Goal: Information Seeking & Learning: Learn about a topic

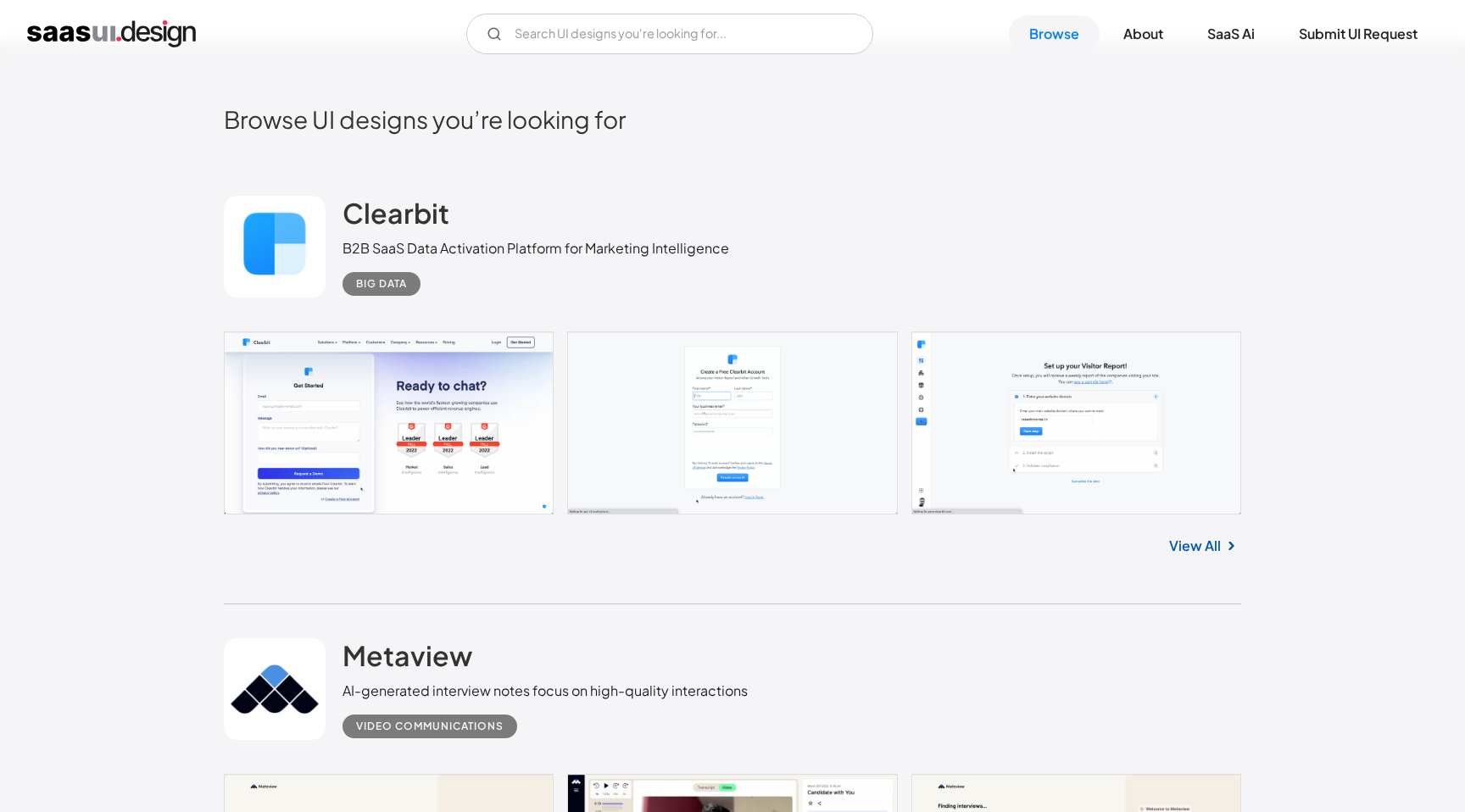
scroll to position [428, 0]
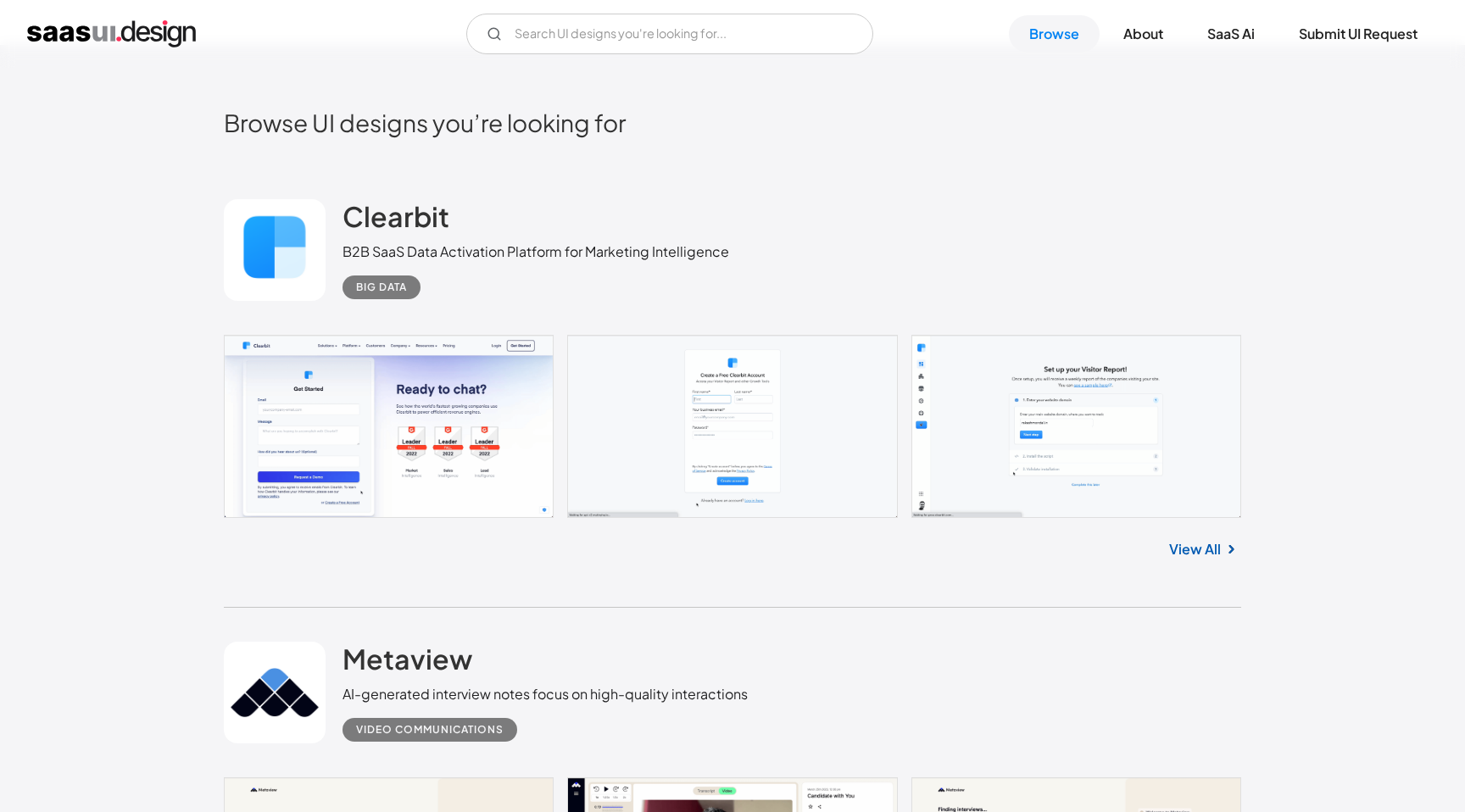
click at [447, 353] on link at bounding box center [732, 426] width 1017 height 183
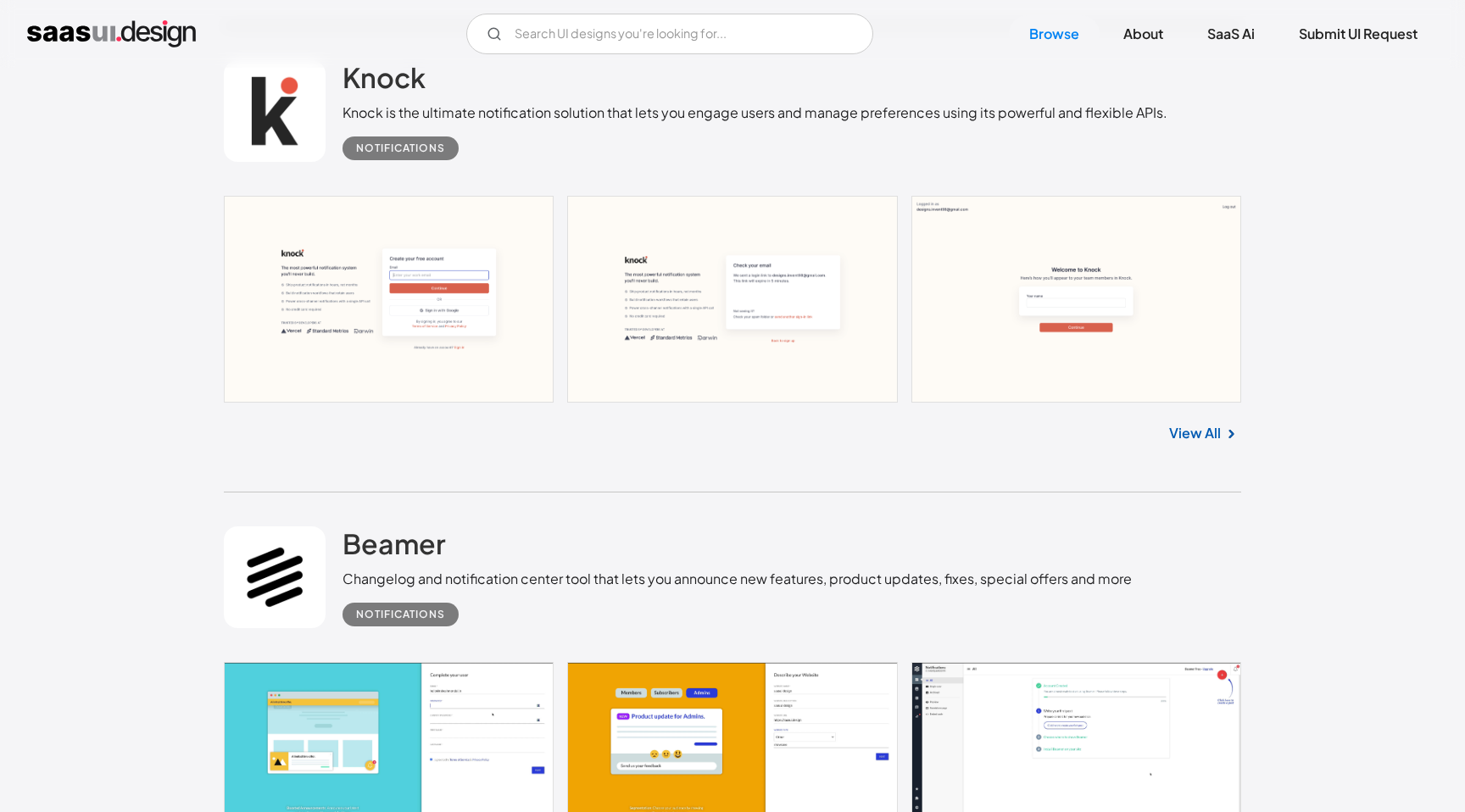
scroll to position [1447, 0]
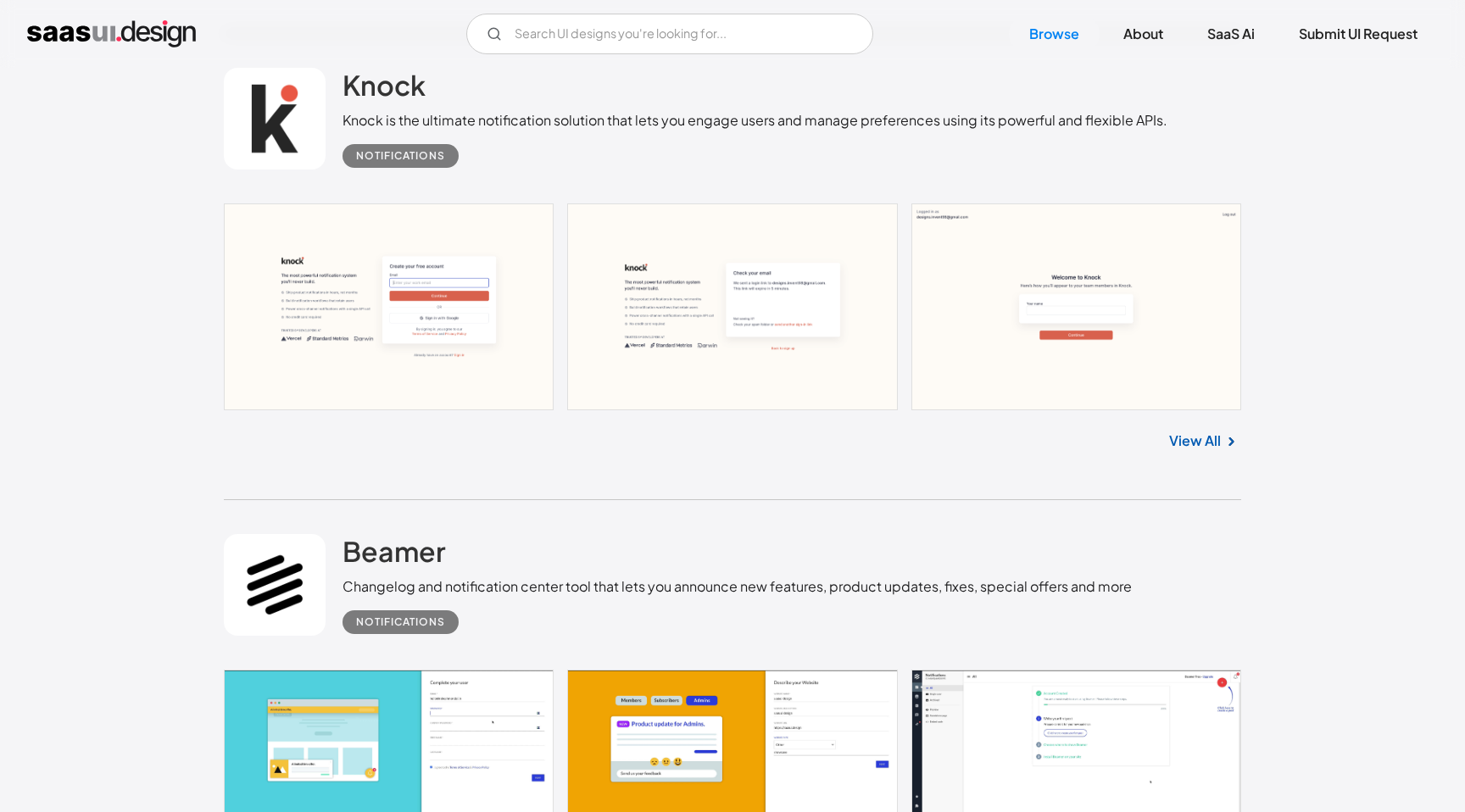
click at [272, 132] on link at bounding box center [275, 119] width 102 height 102
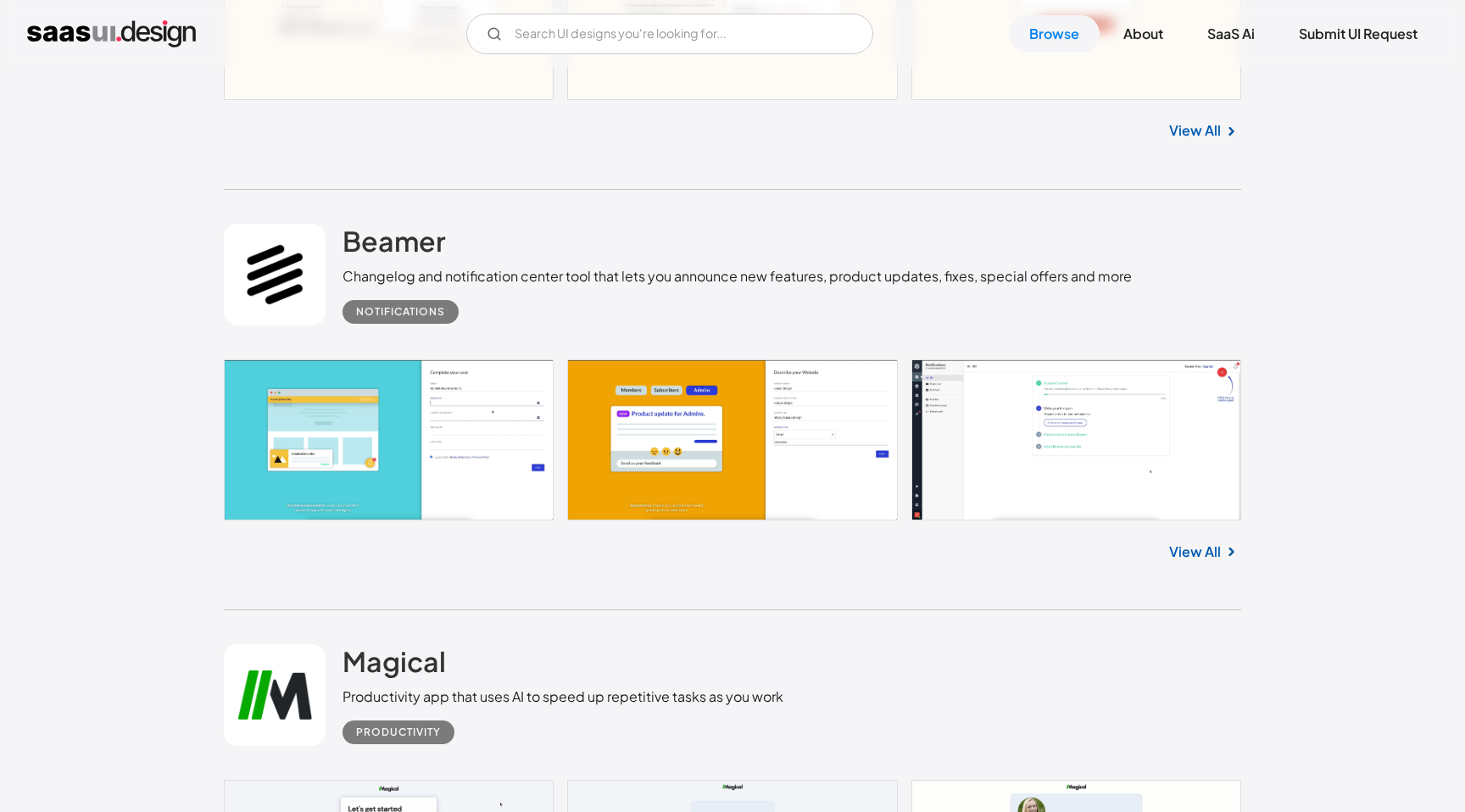
scroll to position [1755, 0]
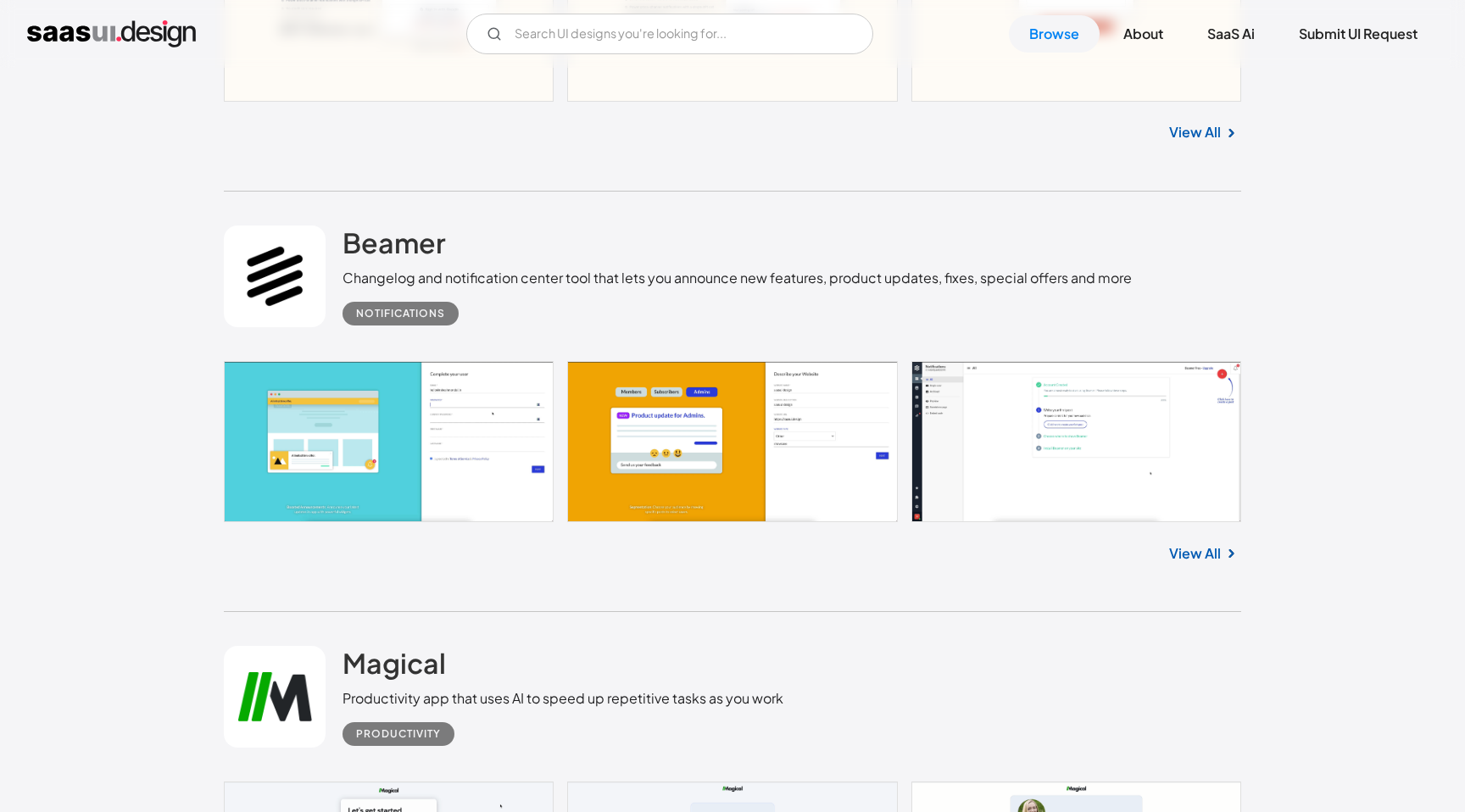
click at [291, 261] on link at bounding box center [275, 277] width 102 height 102
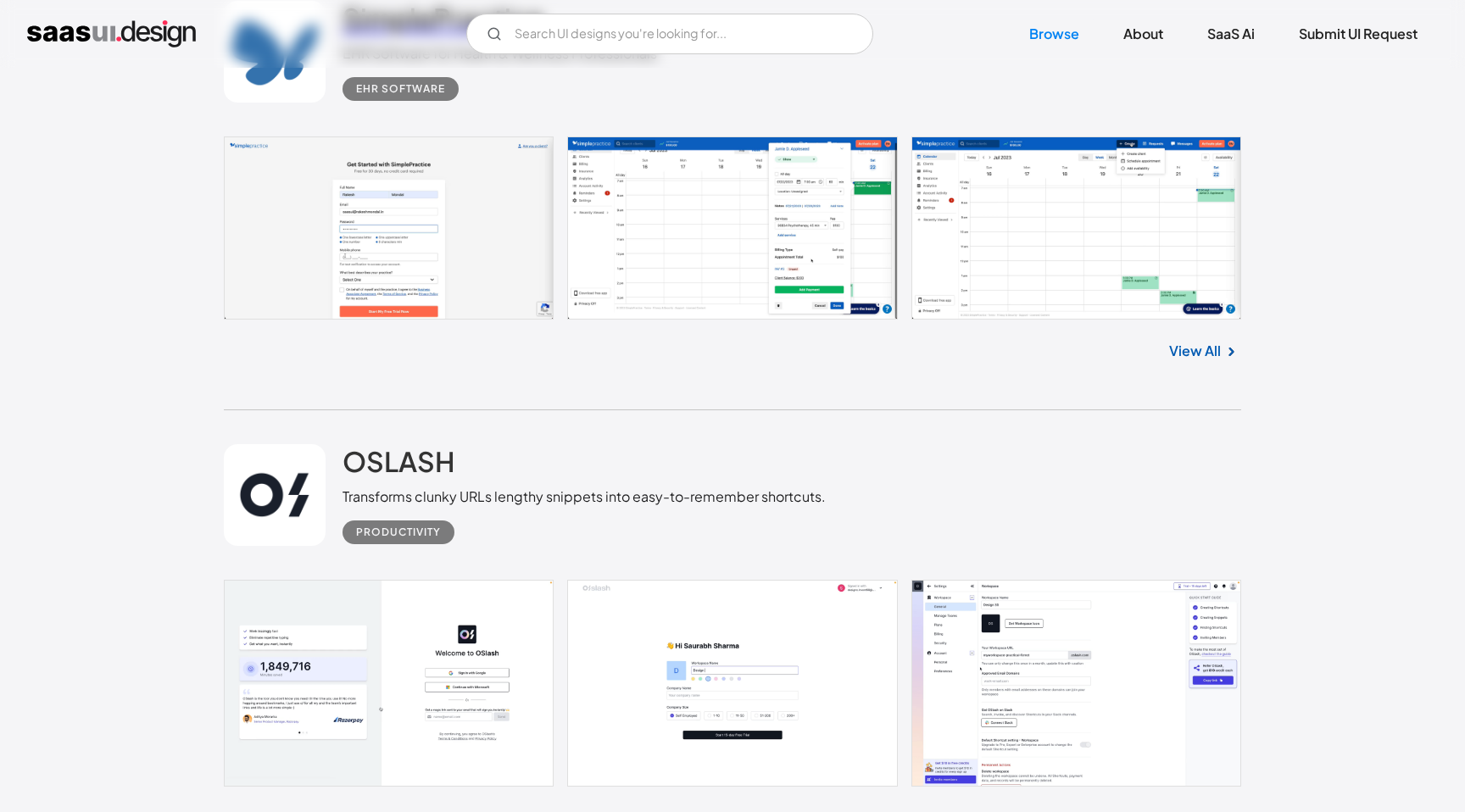
scroll to position [2848, 0]
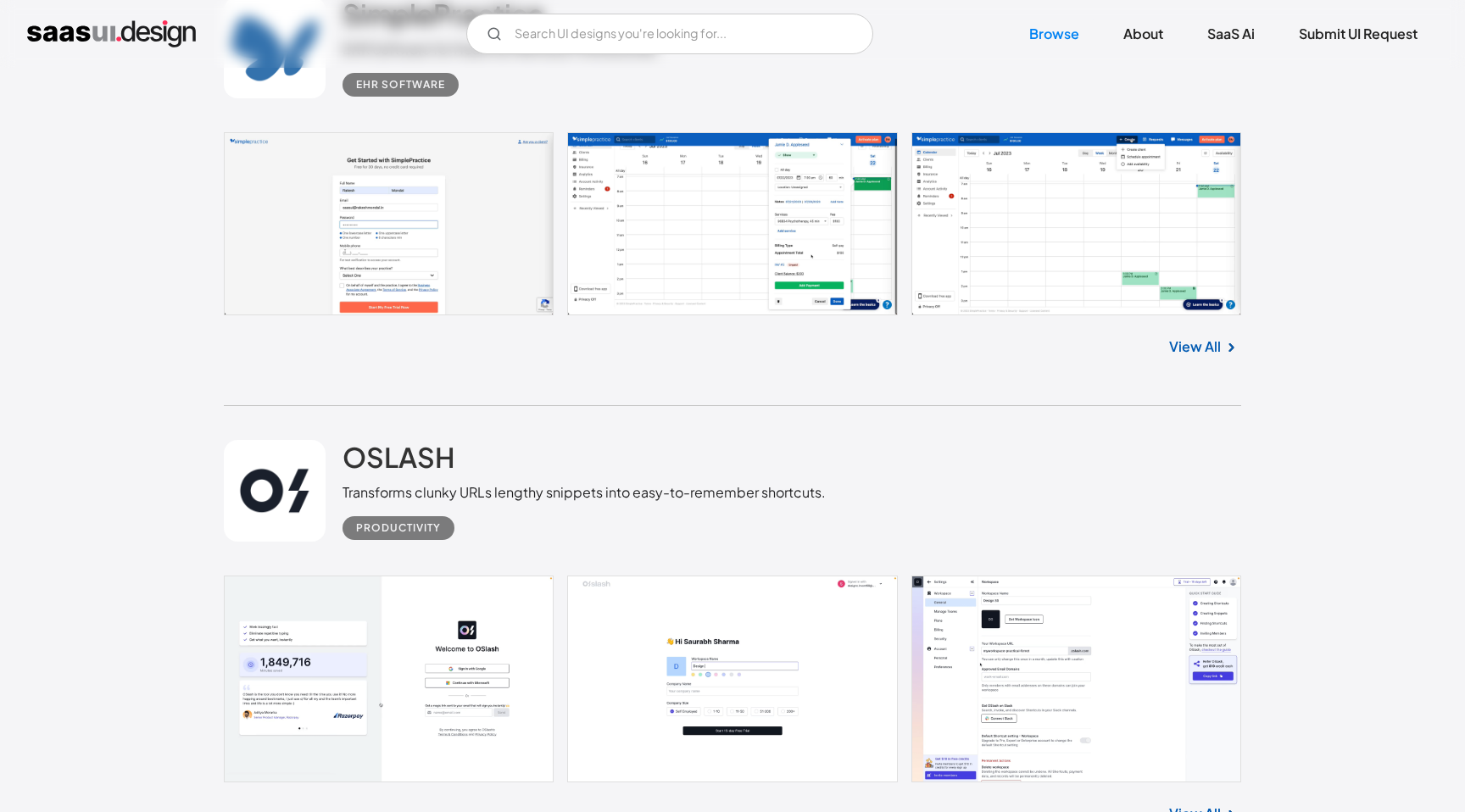
click at [270, 504] on link at bounding box center [275, 491] width 102 height 102
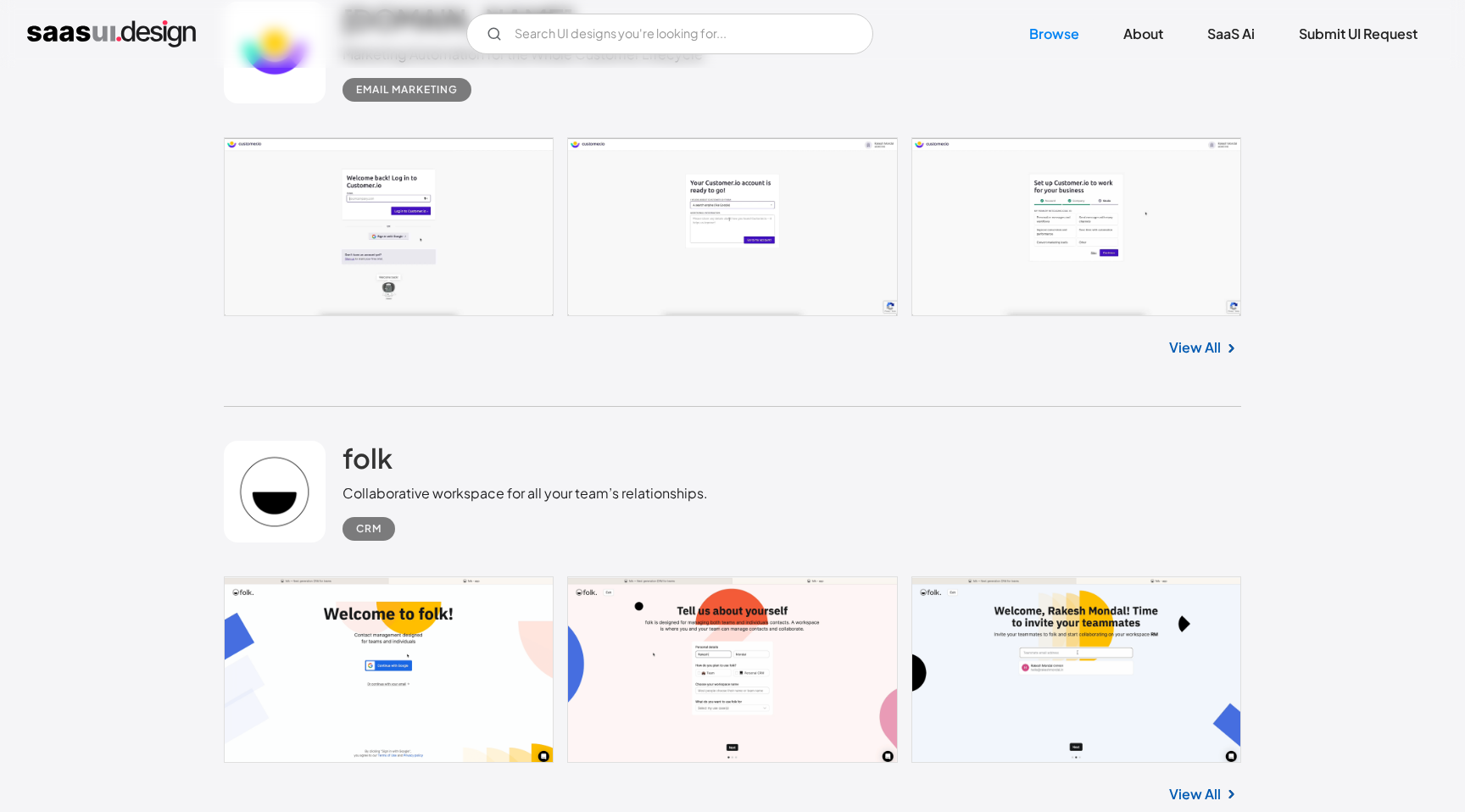
scroll to position [4904, 0]
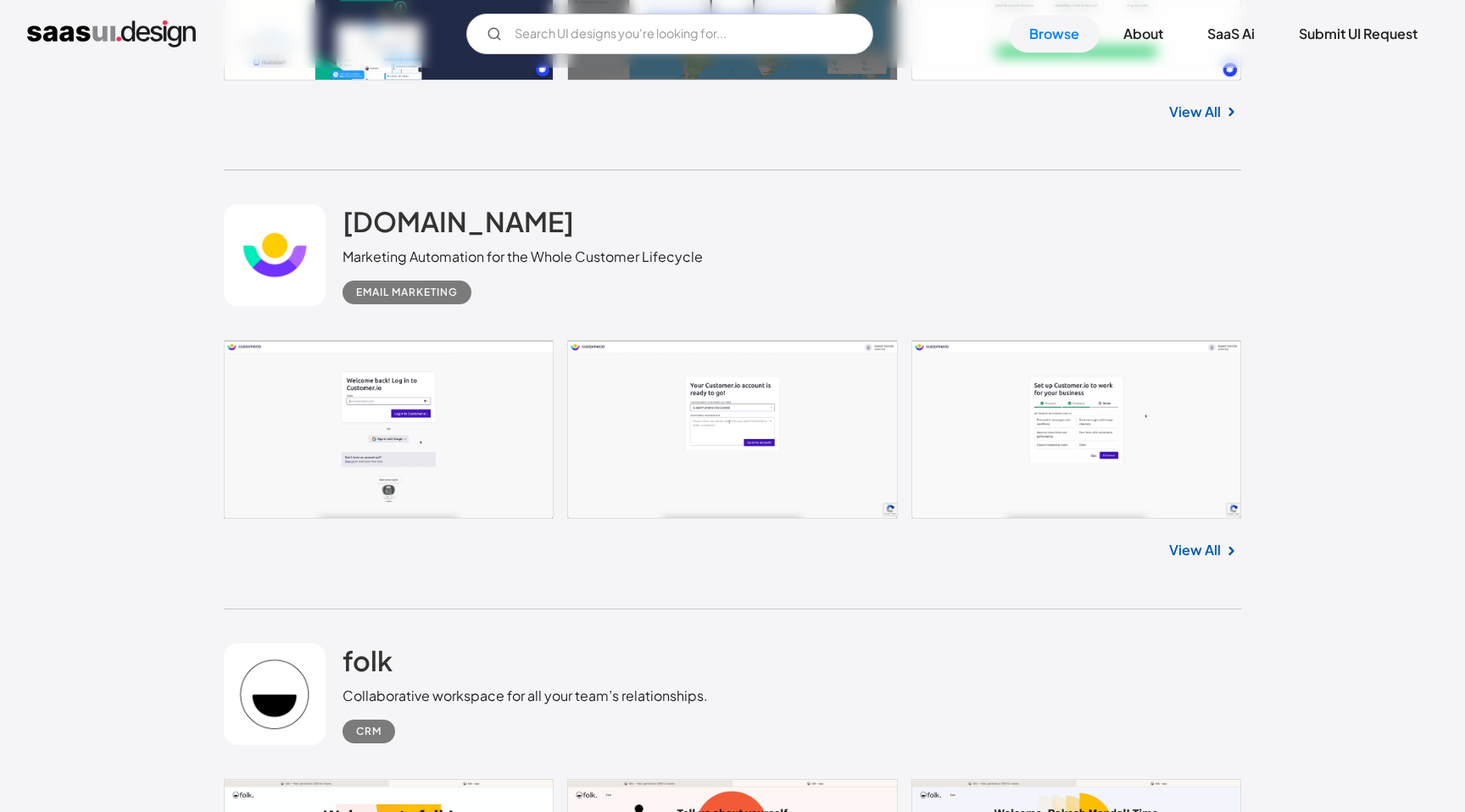
click at [257, 254] on link at bounding box center [275, 255] width 102 height 102
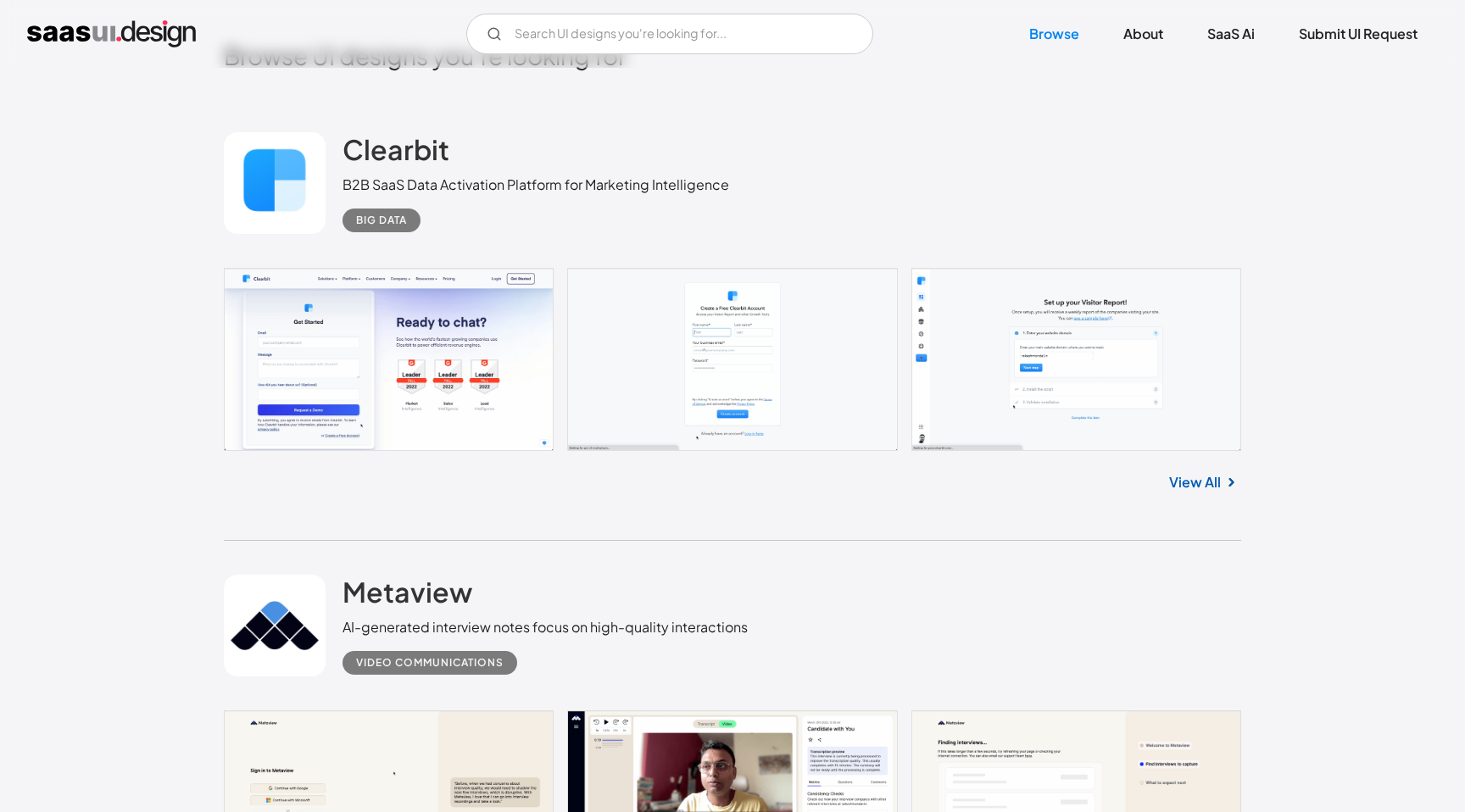
scroll to position [468, 0]
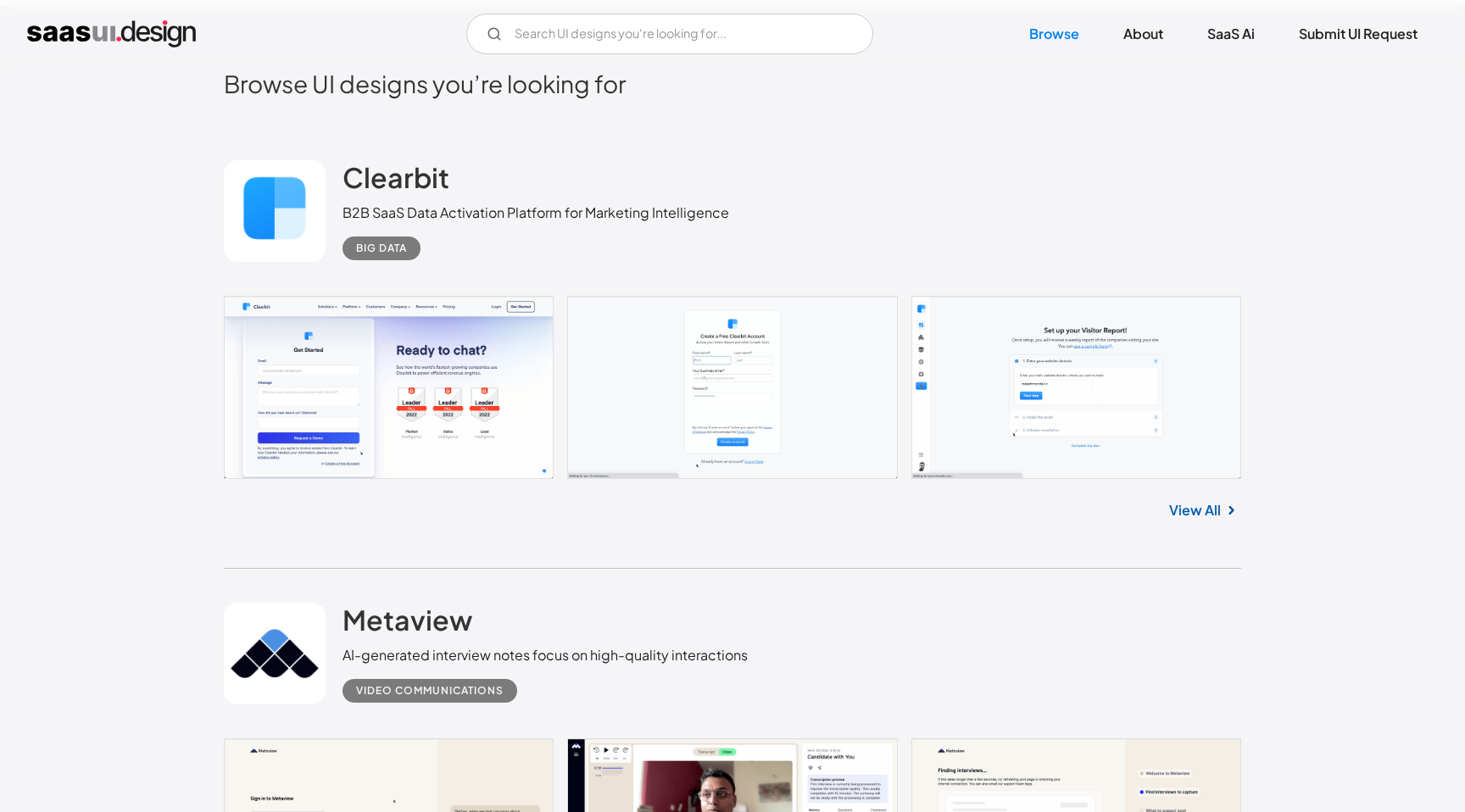
click at [284, 228] on link at bounding box center [275, 211] width 102 height 102
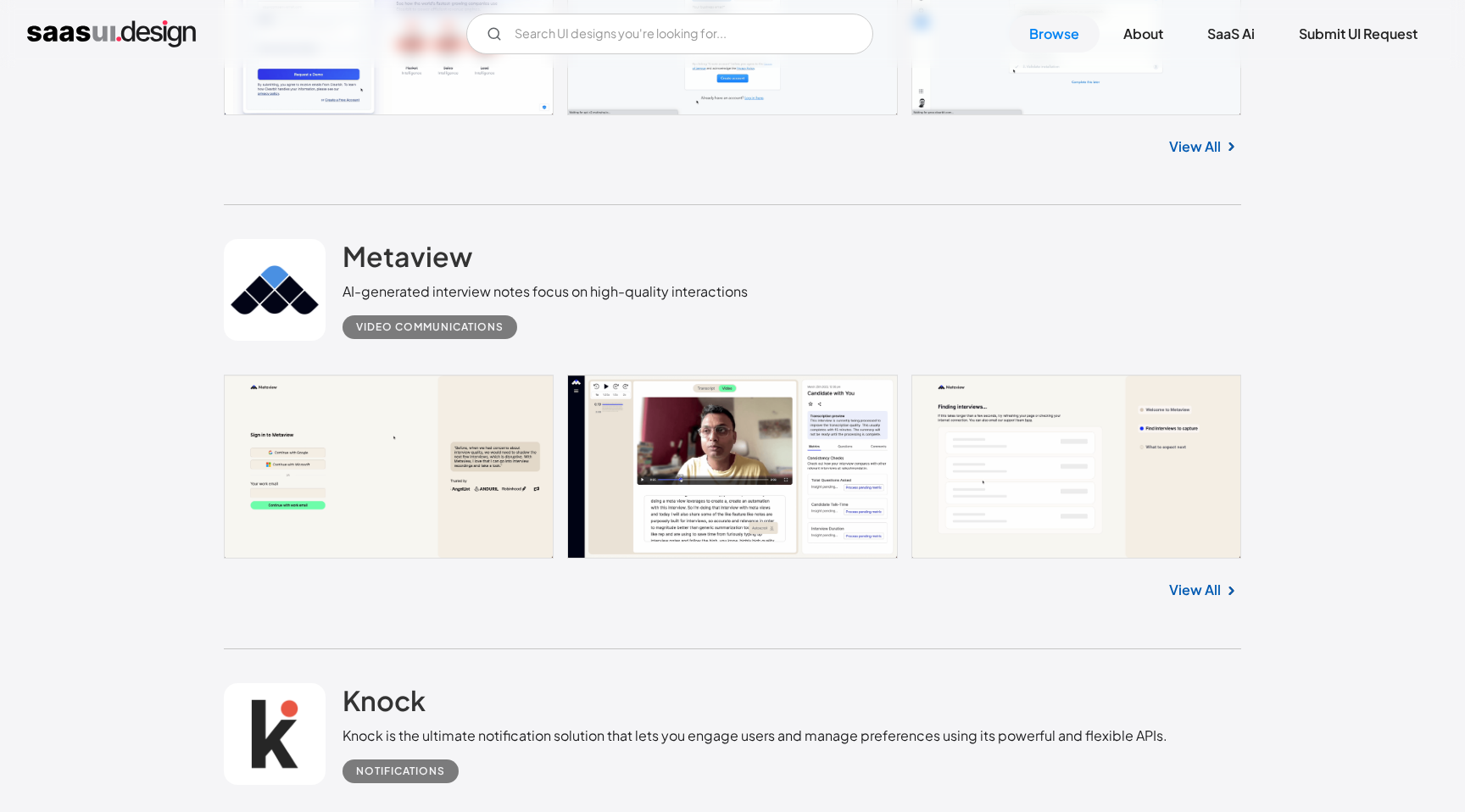
scroll to position [849, 0]
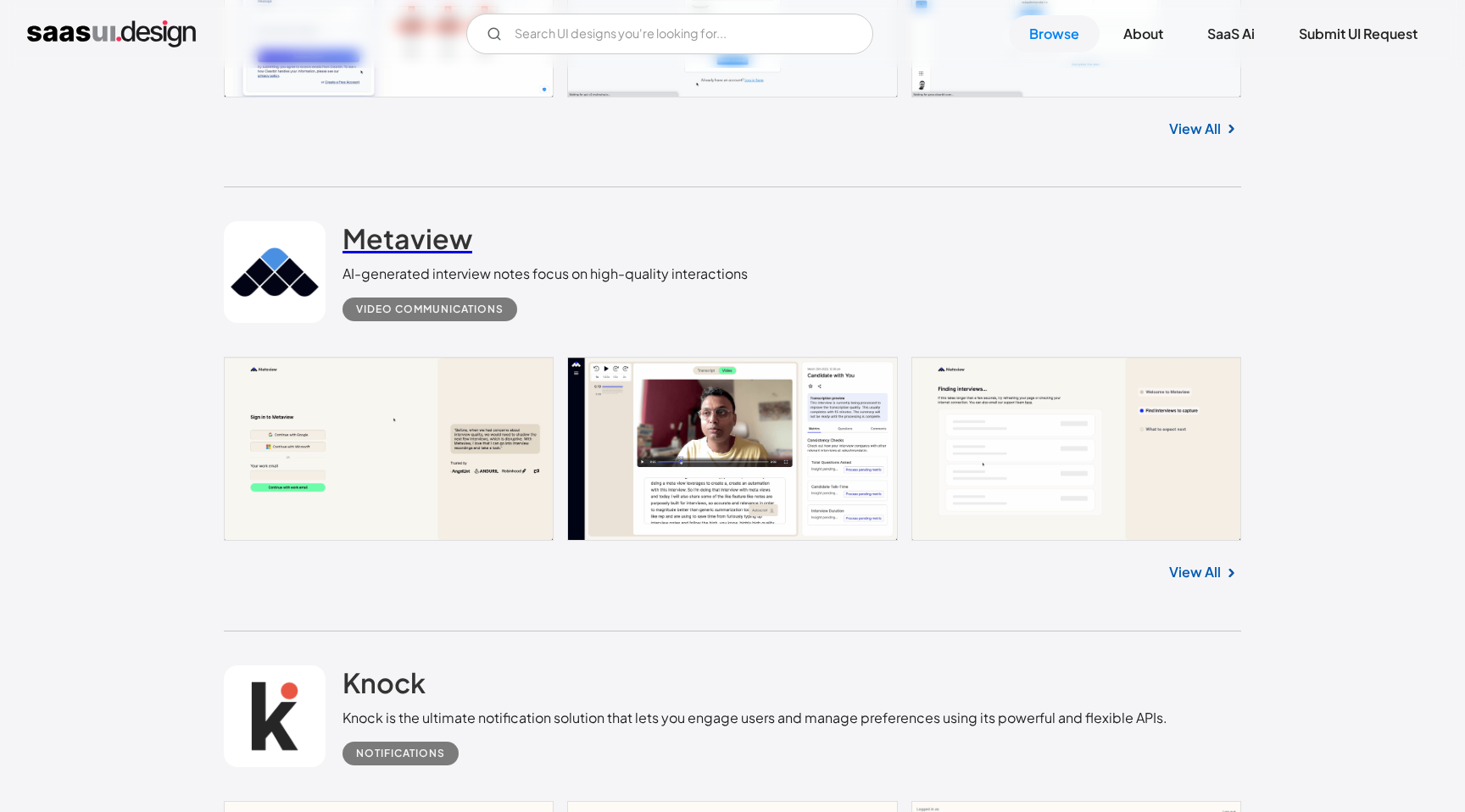
click at [402, 231] on h2 "Metaview" at bounding box center [408, 238] width 130 height 34
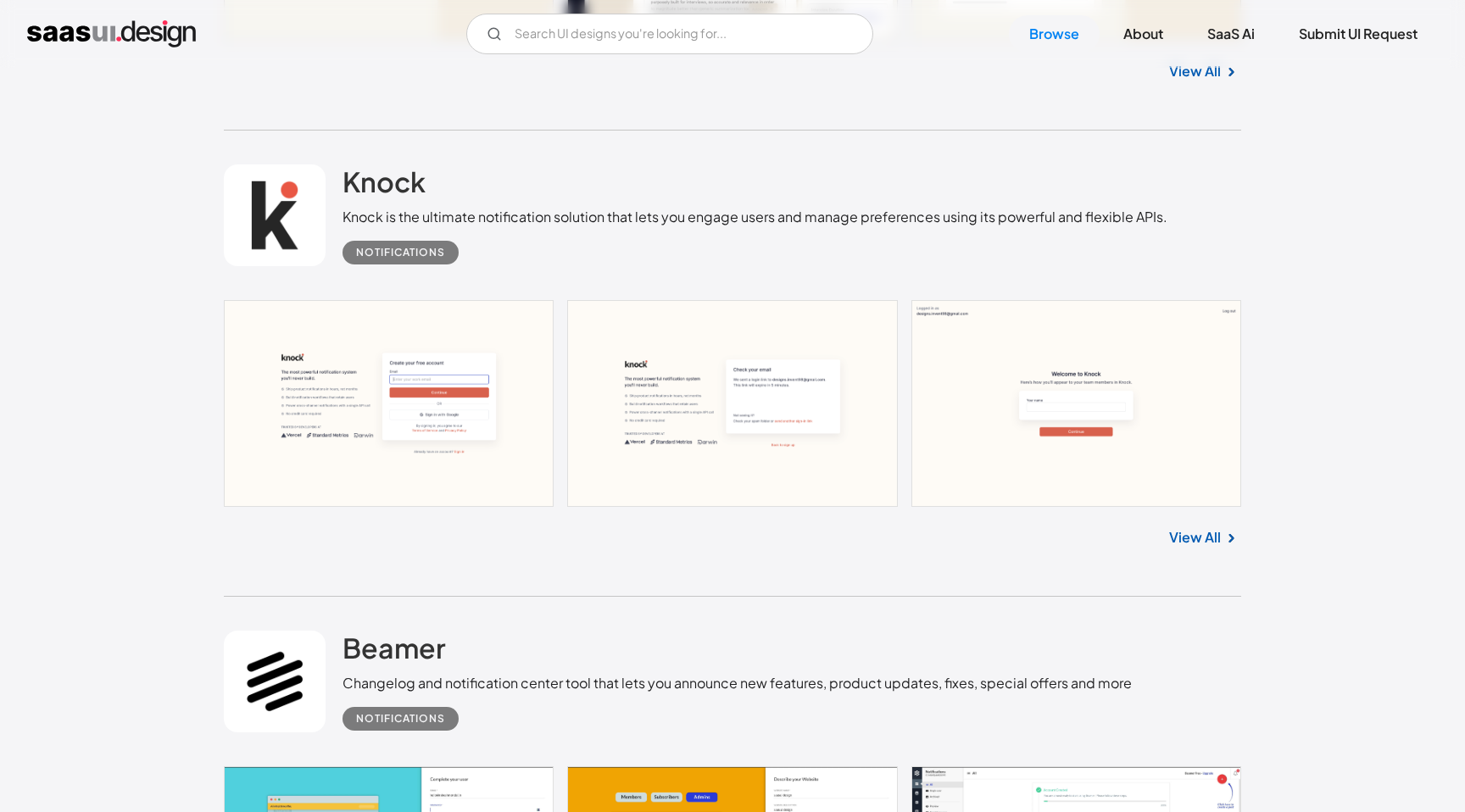
scroll to position [1348, 0]
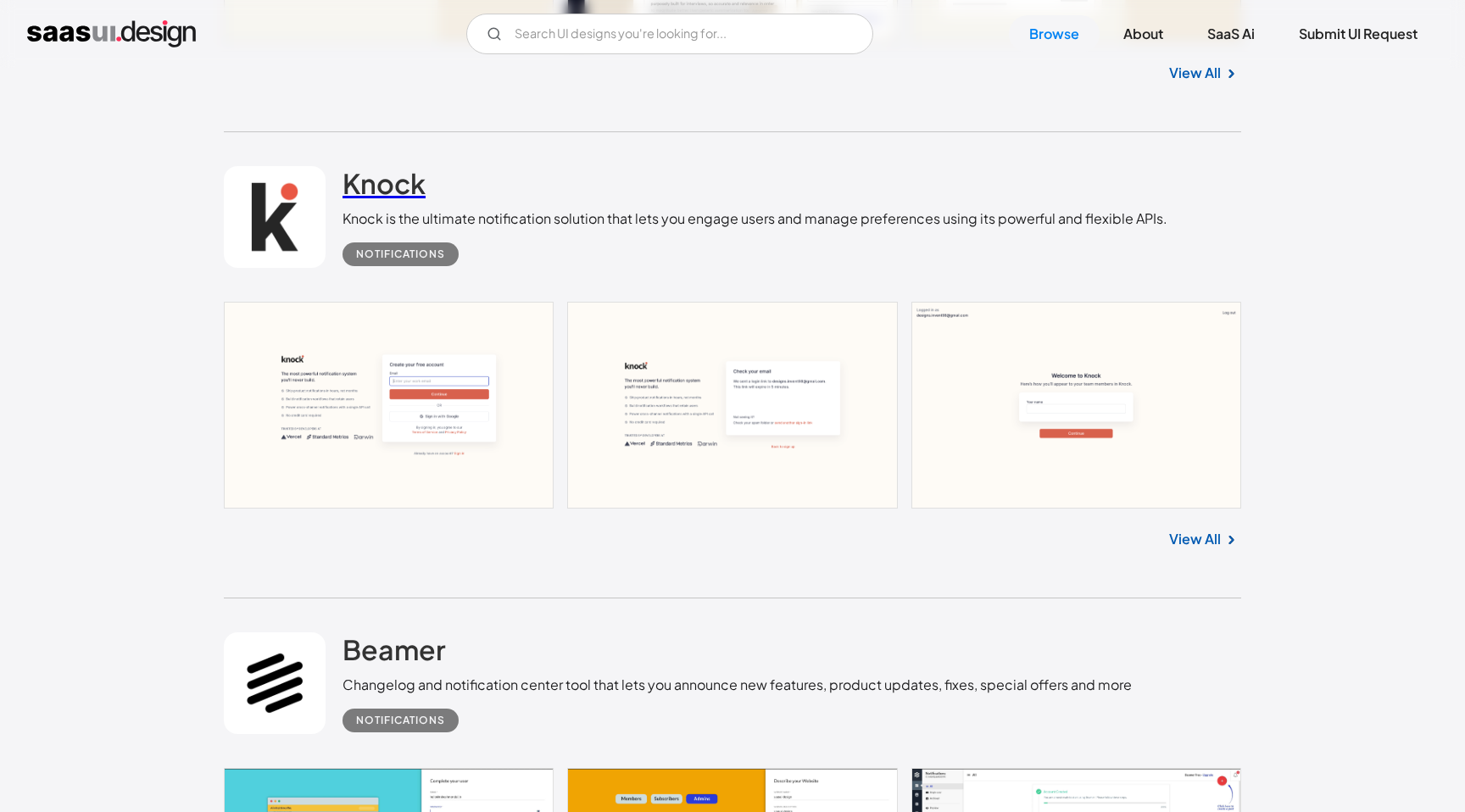
click at [381, 183] on h2 "Knock" at bounding box center [384, 183] width 83 height 34
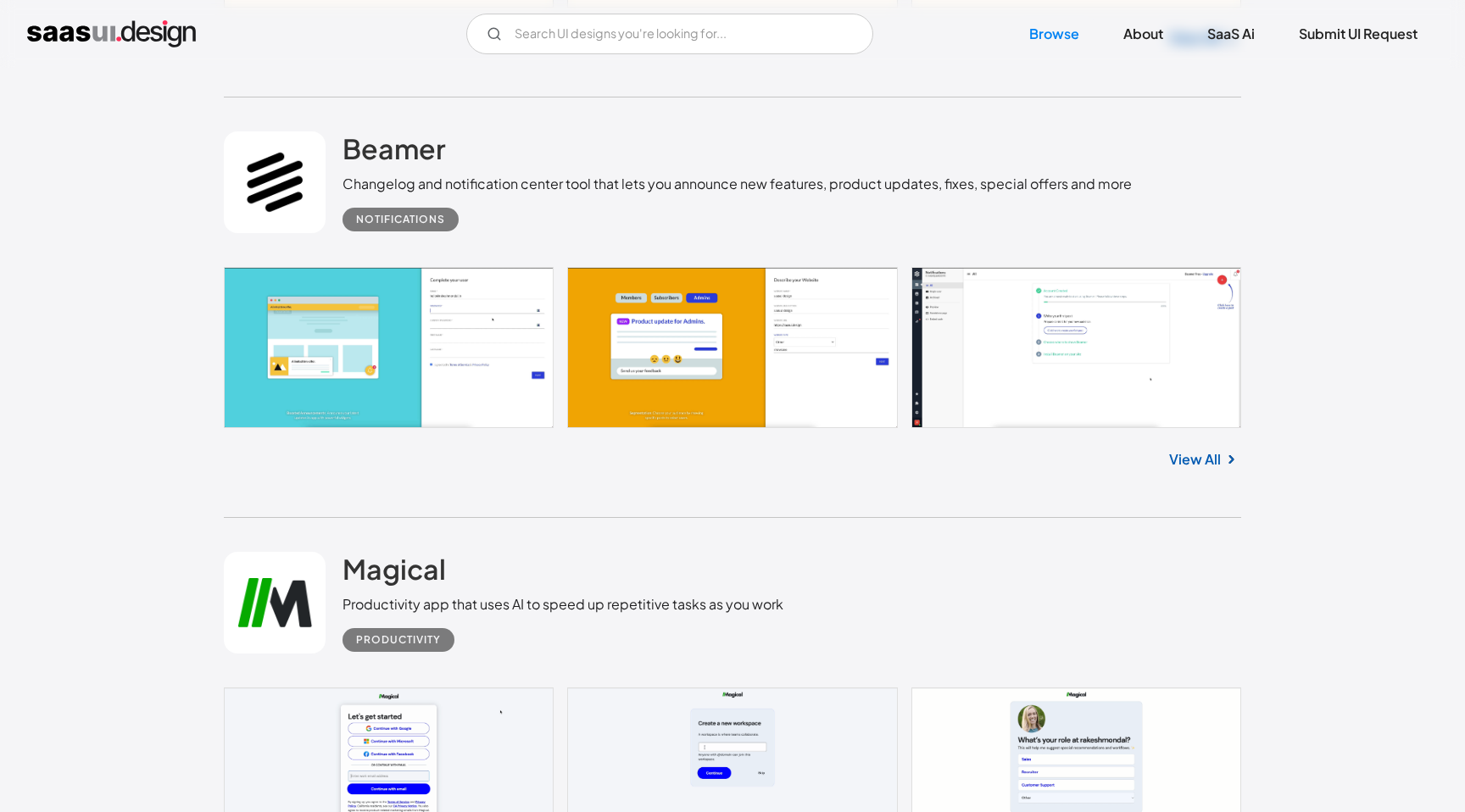
scroll to position [1876, 0]
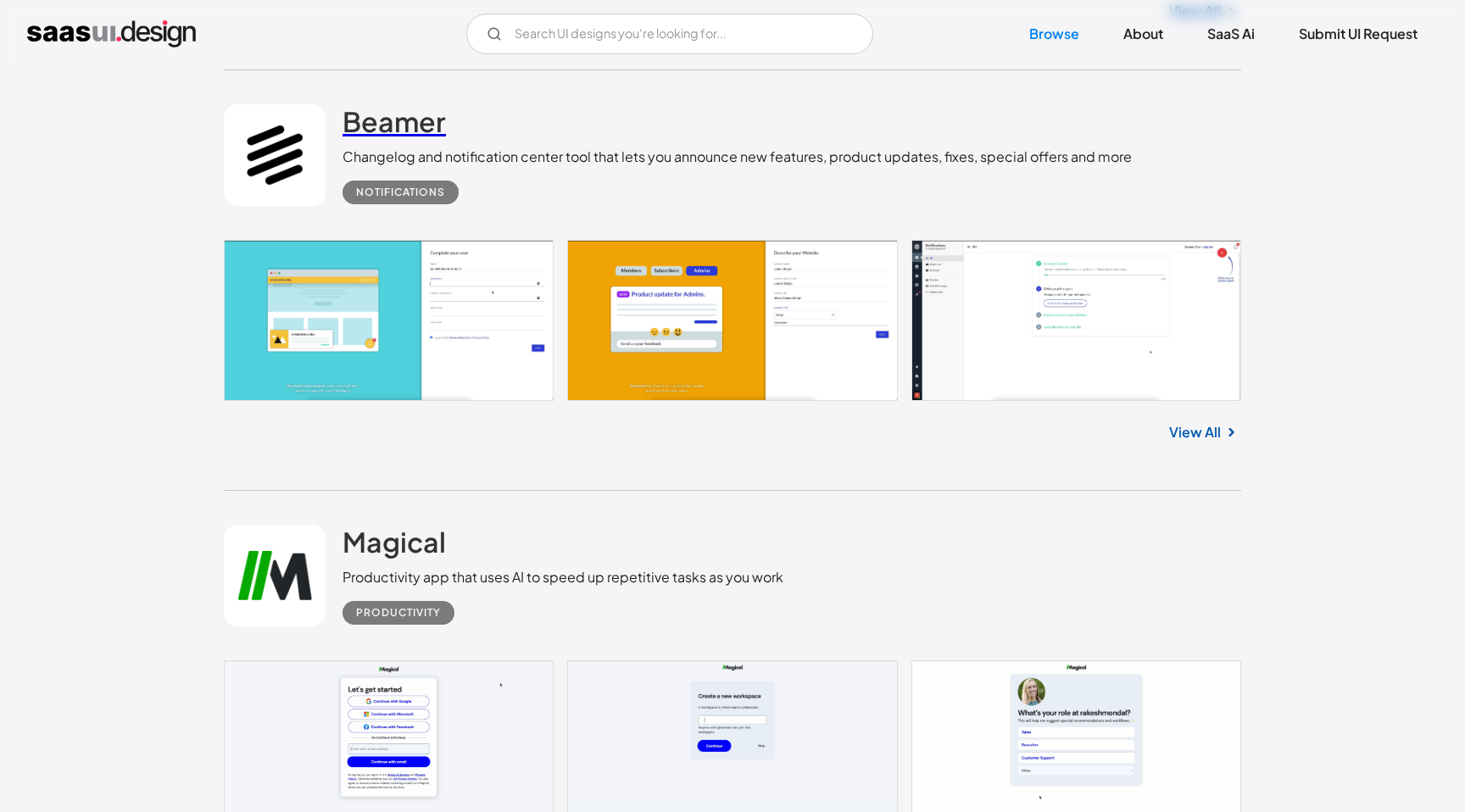
click at [400, 130] on h2 "Beamer" at bounding box center [394, 121] width 104 height 34
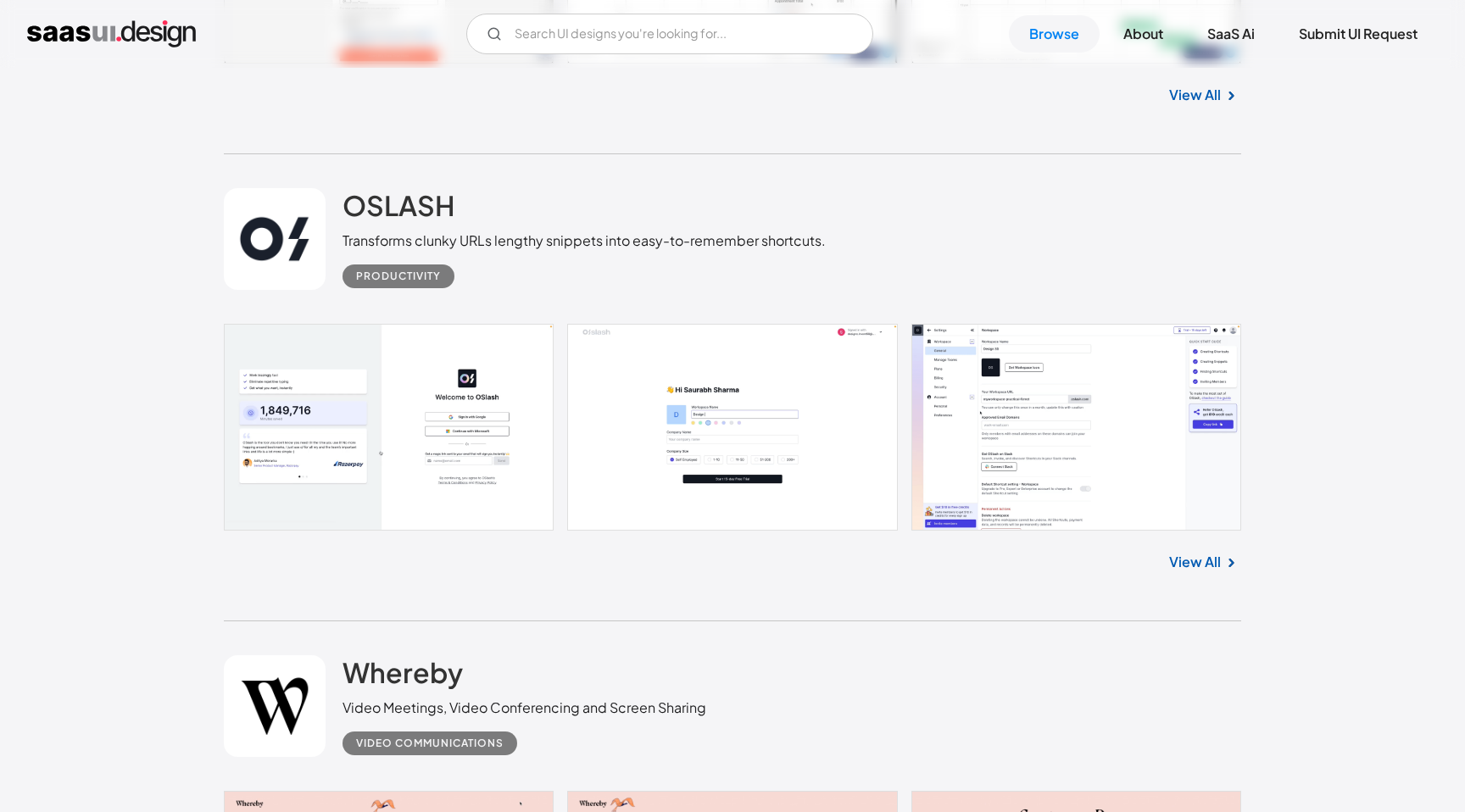
scroll to position [3105, 0]
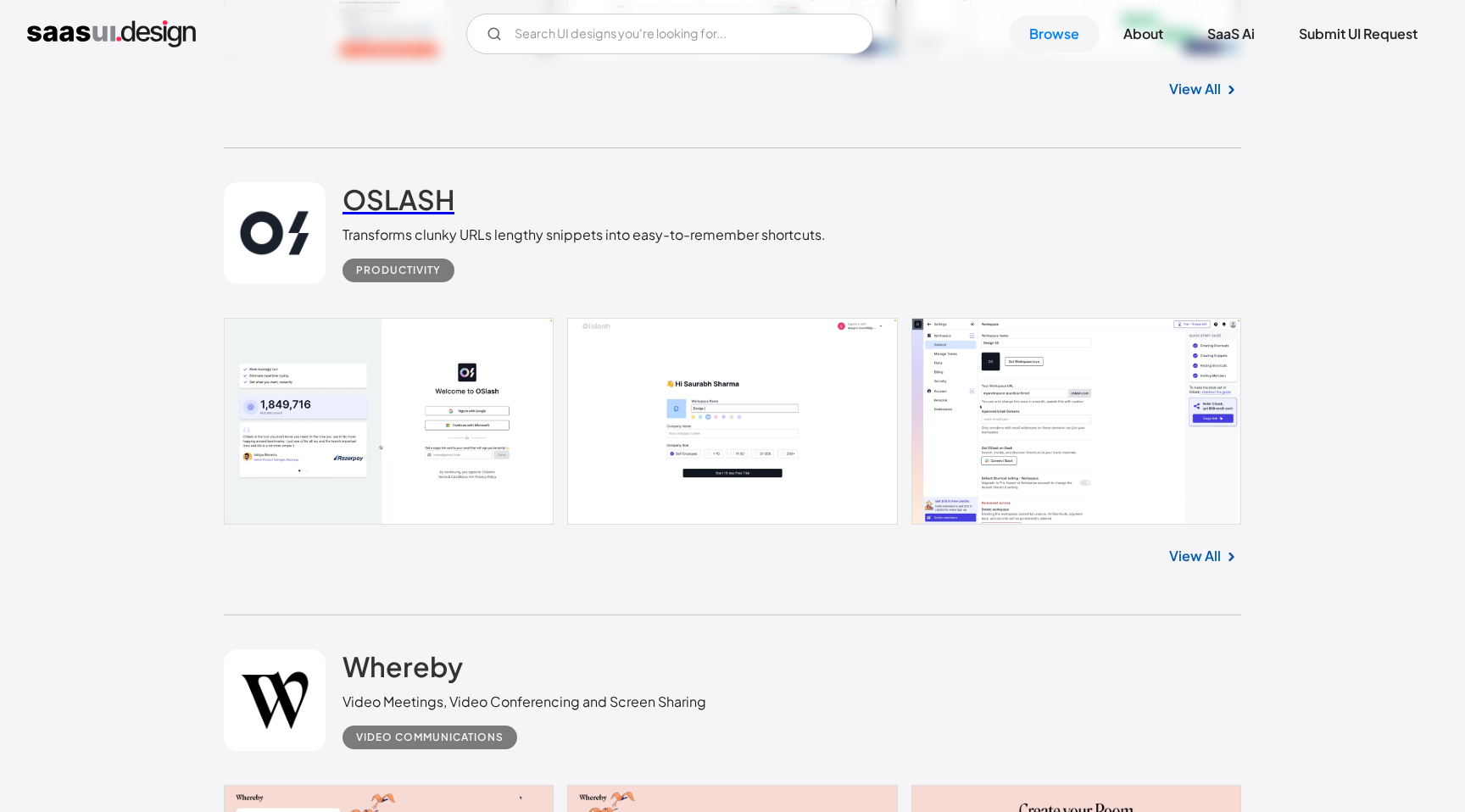
click at [401, 209] on h2 "OSLASH" at bounding box center [398, 199] width 112 height 34
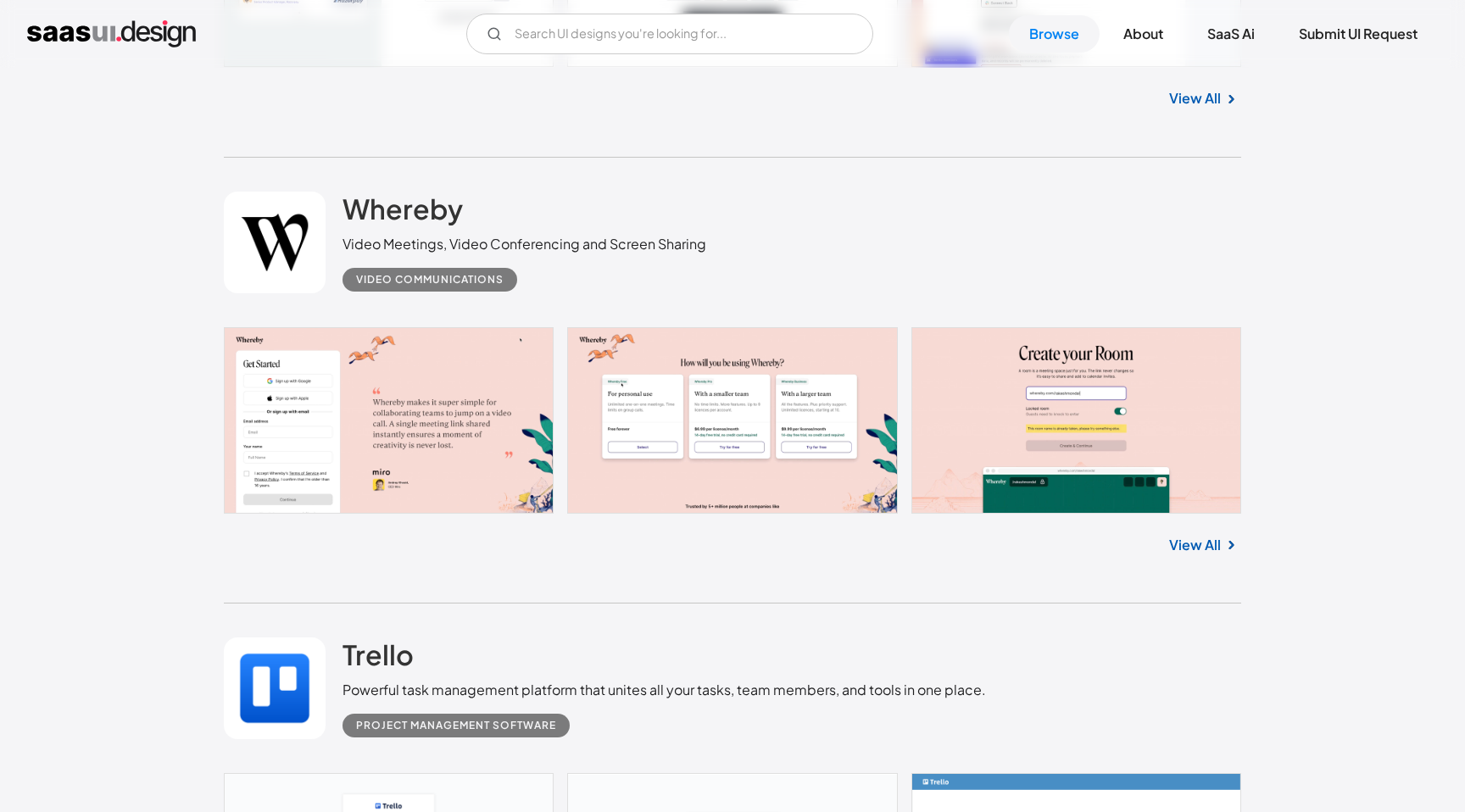
scroll to position [3584, 0]
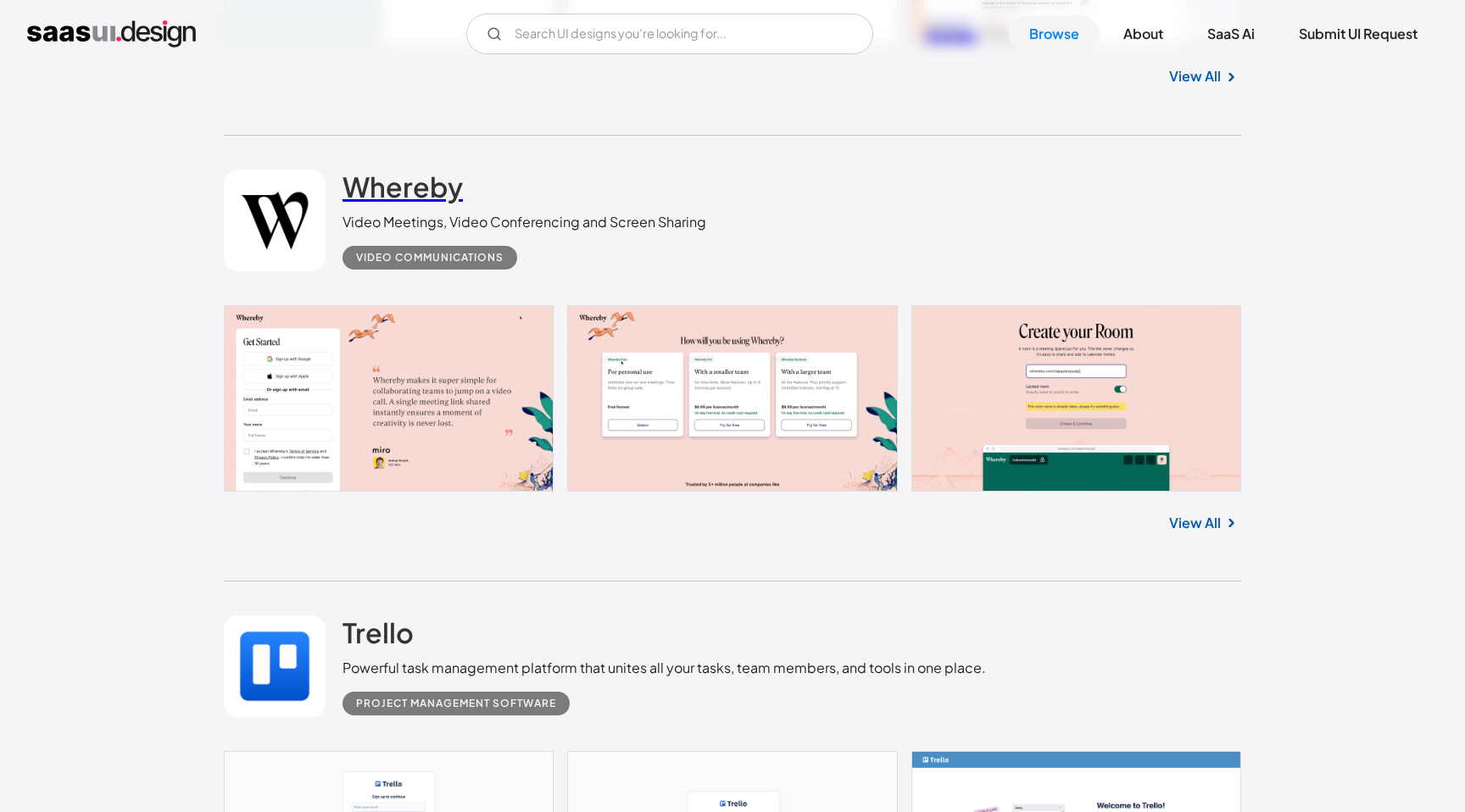
click at [456, 206] on link "Whereby" at bounding box center [402, 190] width 120 height 42
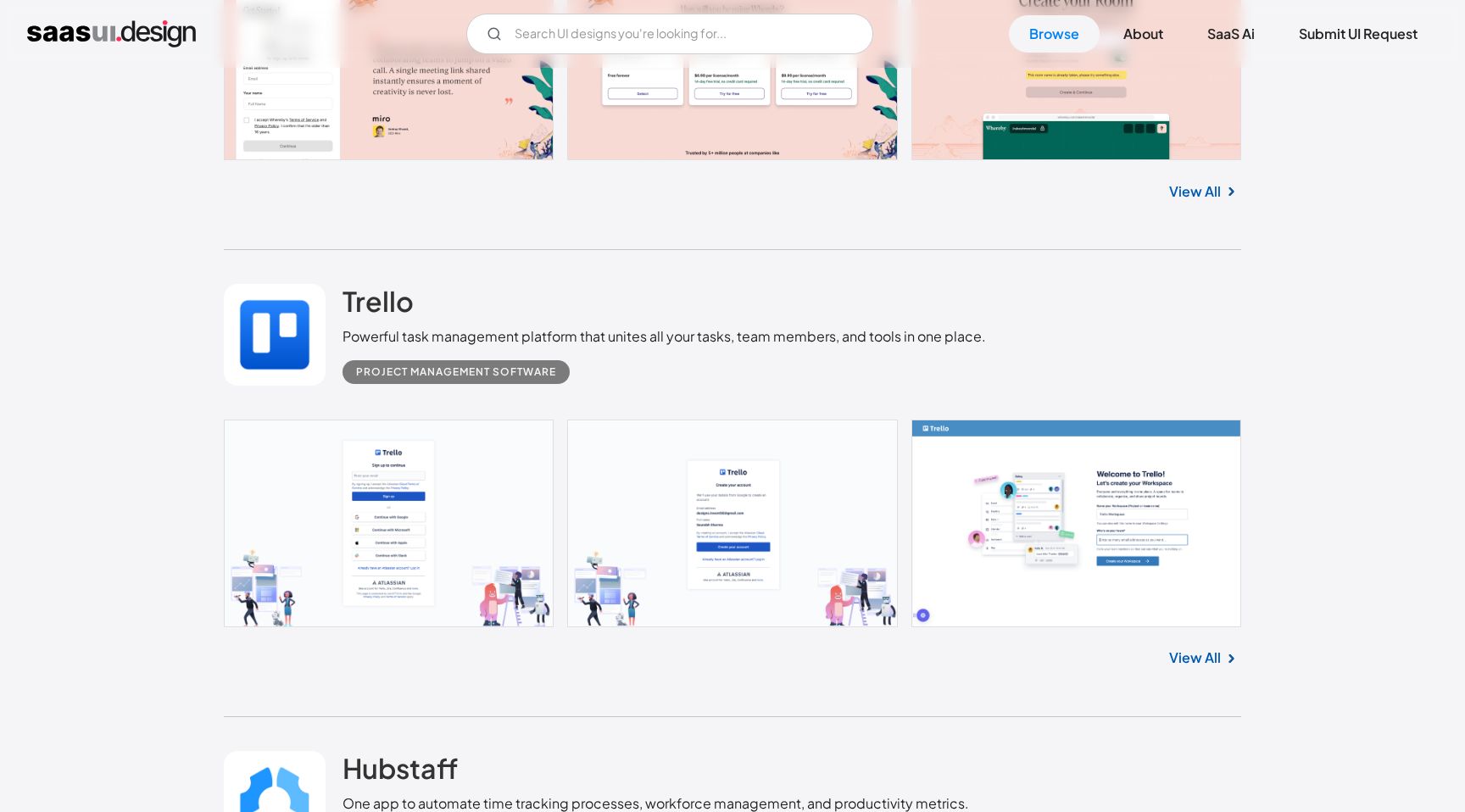
scroll to position [3915, 0]
click at [416, 320] on div "Trello Powerful task management platform that unites all your tasks, team membe…" at bounding box center [664, 334] width 644 height 100
click at [406, 319] on h2 "Trello" at bounding box center [378, 301] width 71 height 34
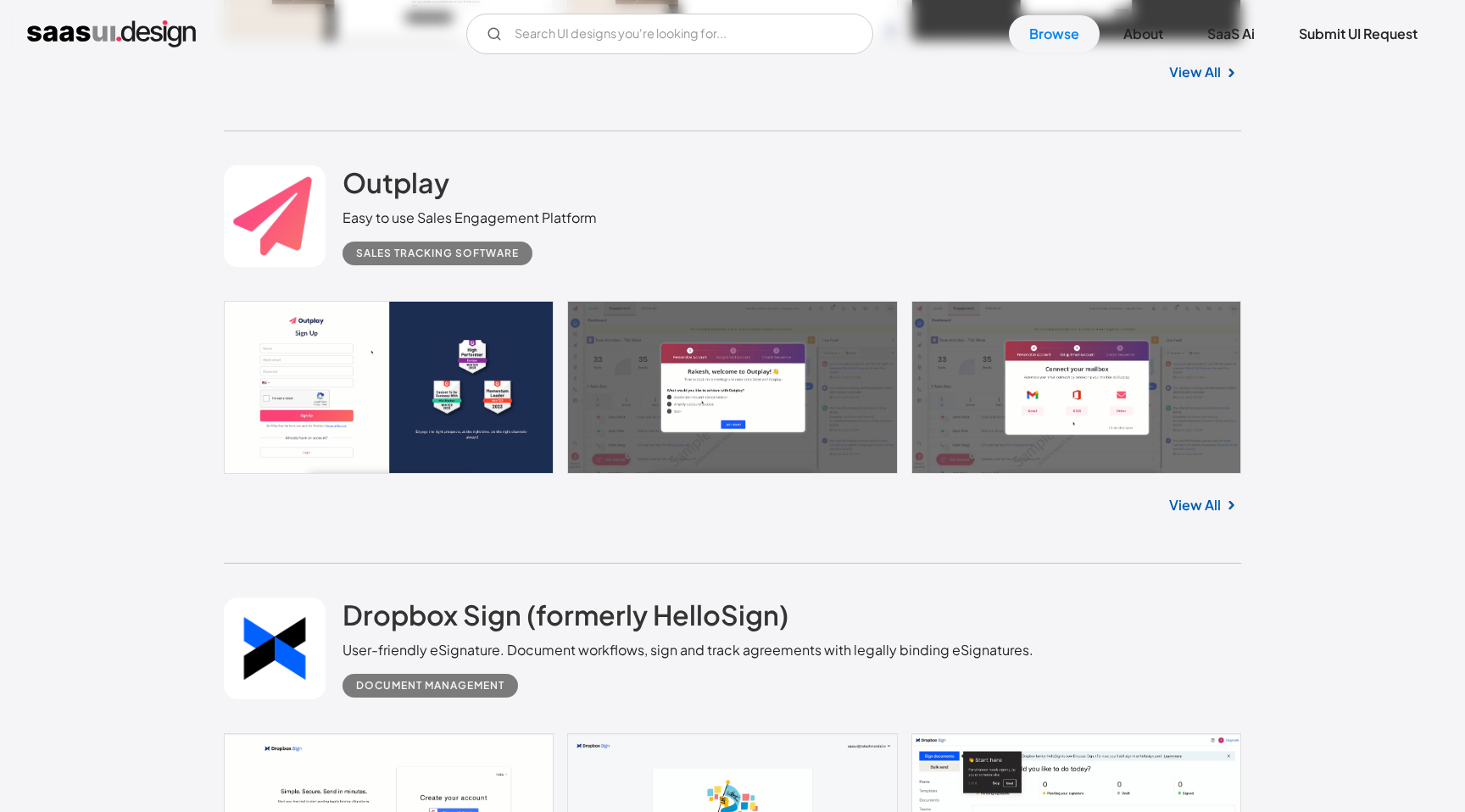
scroll to position [8065, 0]
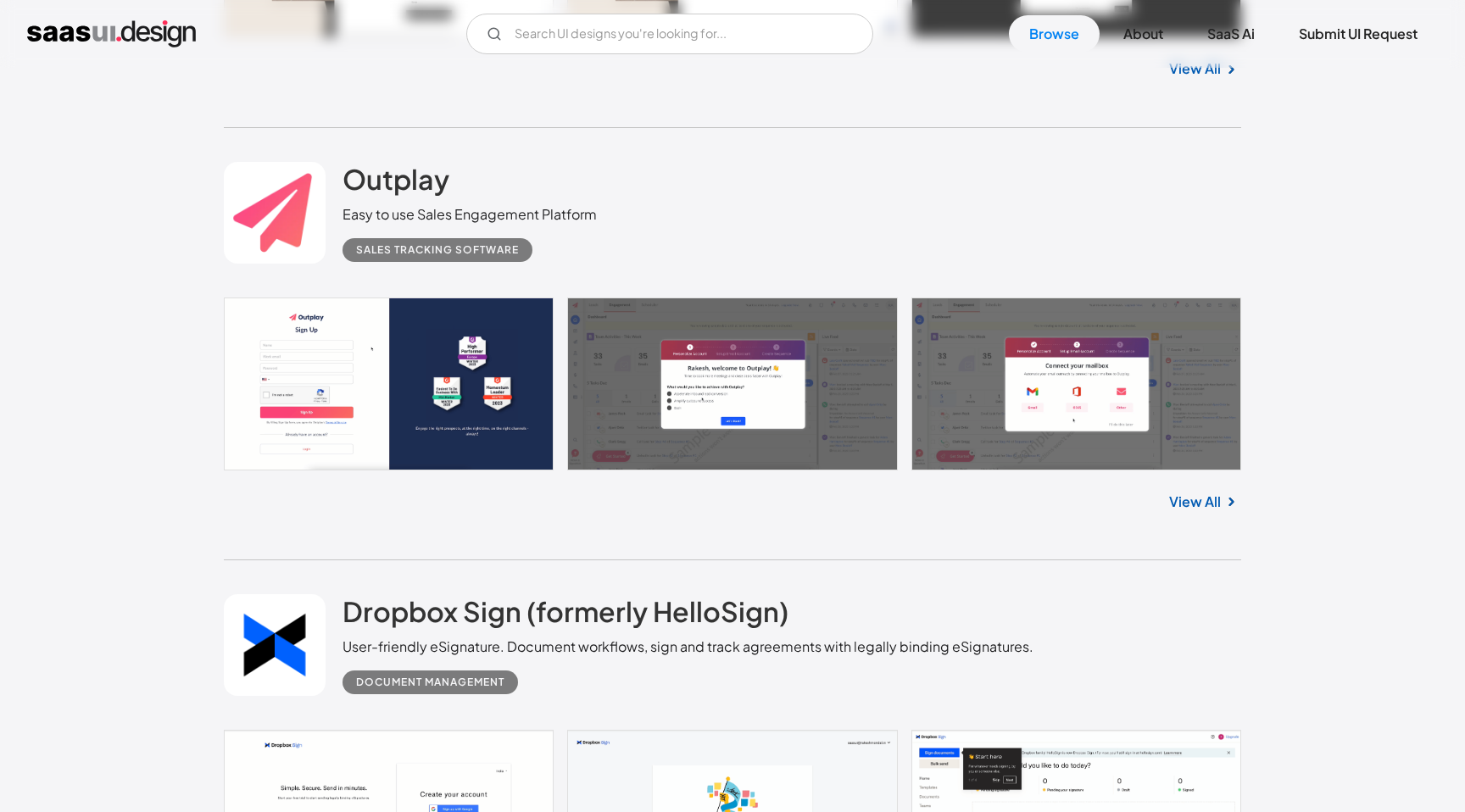
click at [301, 251] on link at bounding box center [275, 212] width 102 height 102
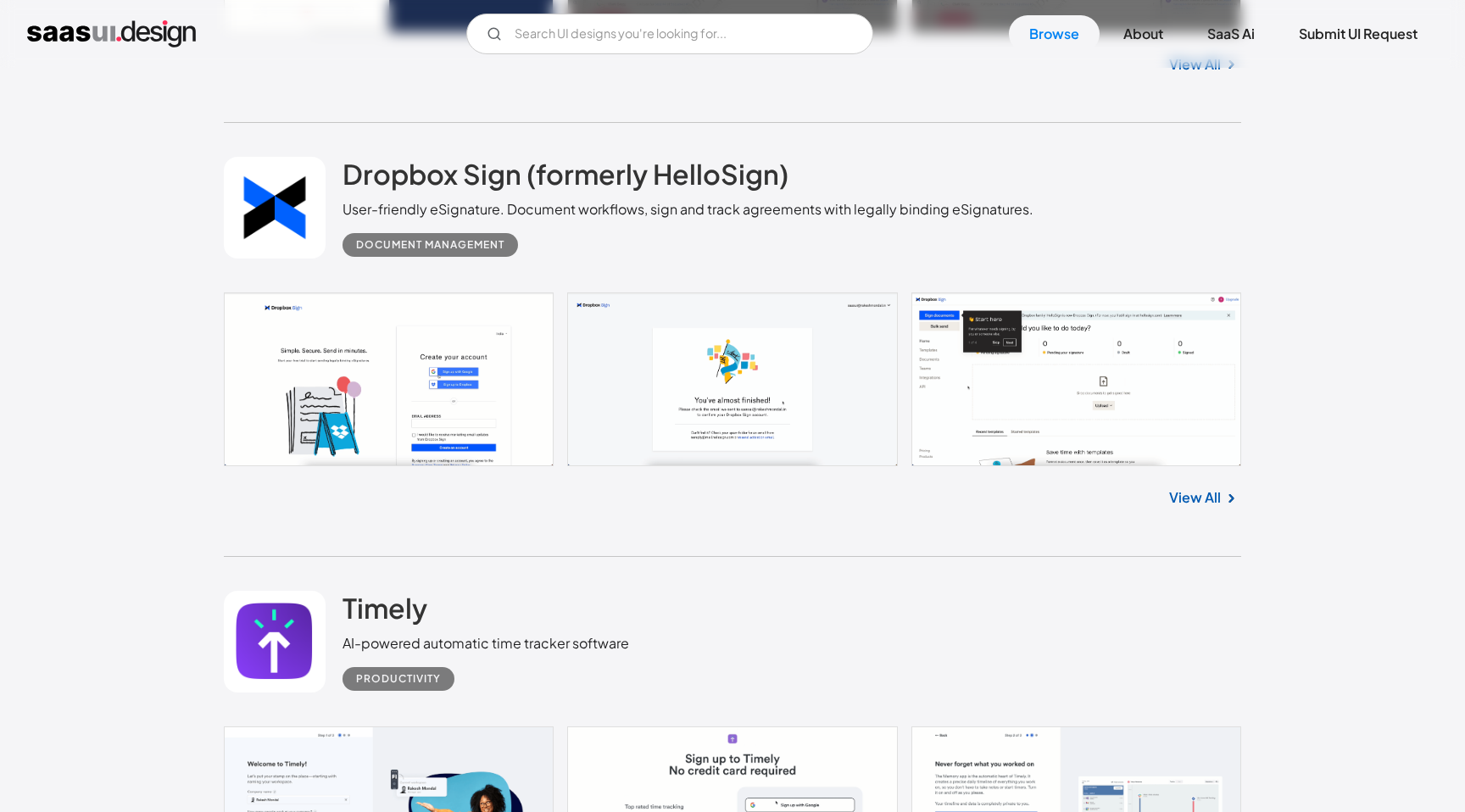
scroll to position [8497, 0]
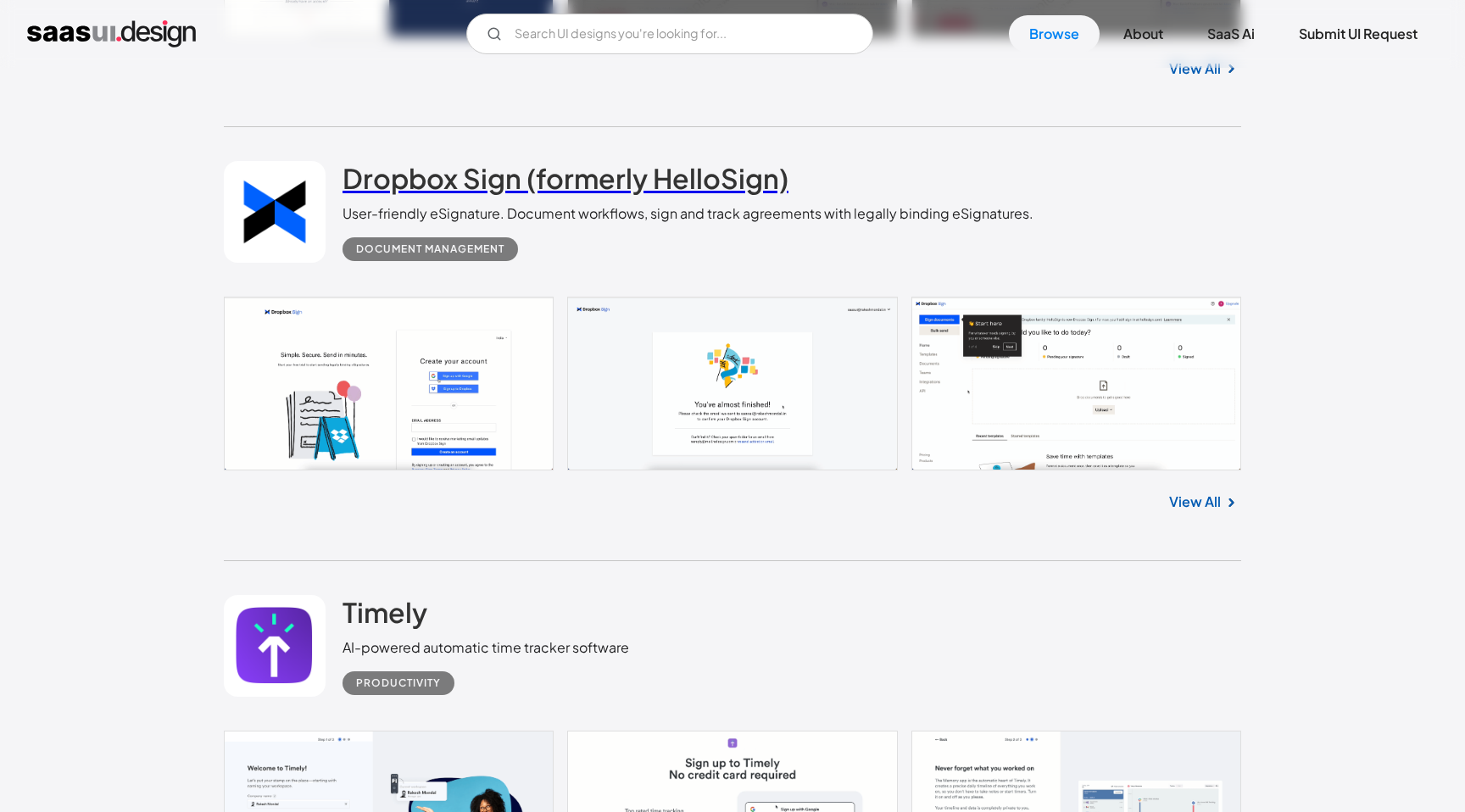
click at [602, 195] on h2 "Dropbox Sign (formerly HelloSign)" at bounding box center [566, 177] width 446 height 34
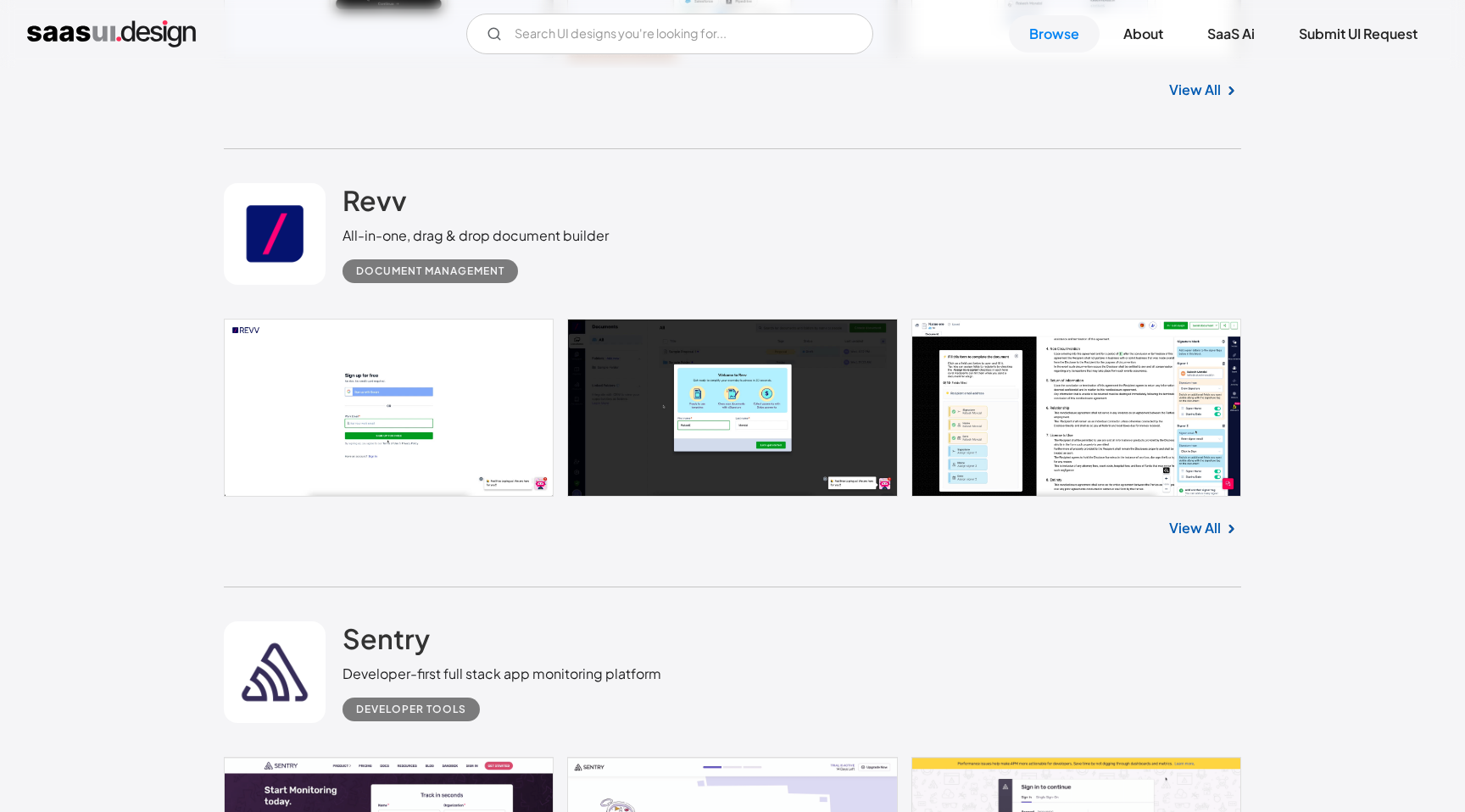
scroll to position [9797, 0]
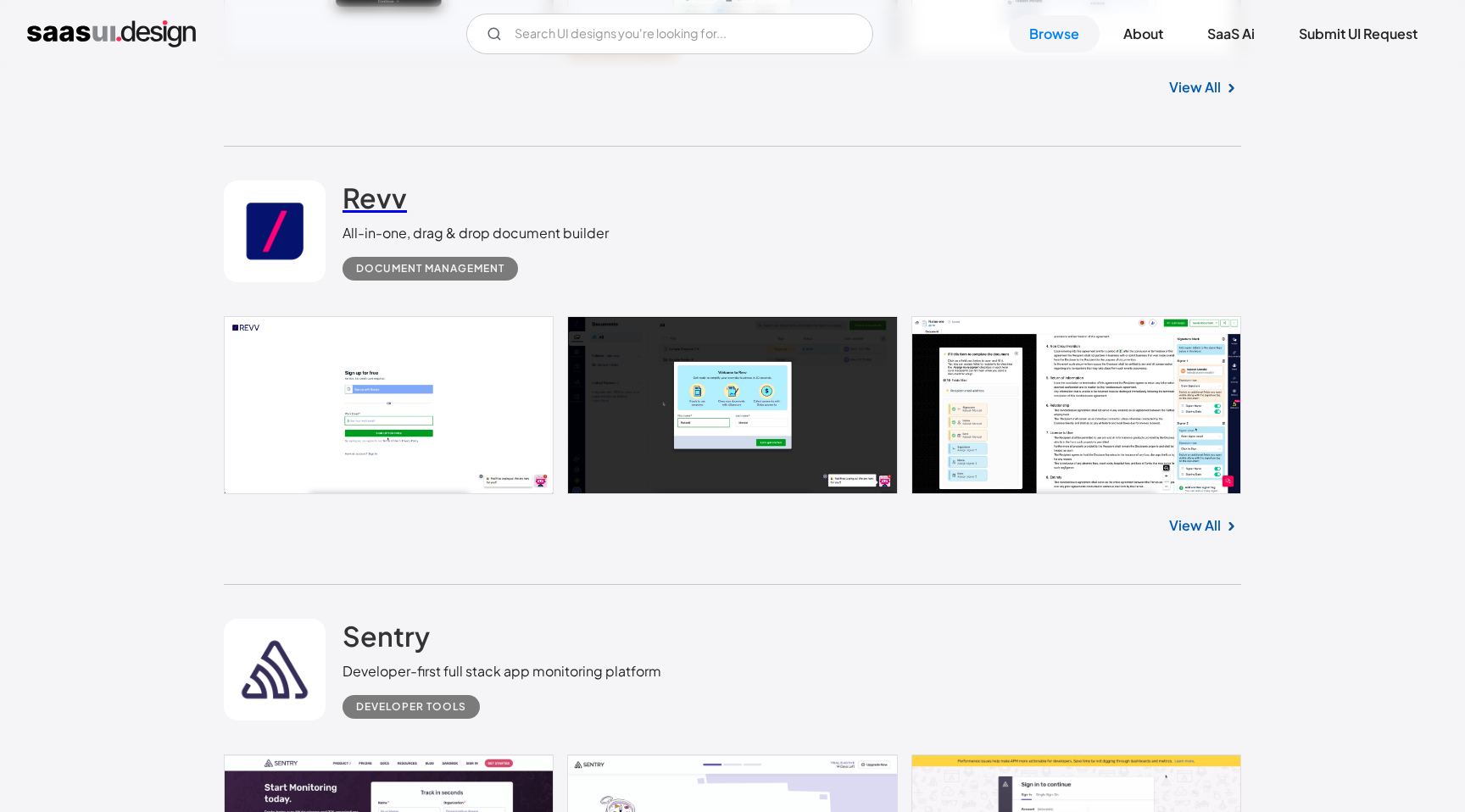
click at [400, 212] on h2 "Revv" at bounding box center [374, 198] width 64 height 34
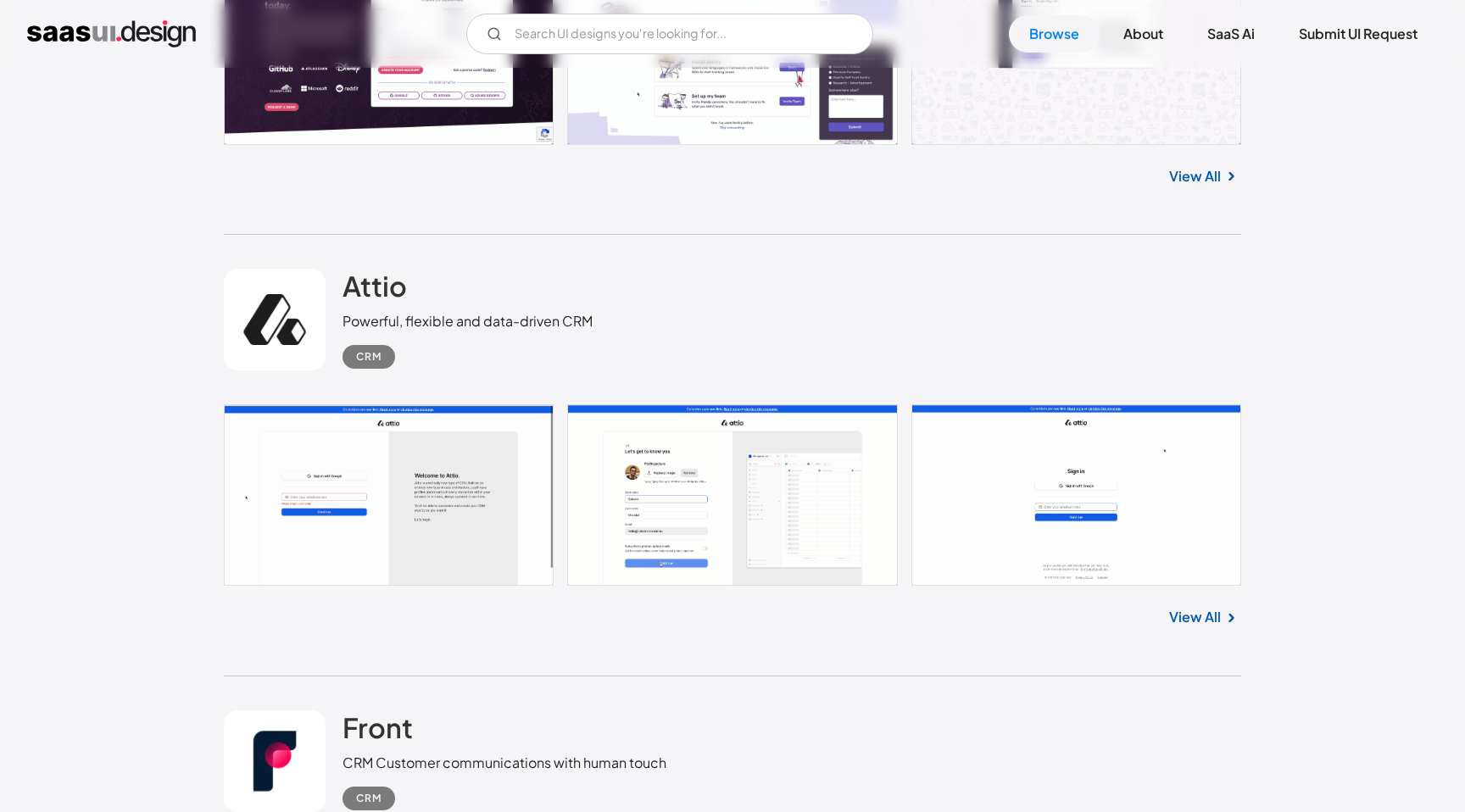
scroll to position [10598, 0]
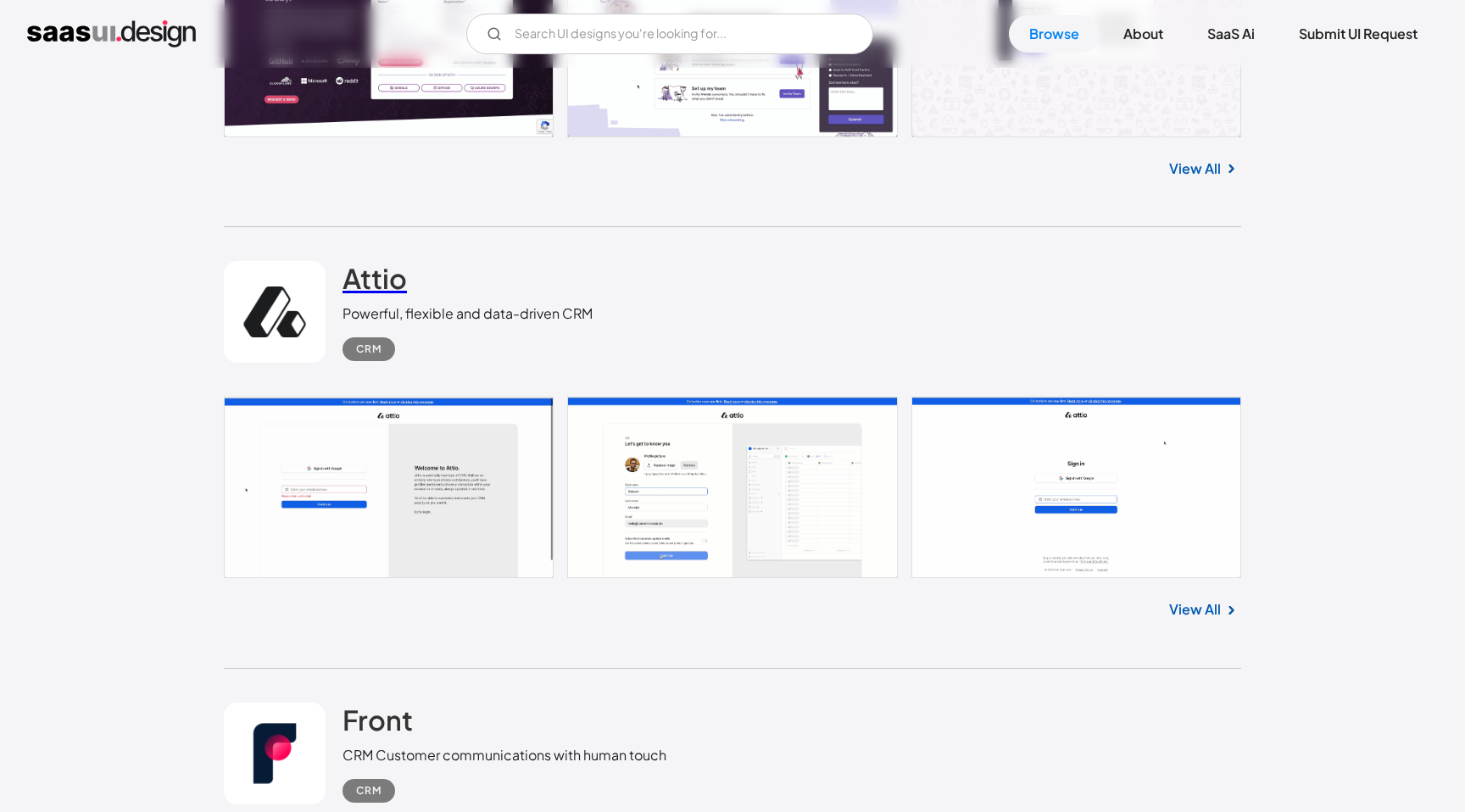
click at [367, 280] on h2 "Attio" at bounding box center [374, 277] width 64 height 34
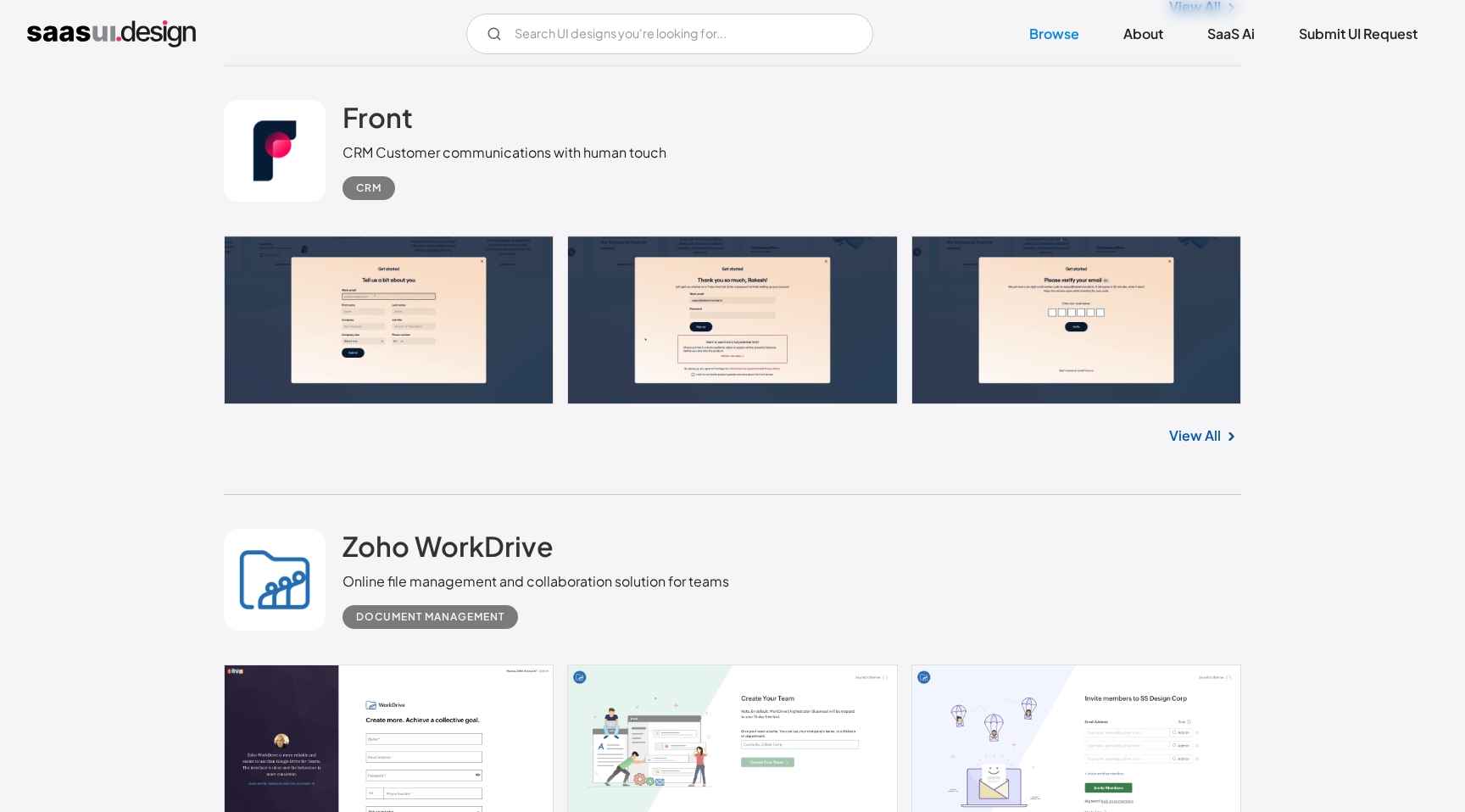
scroll to position [11215, 0]
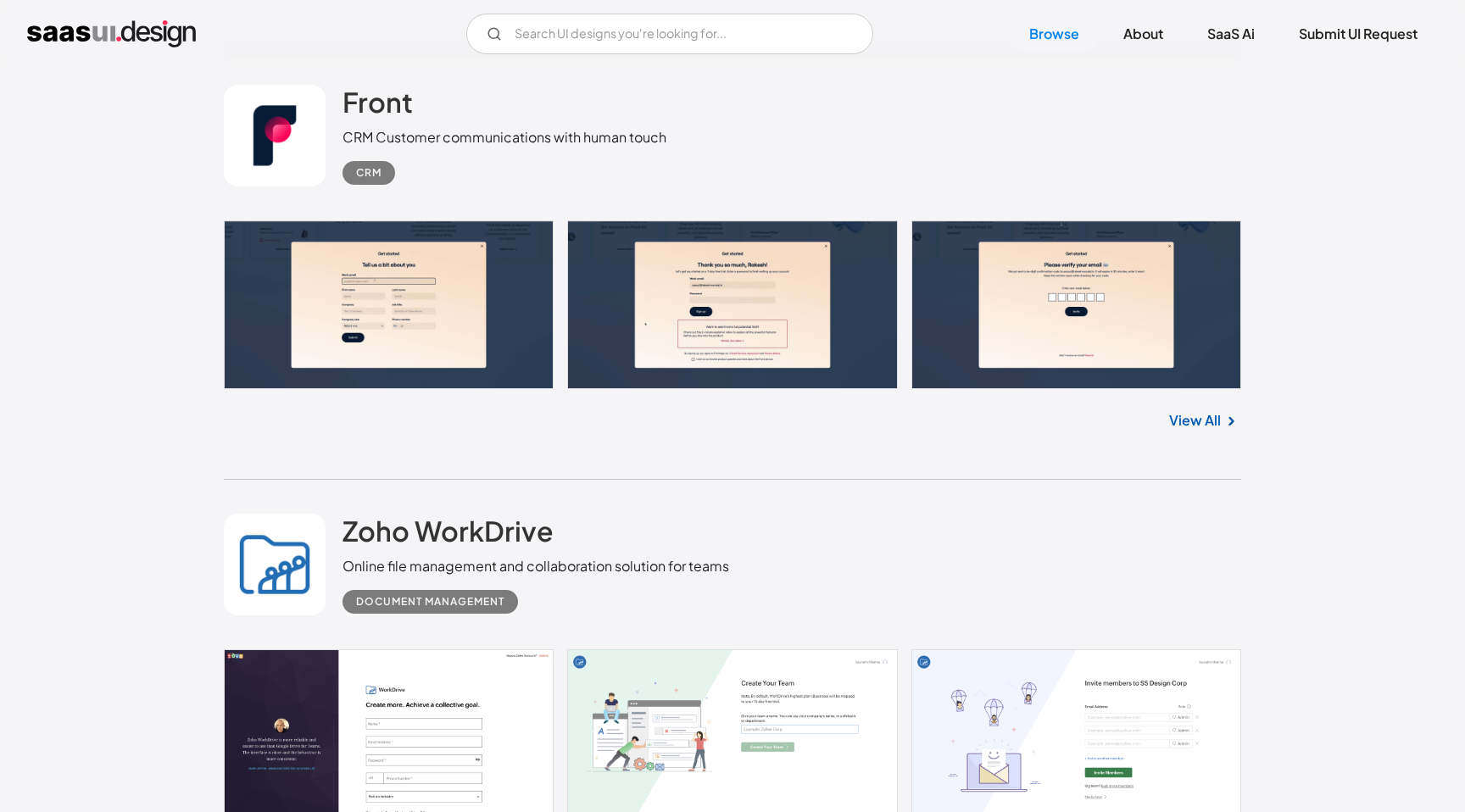
click at [257, 142] on link at bounding box center [275, 136] width 102 height 102
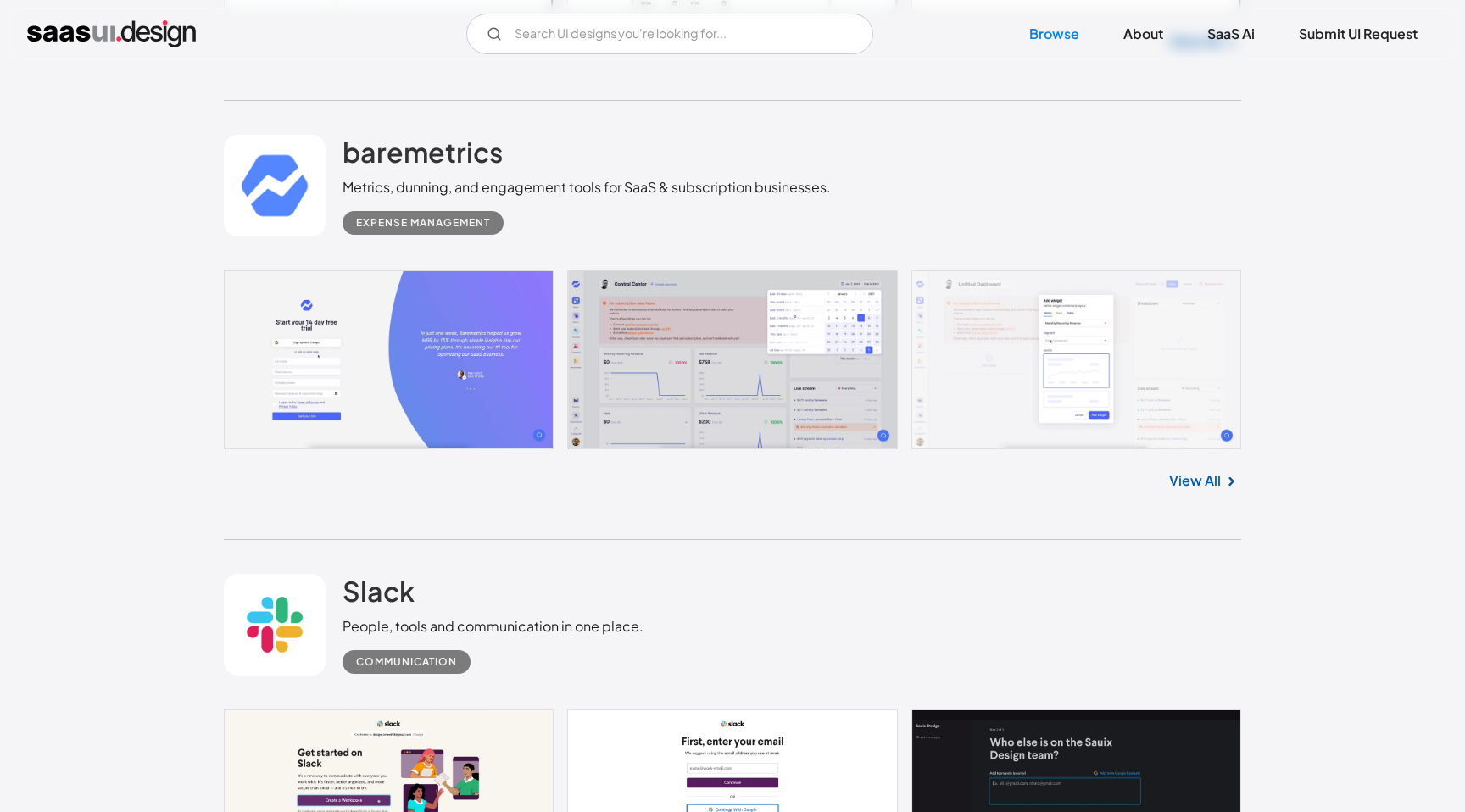
scroll to position [14267, 0]
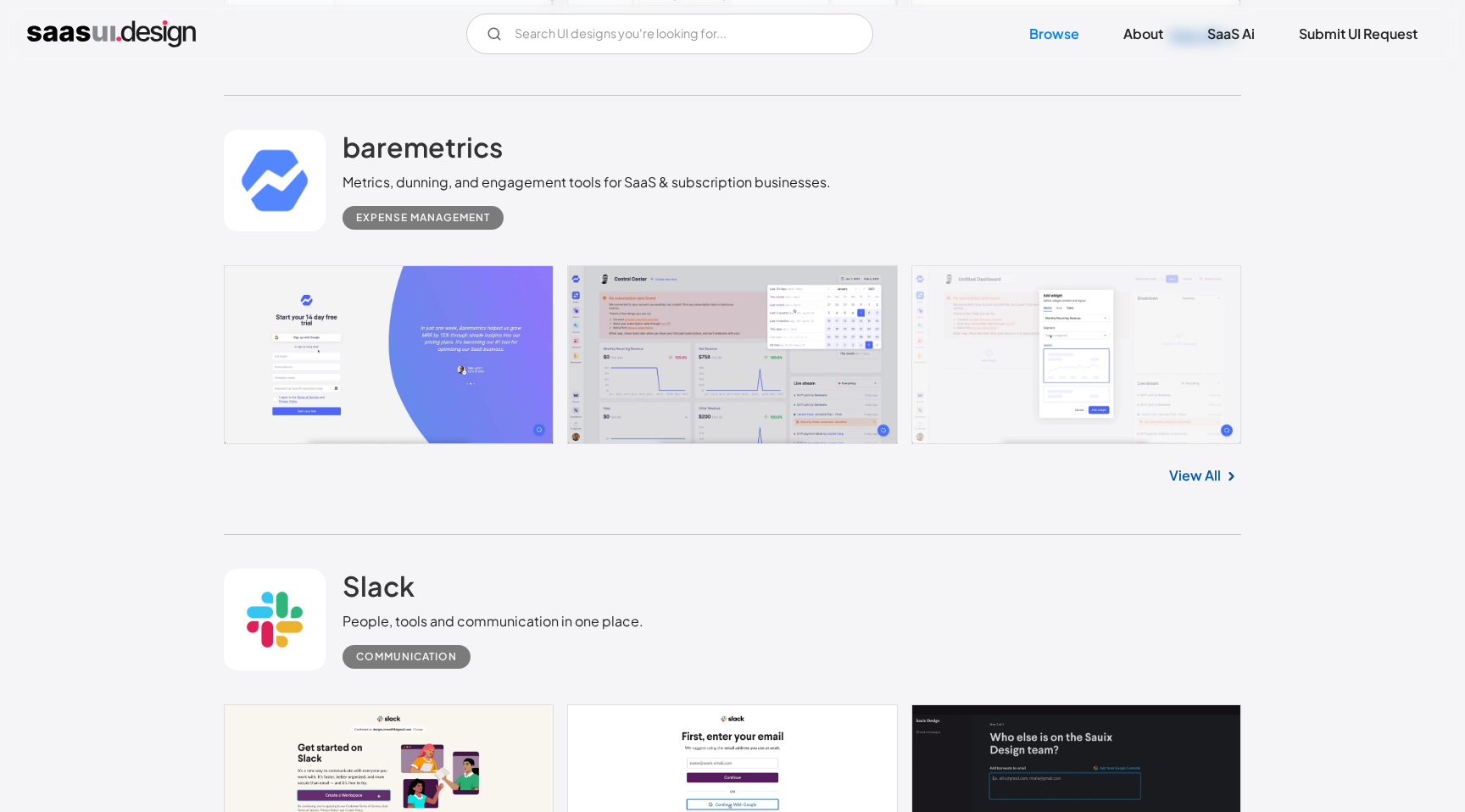
click at [740, 399] on link at bounding box center [732, 355] width 1017 height 179
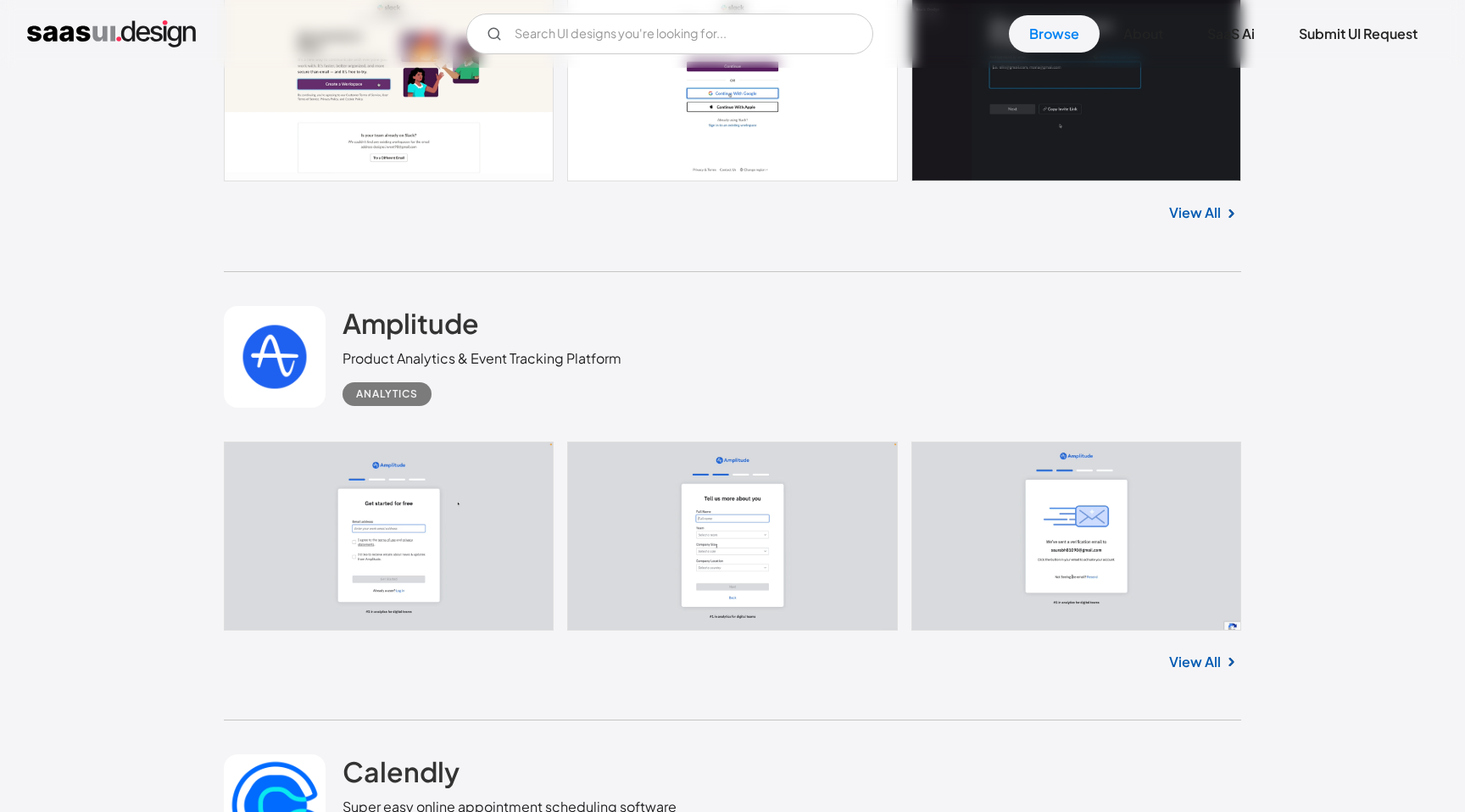
scroll to position [14999, 0]
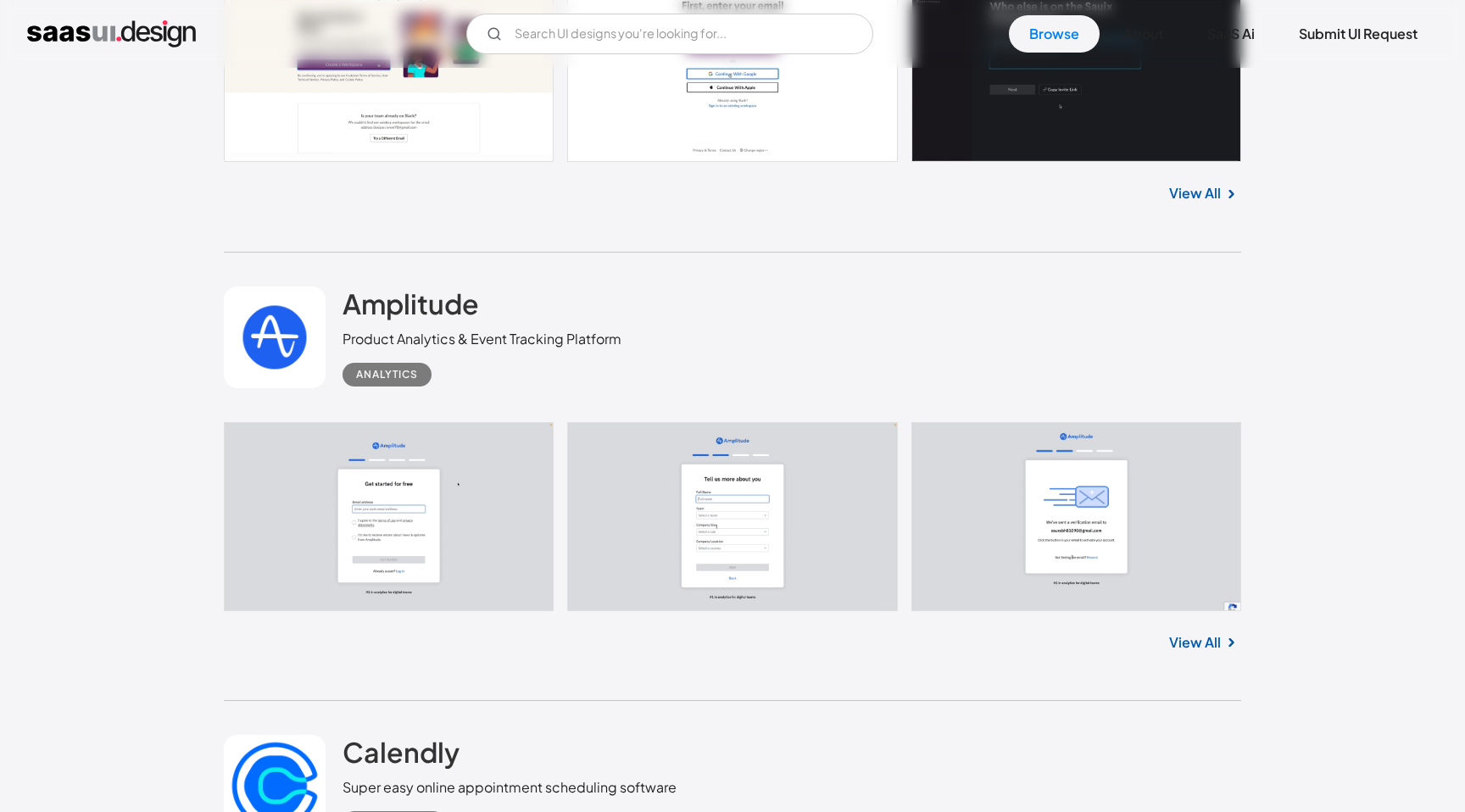
click at [249, 357] on link at bounding box center [275, 337] width 102 height 102
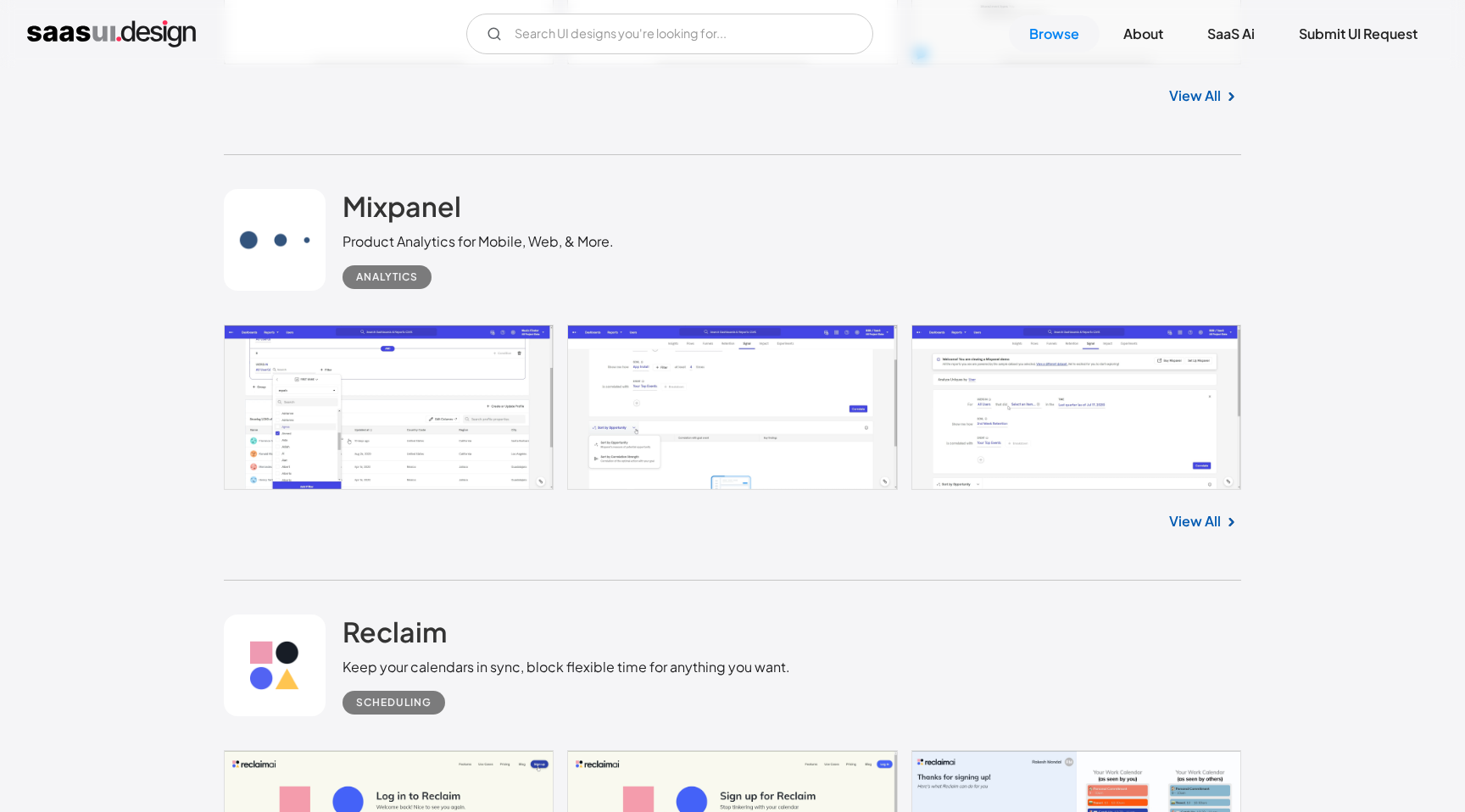
scroll to position [15984, 0]
click at [343, 440] on link at bounding box center [732, 406] width 1017 height 165
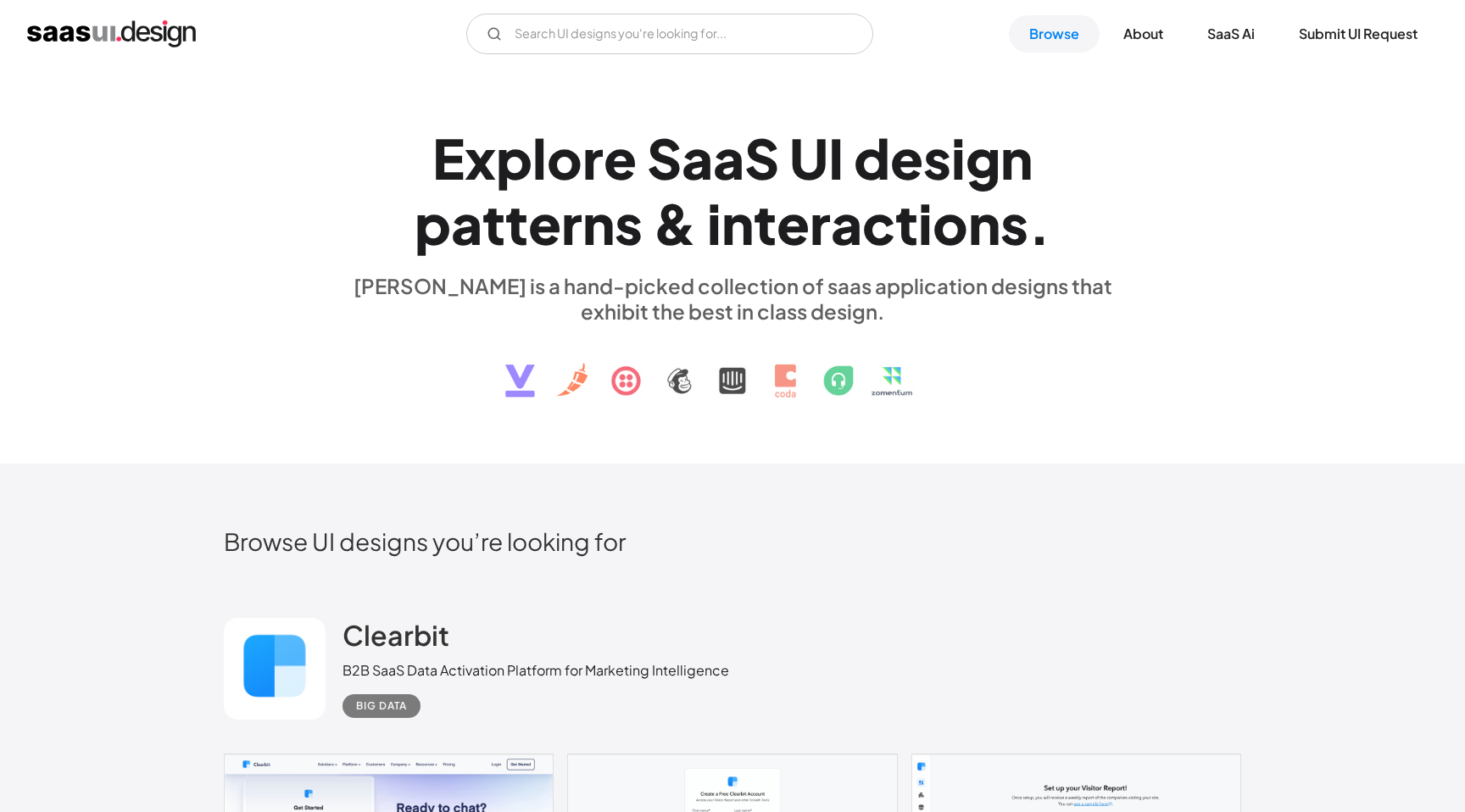
scroll to position [0, 0]
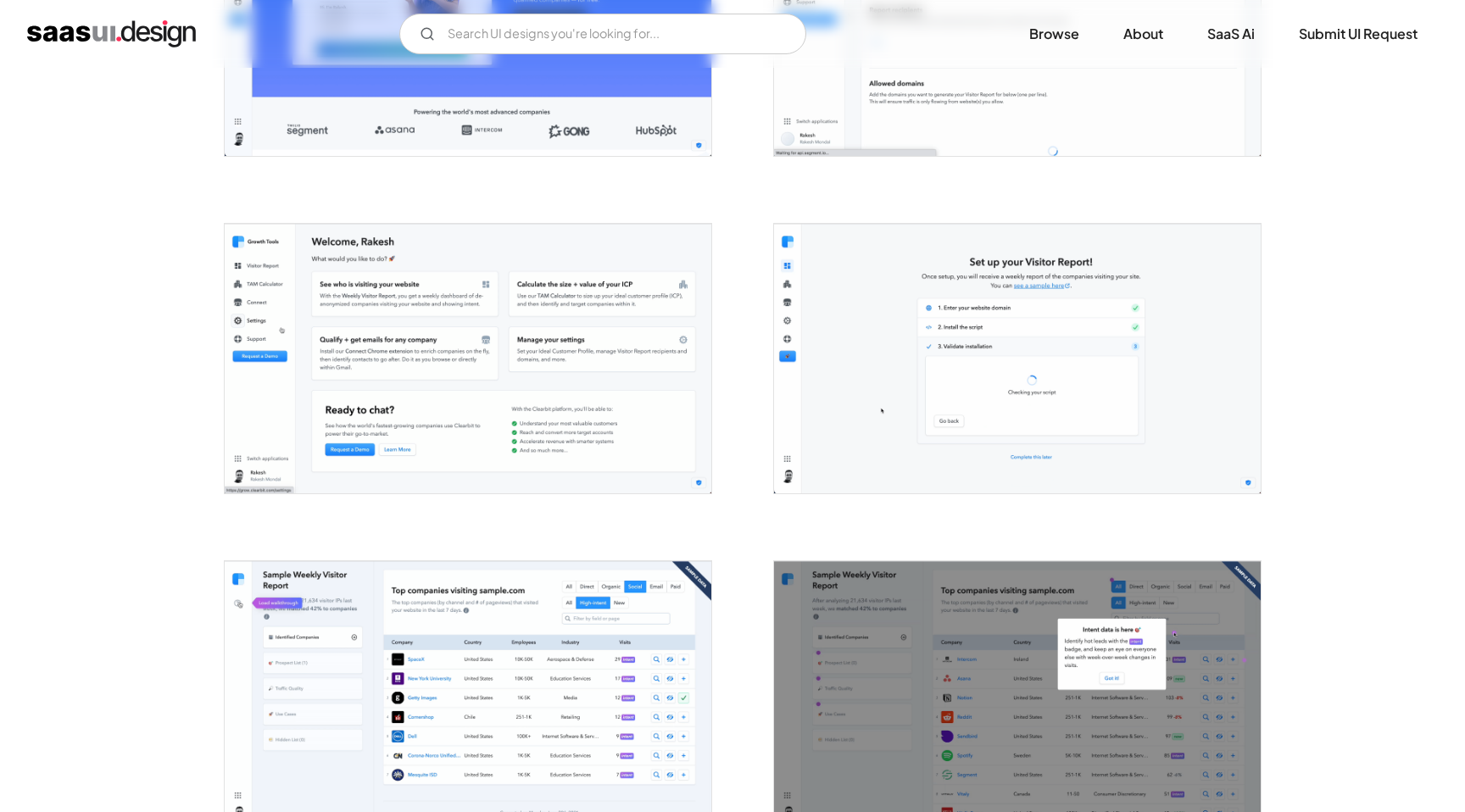
scroll to position [2525, 0]
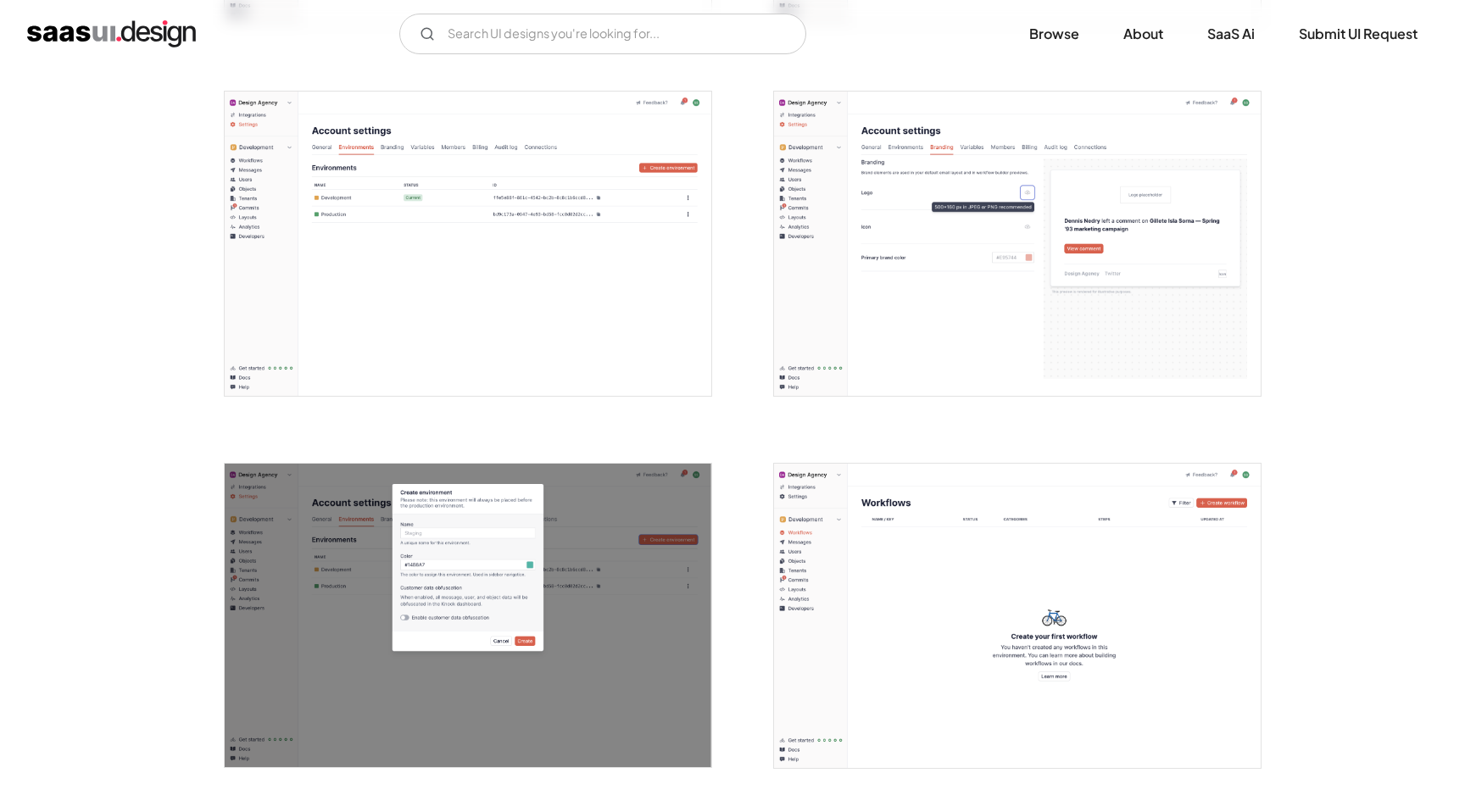
scroll to position [2193, 0]
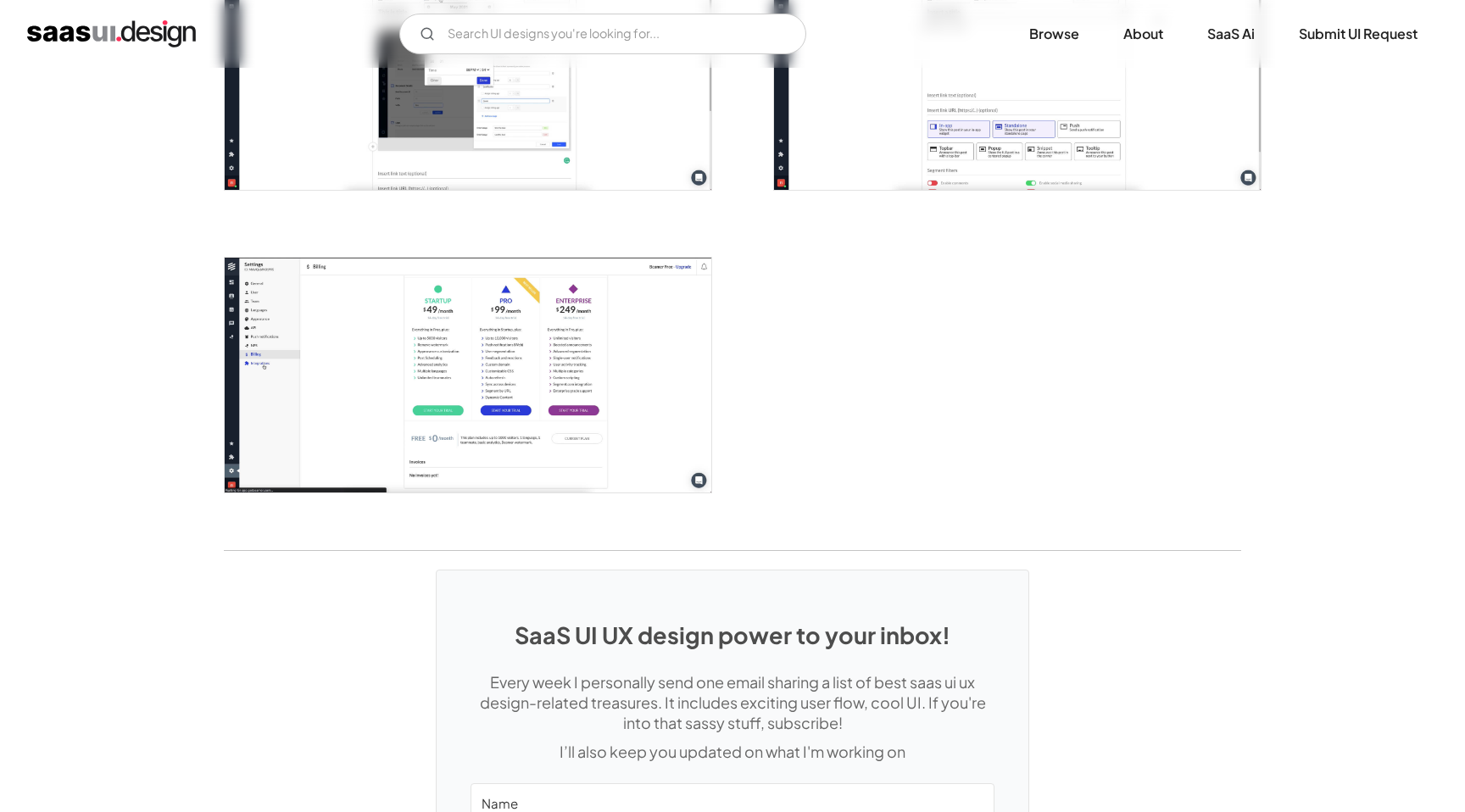
scroll to position [1958, 0]
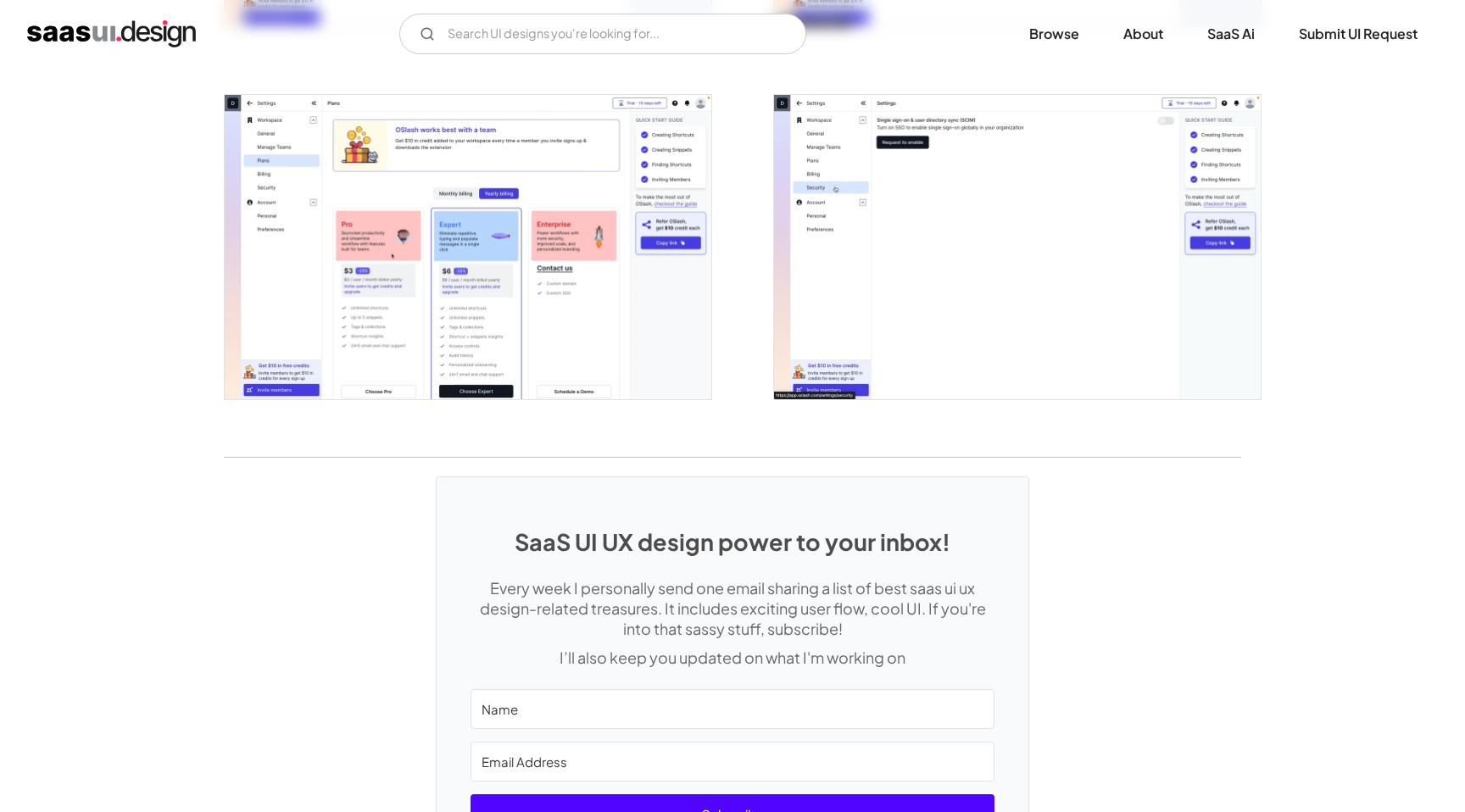
scroll to position [3847, 0]
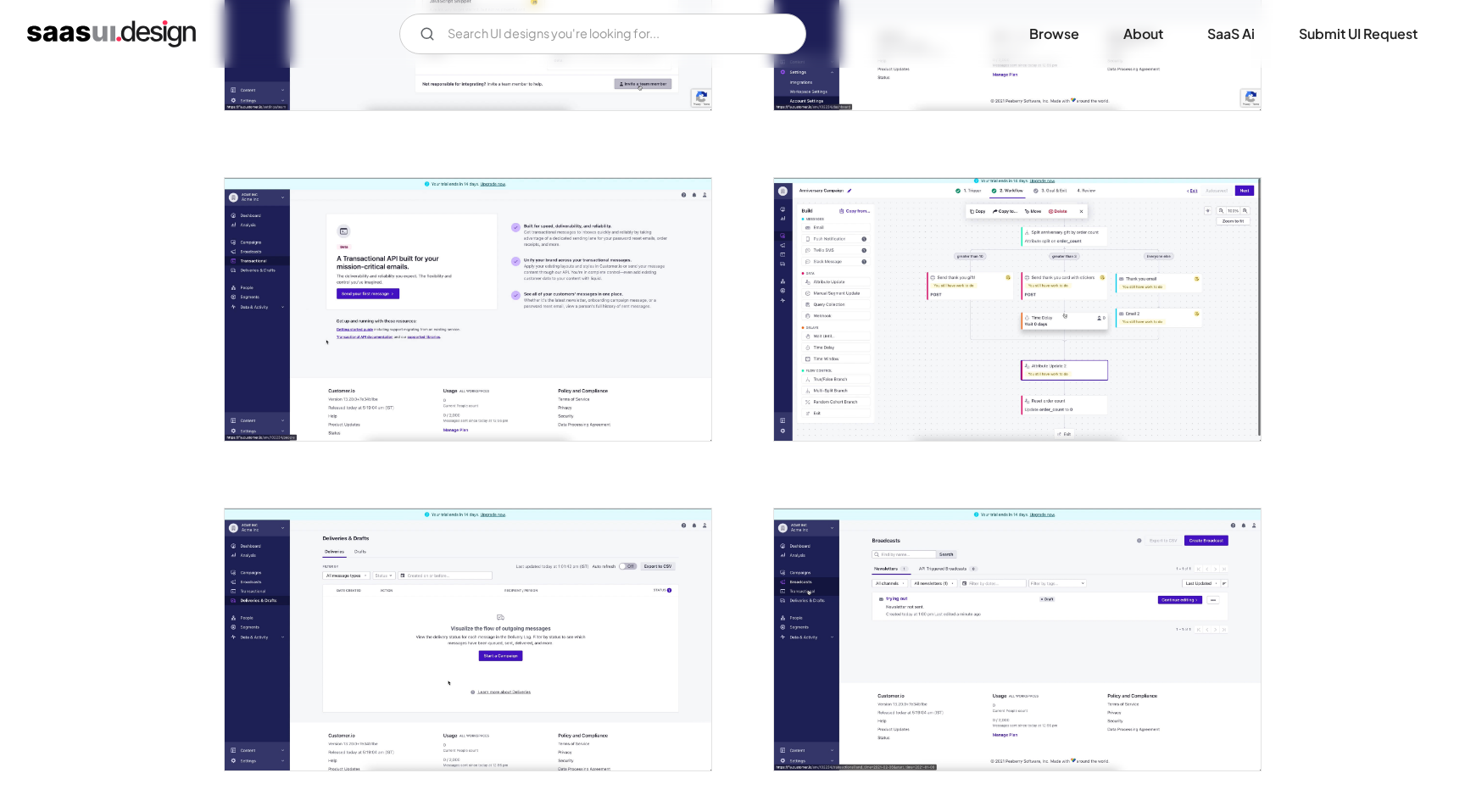
scroll to position [3187, 0]
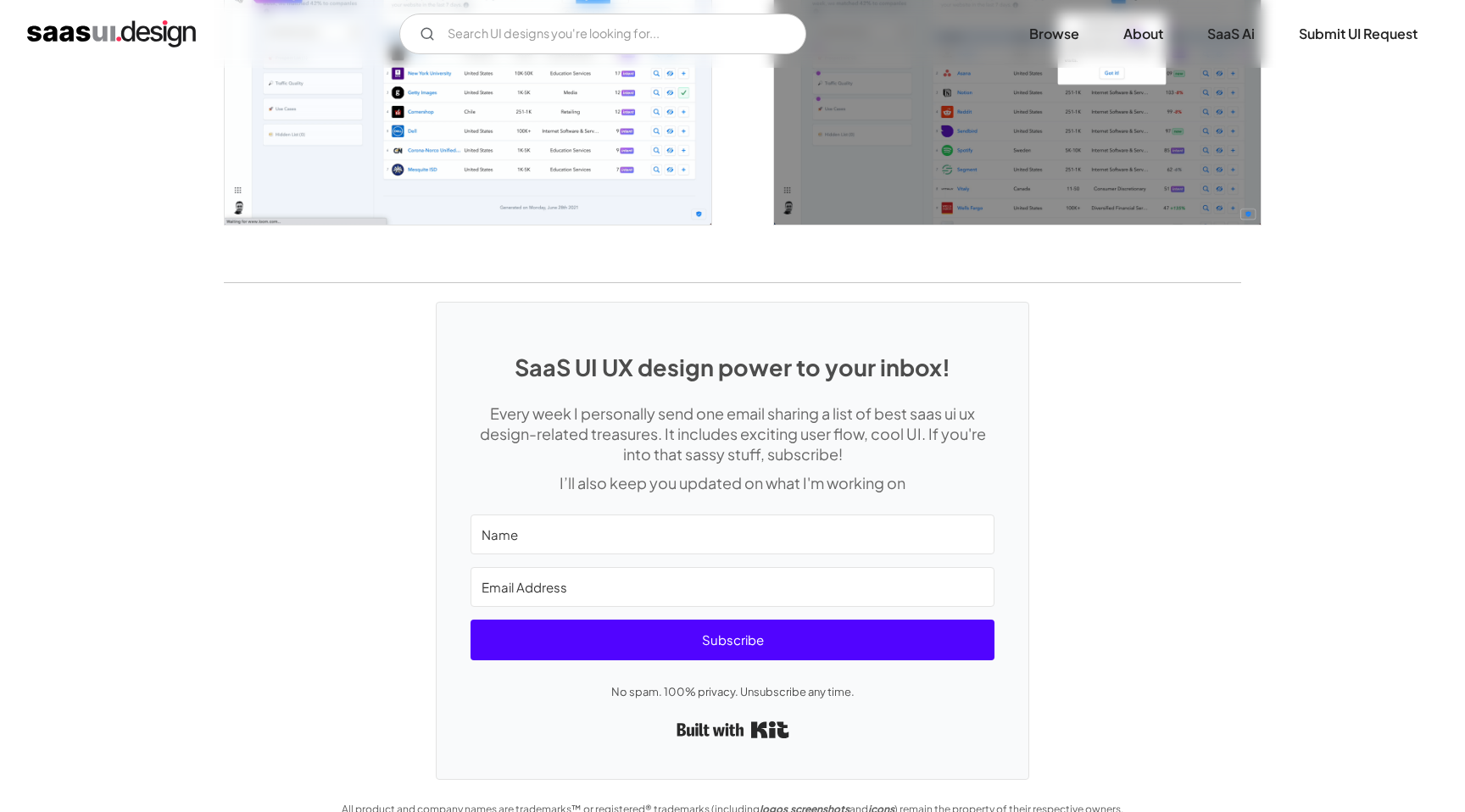
scroll to position [3159, 0]
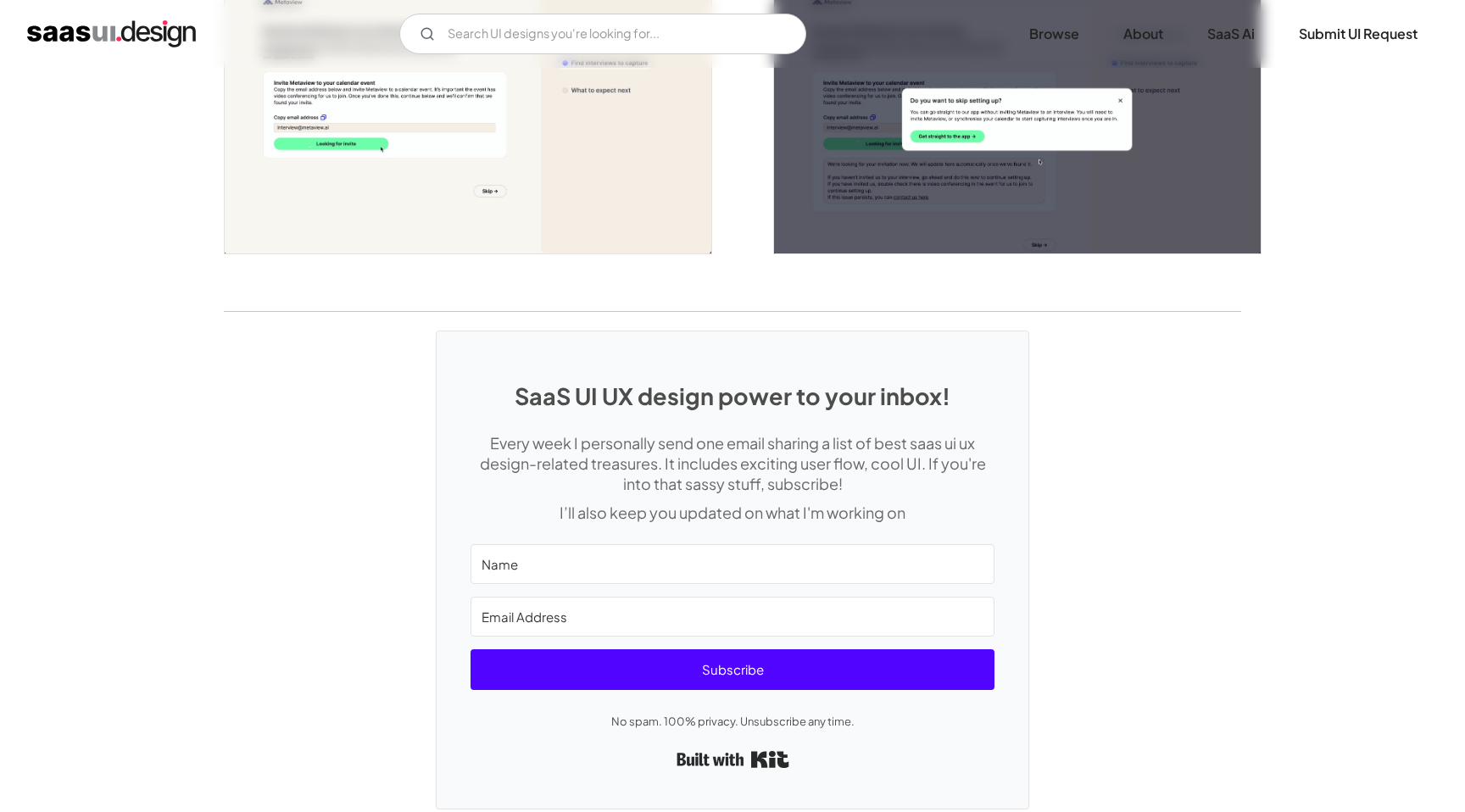
scroll to position [4171, 0]
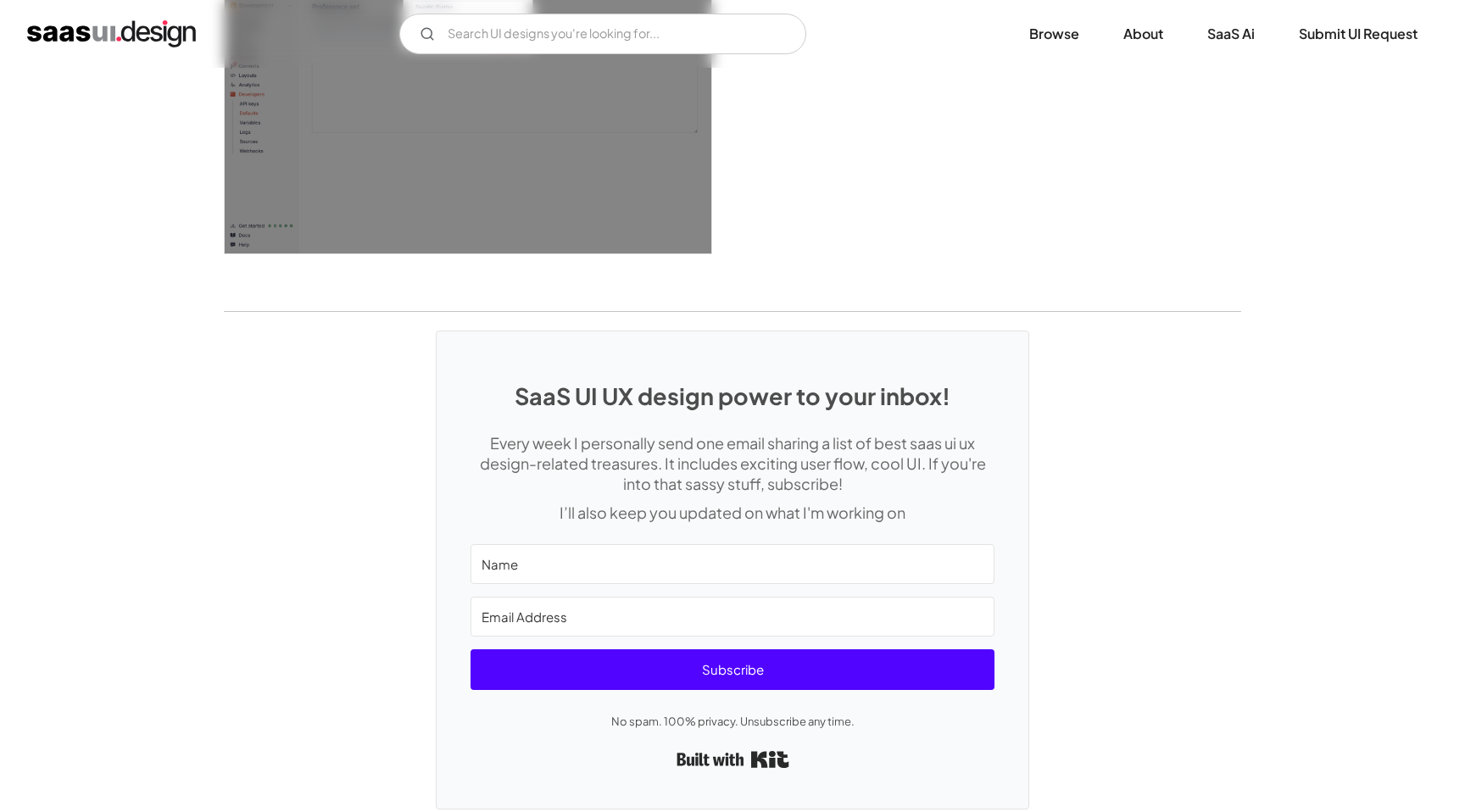
scroll to position [4555, 0]
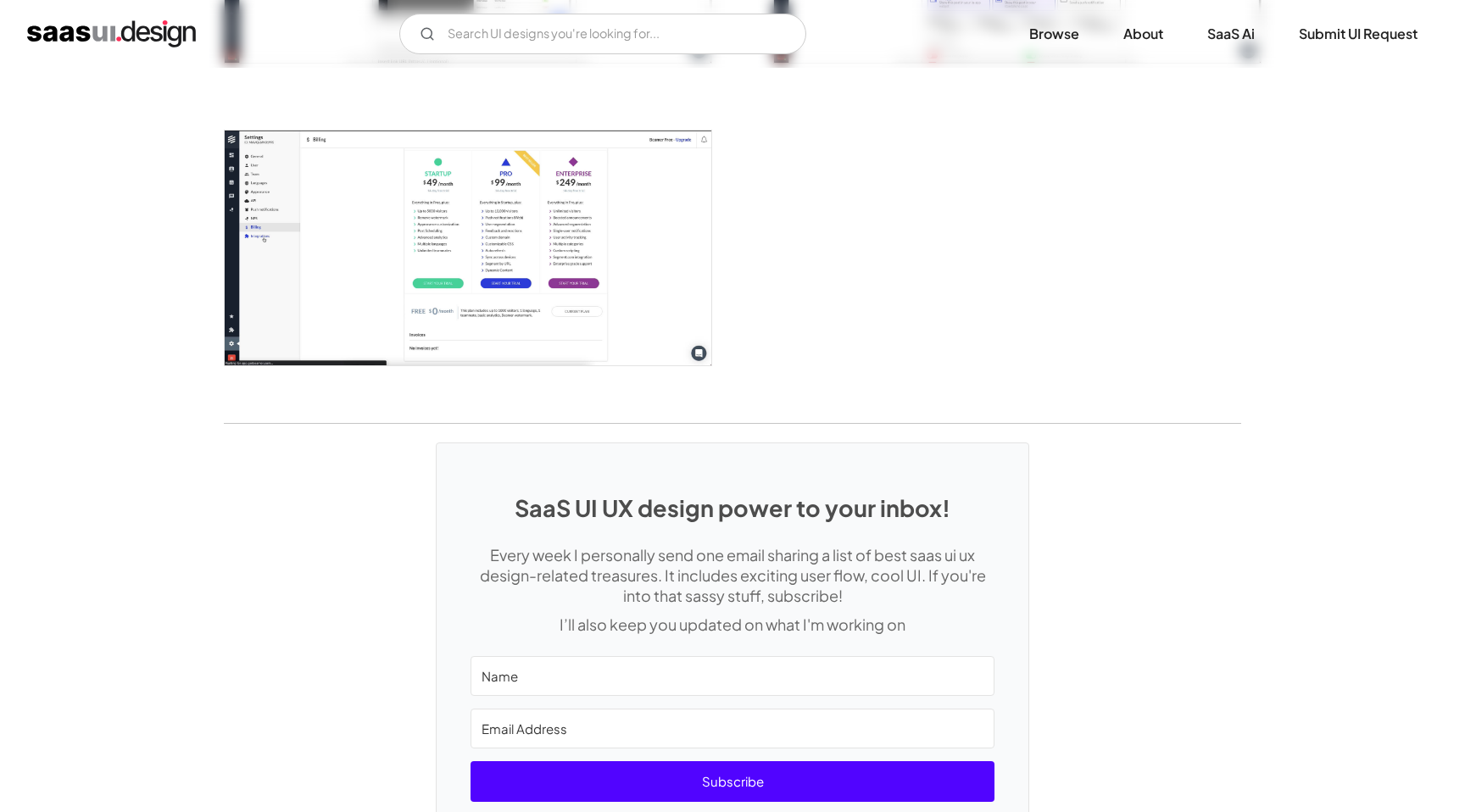
scroll to position [2082, 0]
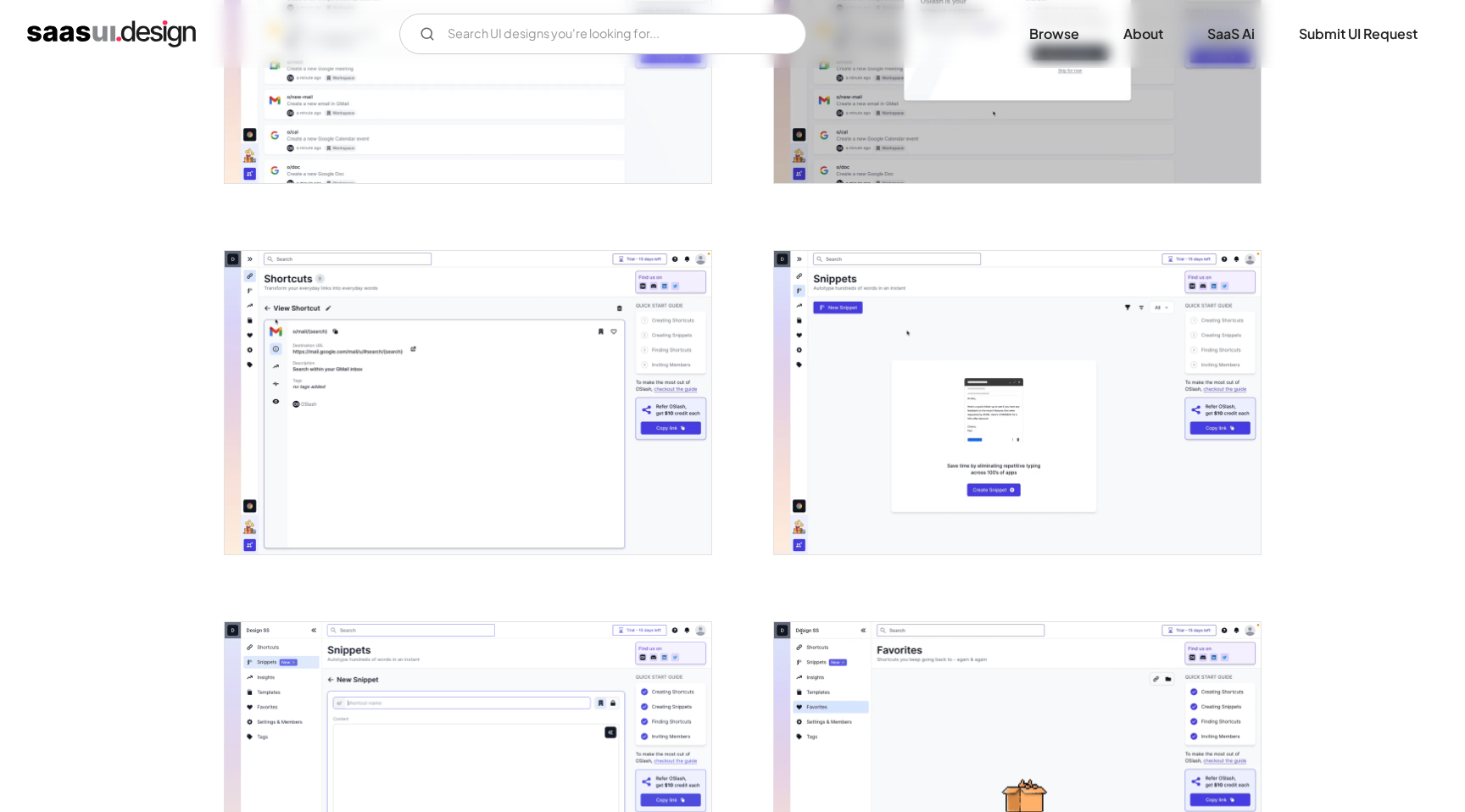
scroll to position [1260, 0]
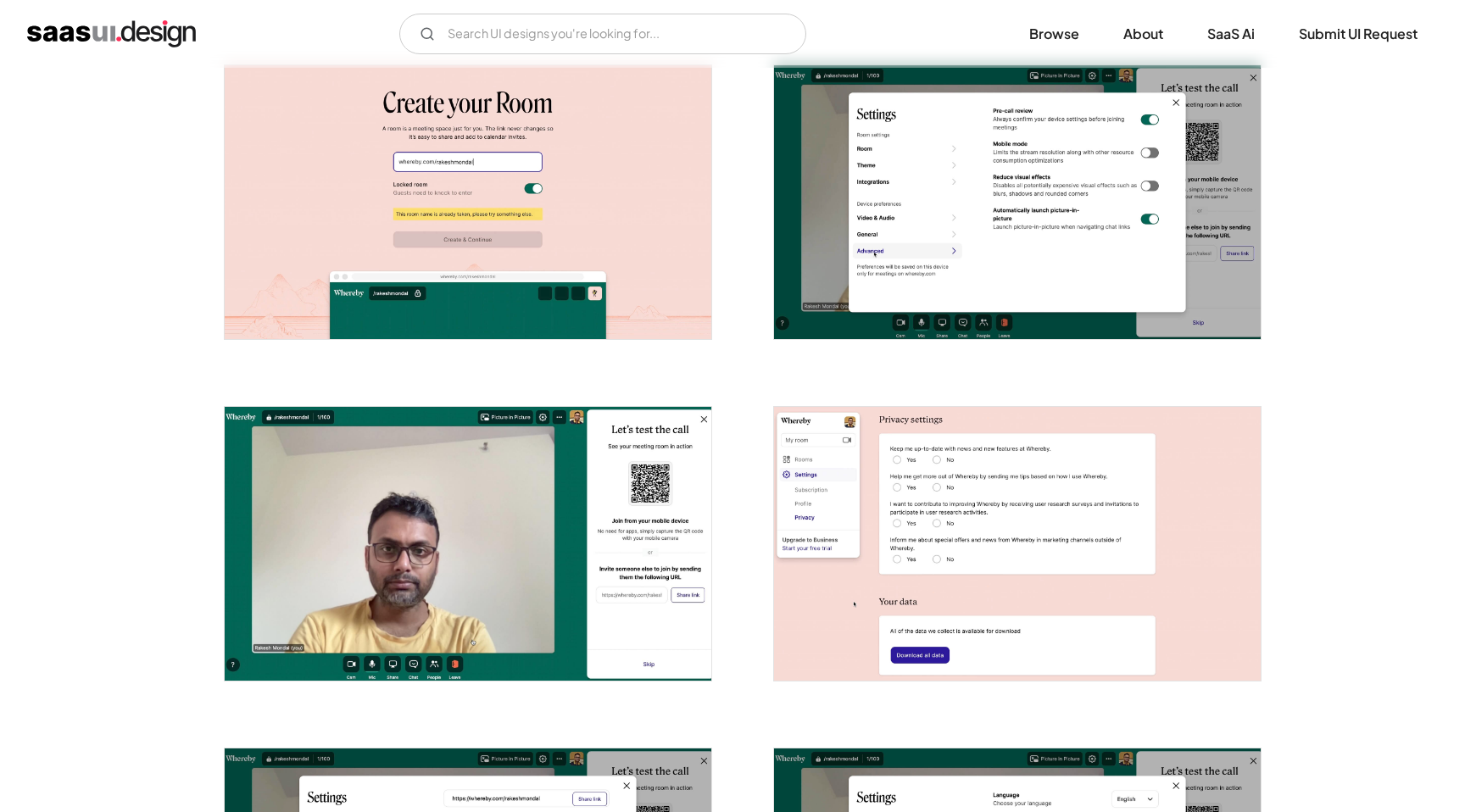
scroll to position [708, 0]
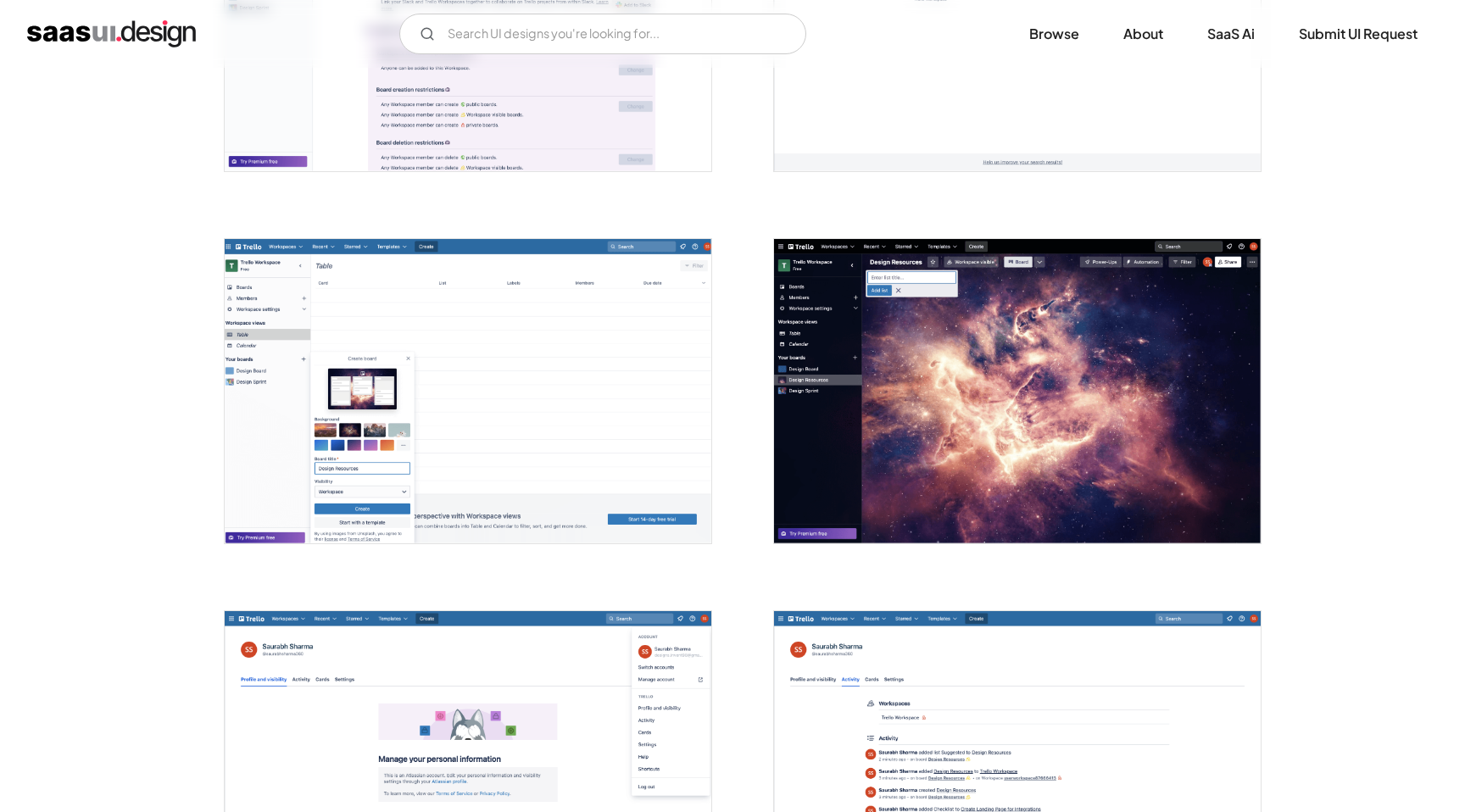
scroll to position [3503, 0]
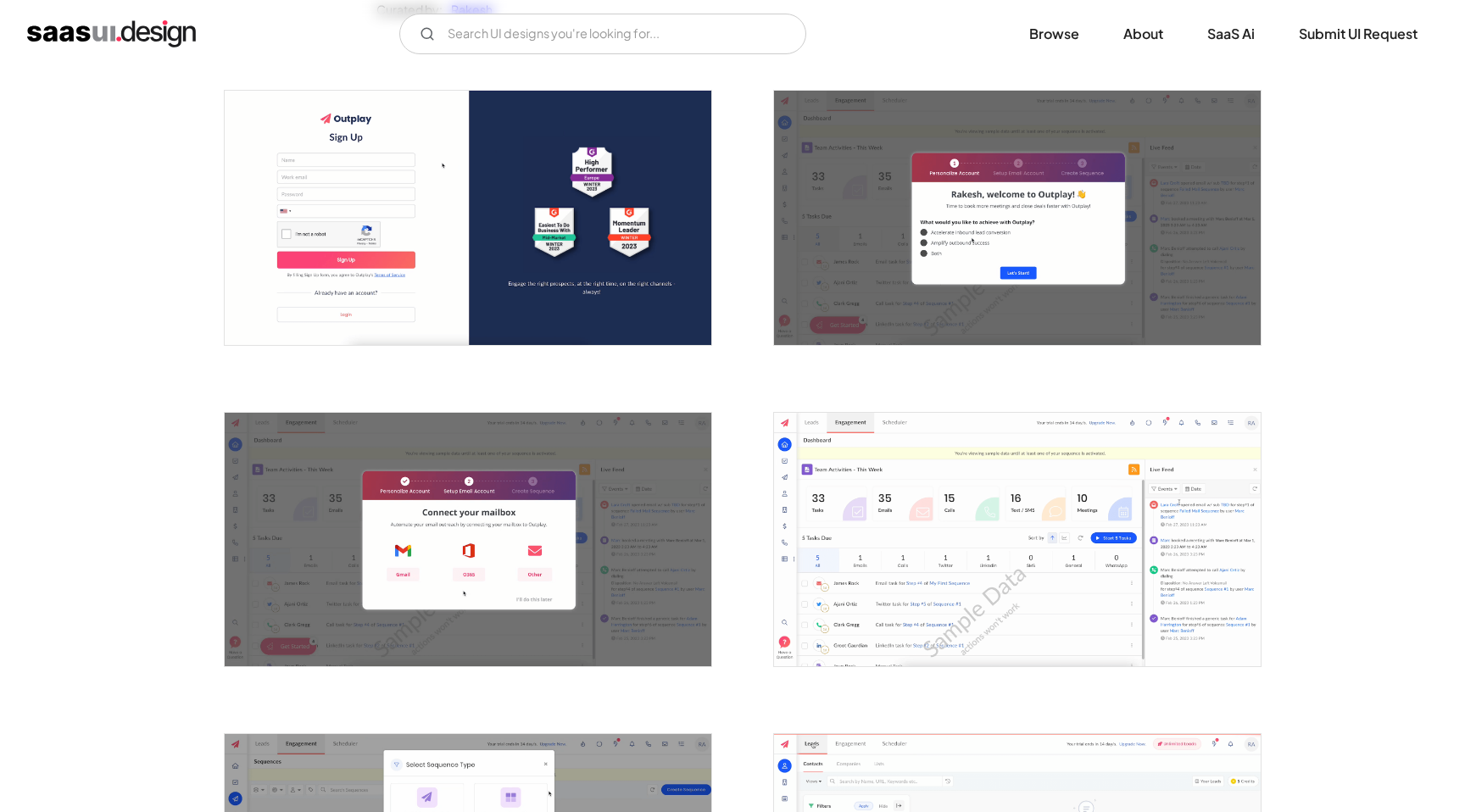
scroll to position [287, 0]
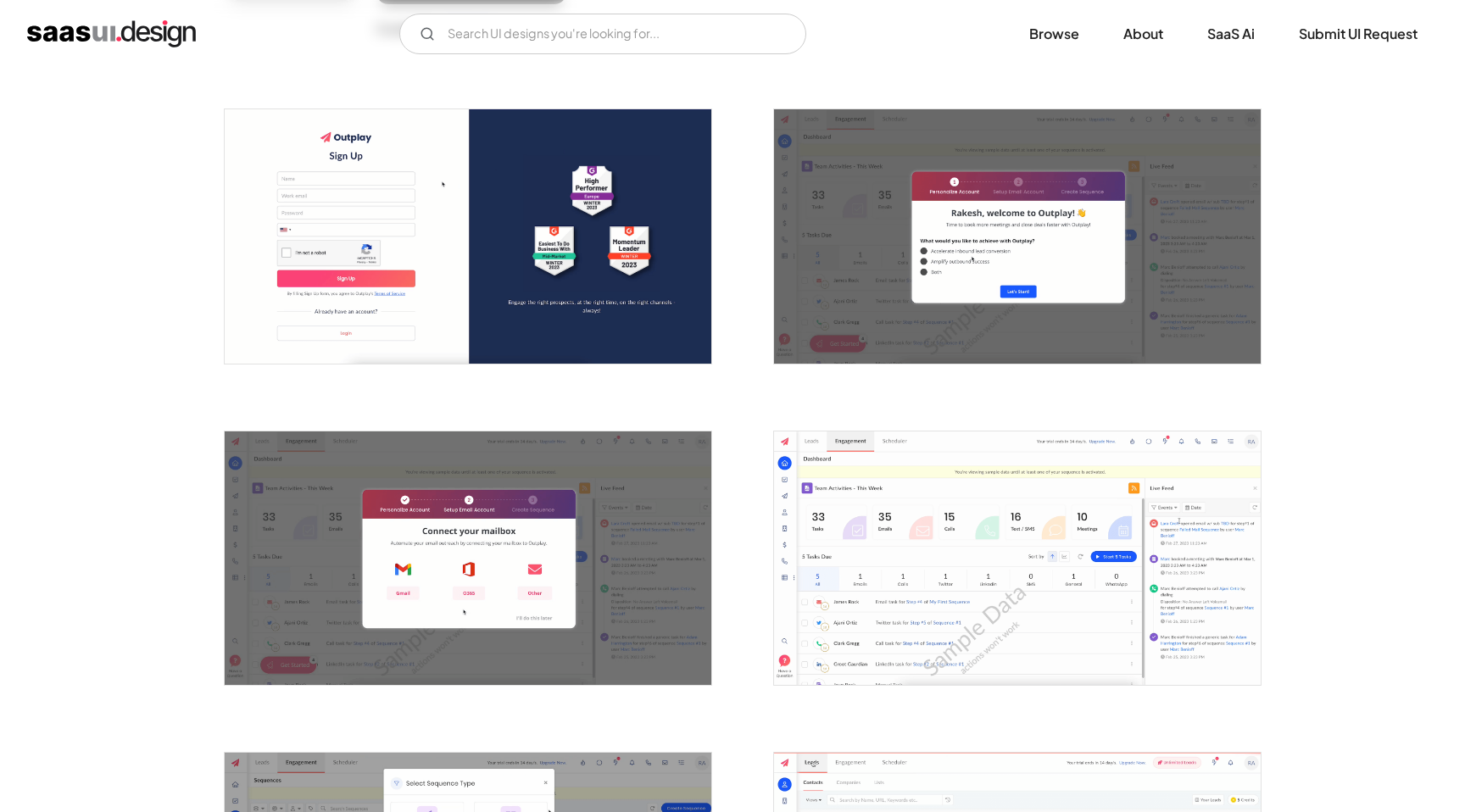
click at [859, 239] on img "open lightbox" at bounding box center [1017, 236] width 487 height 254
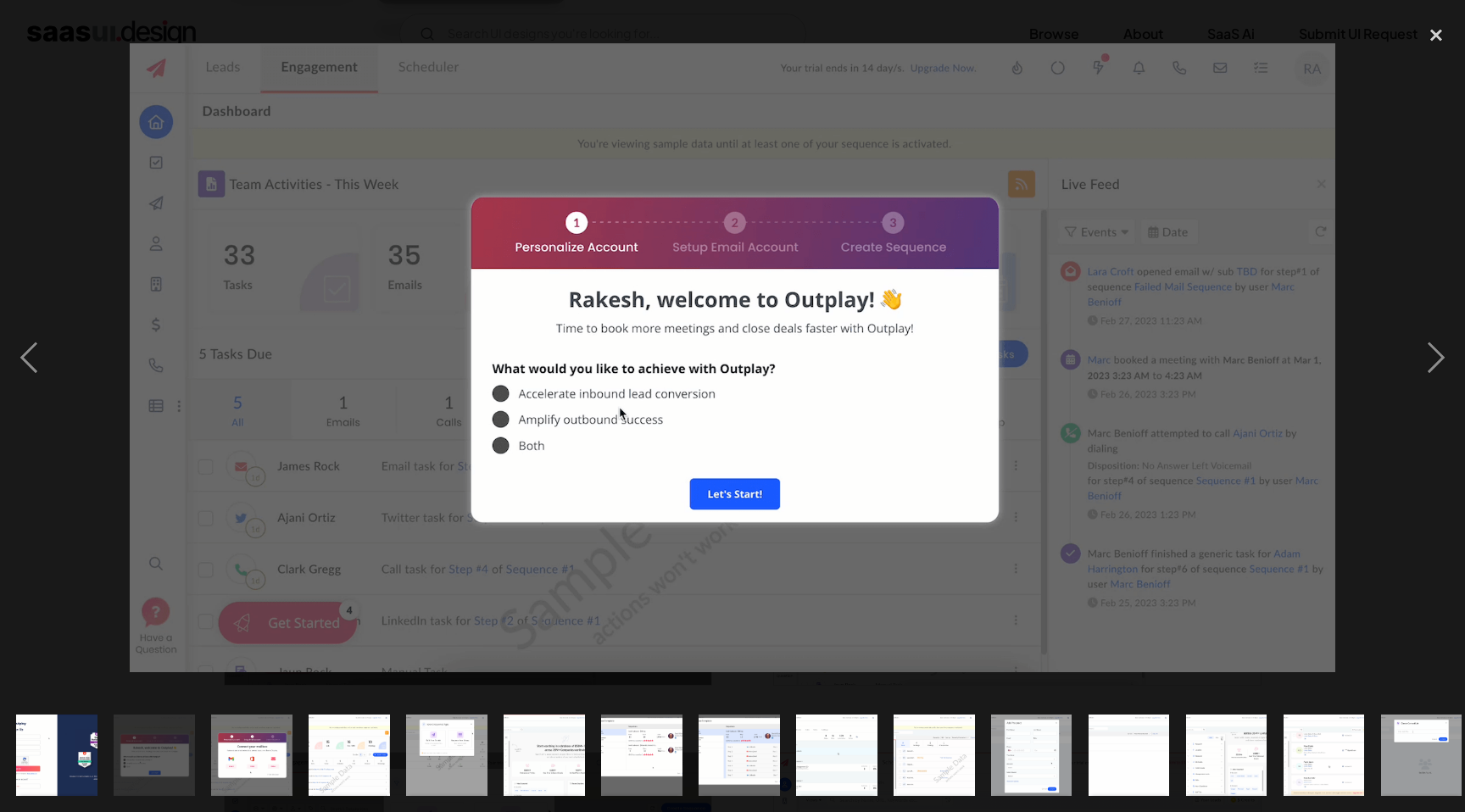
click at [1016, 180] on img at bounding box center [732, 357] width 1206 height 629
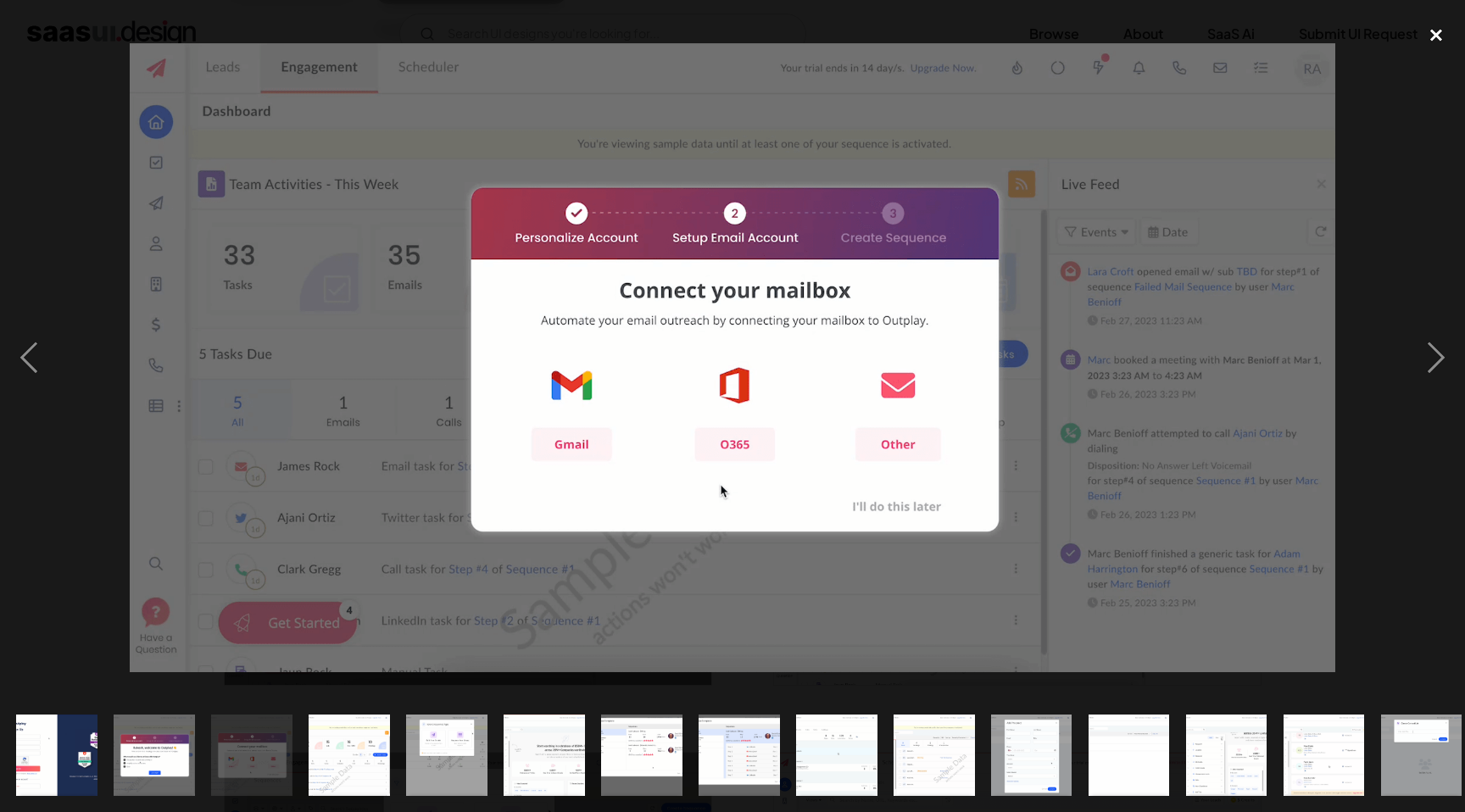
click at [1441, 36] on div "close lightbox" at bounding box center [1436, 34] width 58 height 37
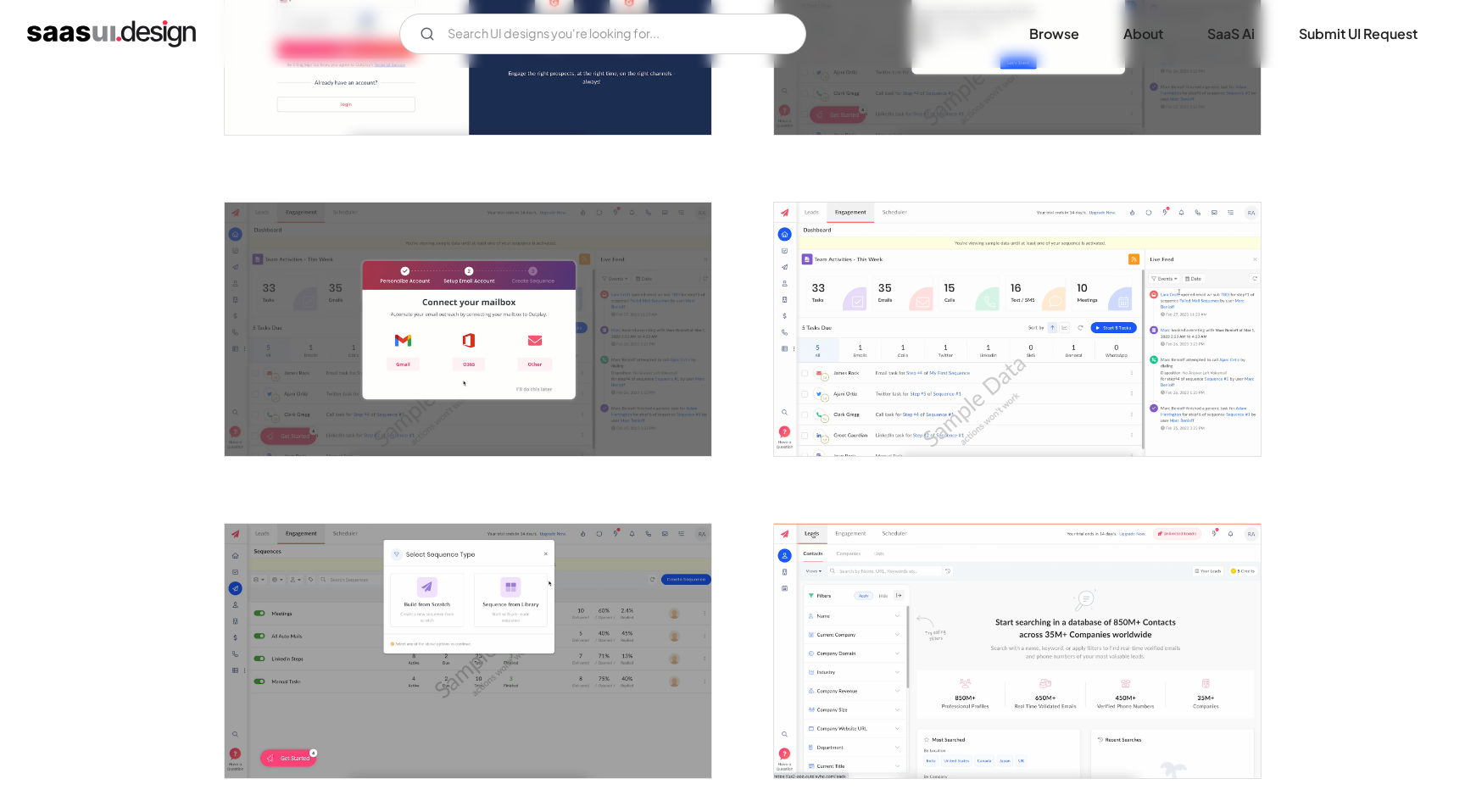
scroll to position [514, 0]
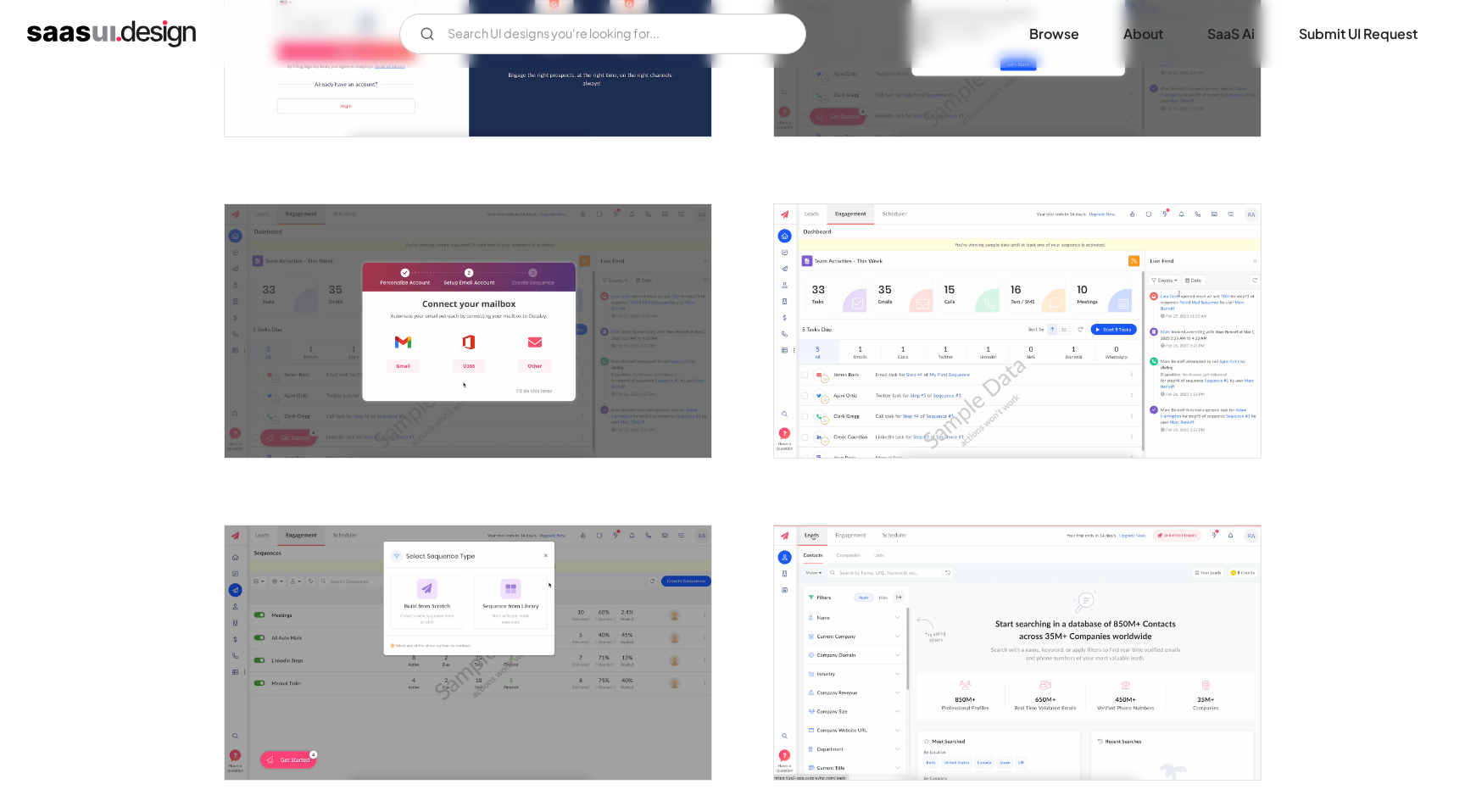
click at [1001, 365] on img "open lightbox" at bounding box center [1017, 331] width 487 height 254
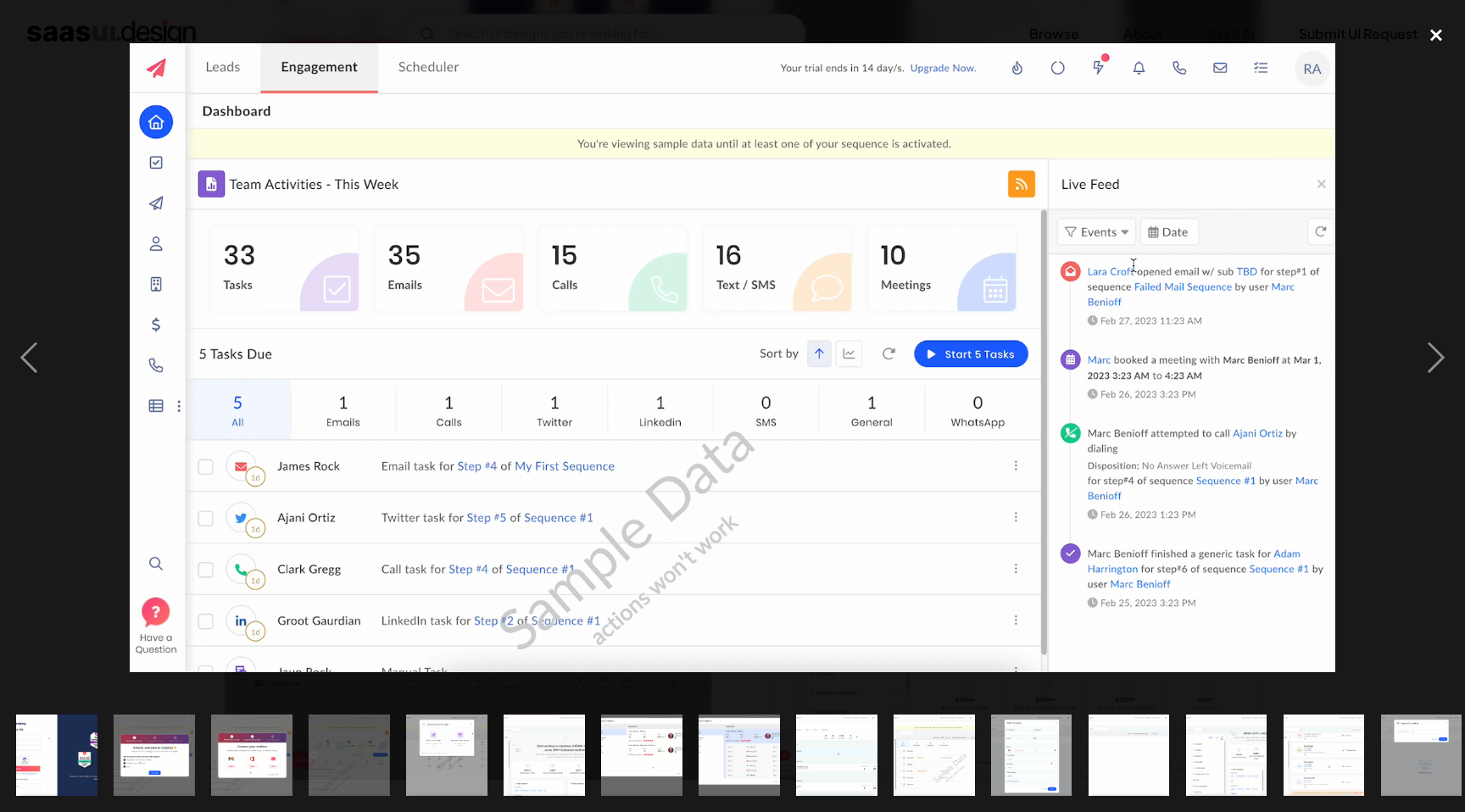
click at [1448, 33] on div "close lightbox" at bounding box center [1436, 34] width 58 height 37
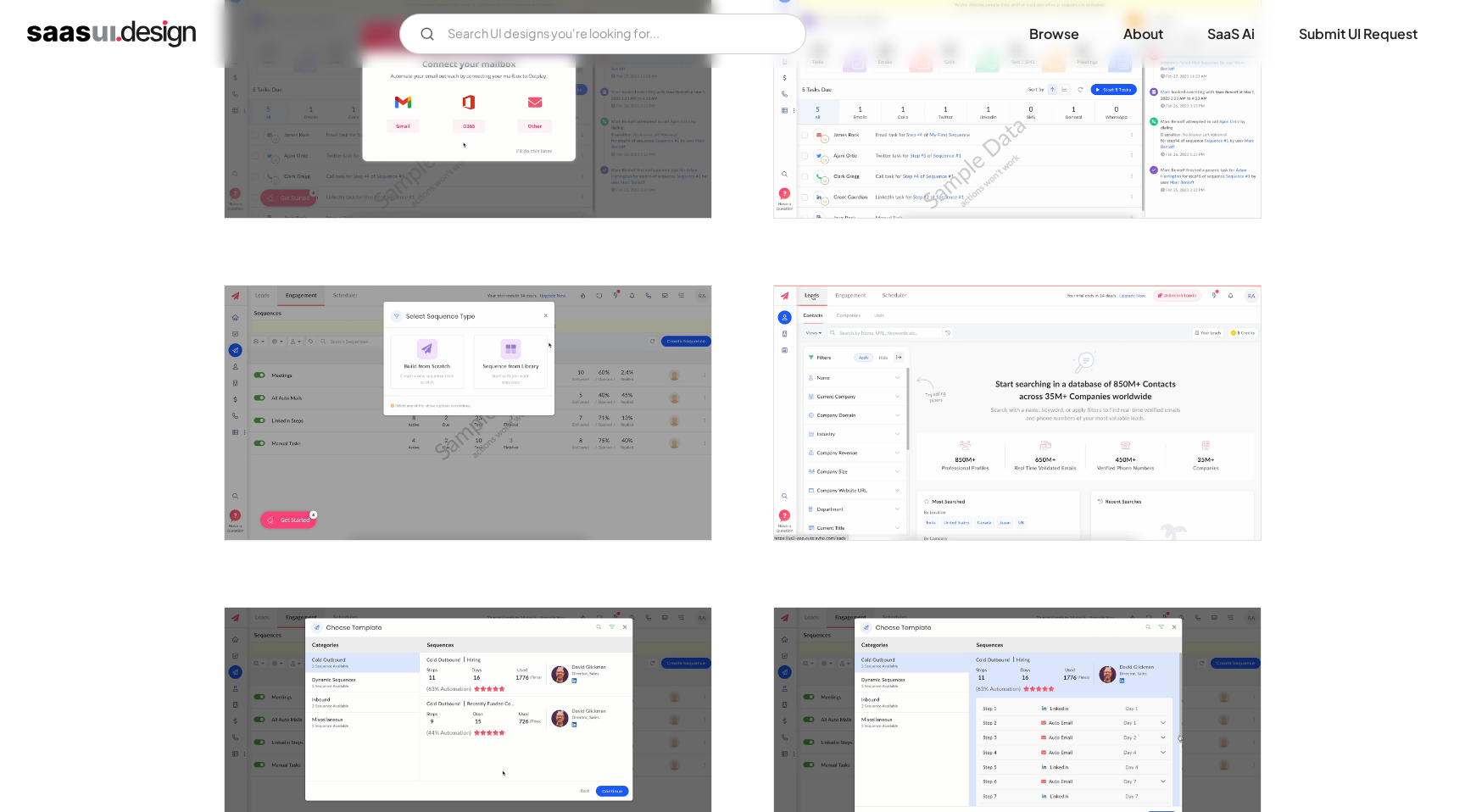
scroll to position [765, 0]
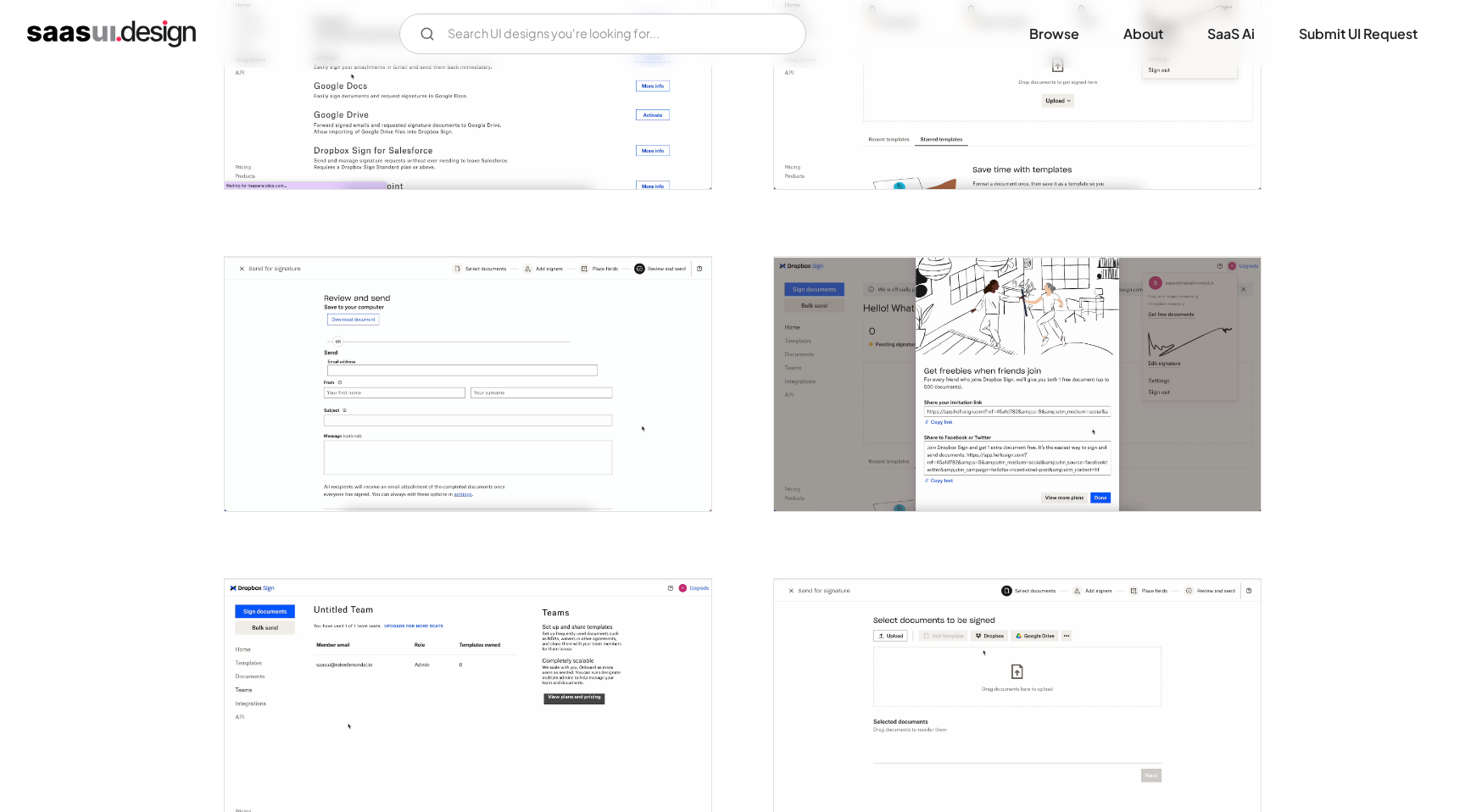
scroll to position [3040, 0]
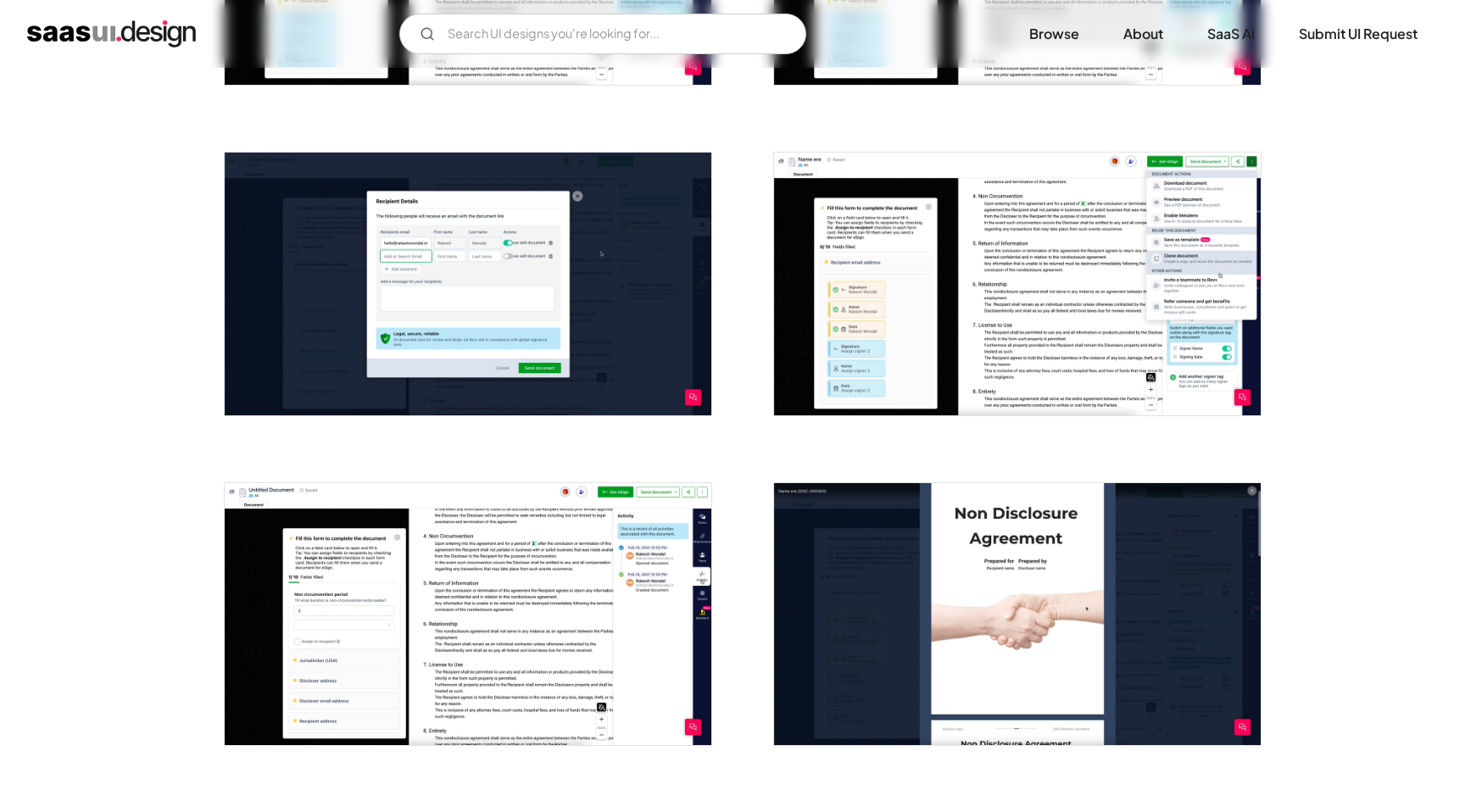
scroll to position [1381, 0]
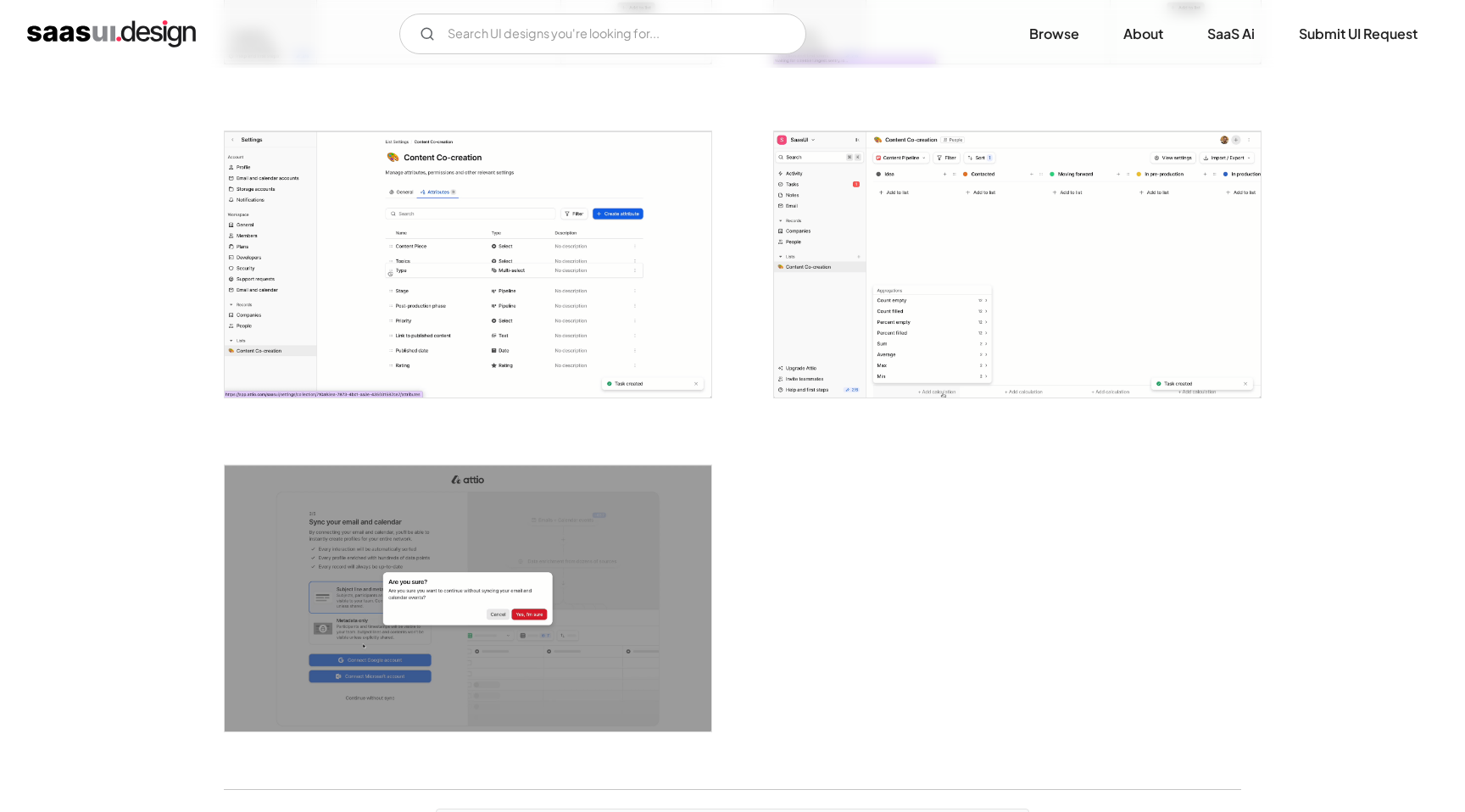
scroll to position [3942, 0]
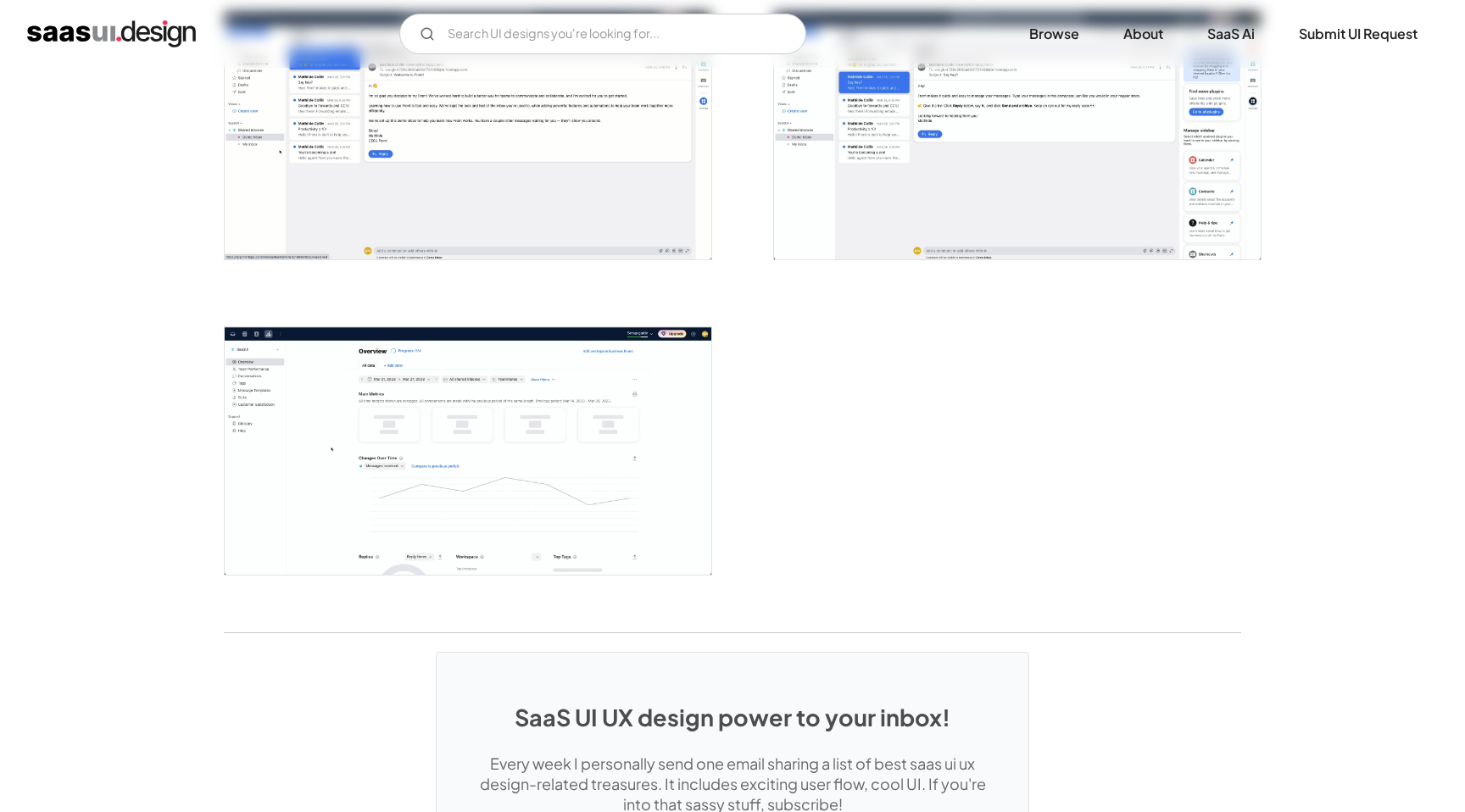
scroll to position [4222, 0]
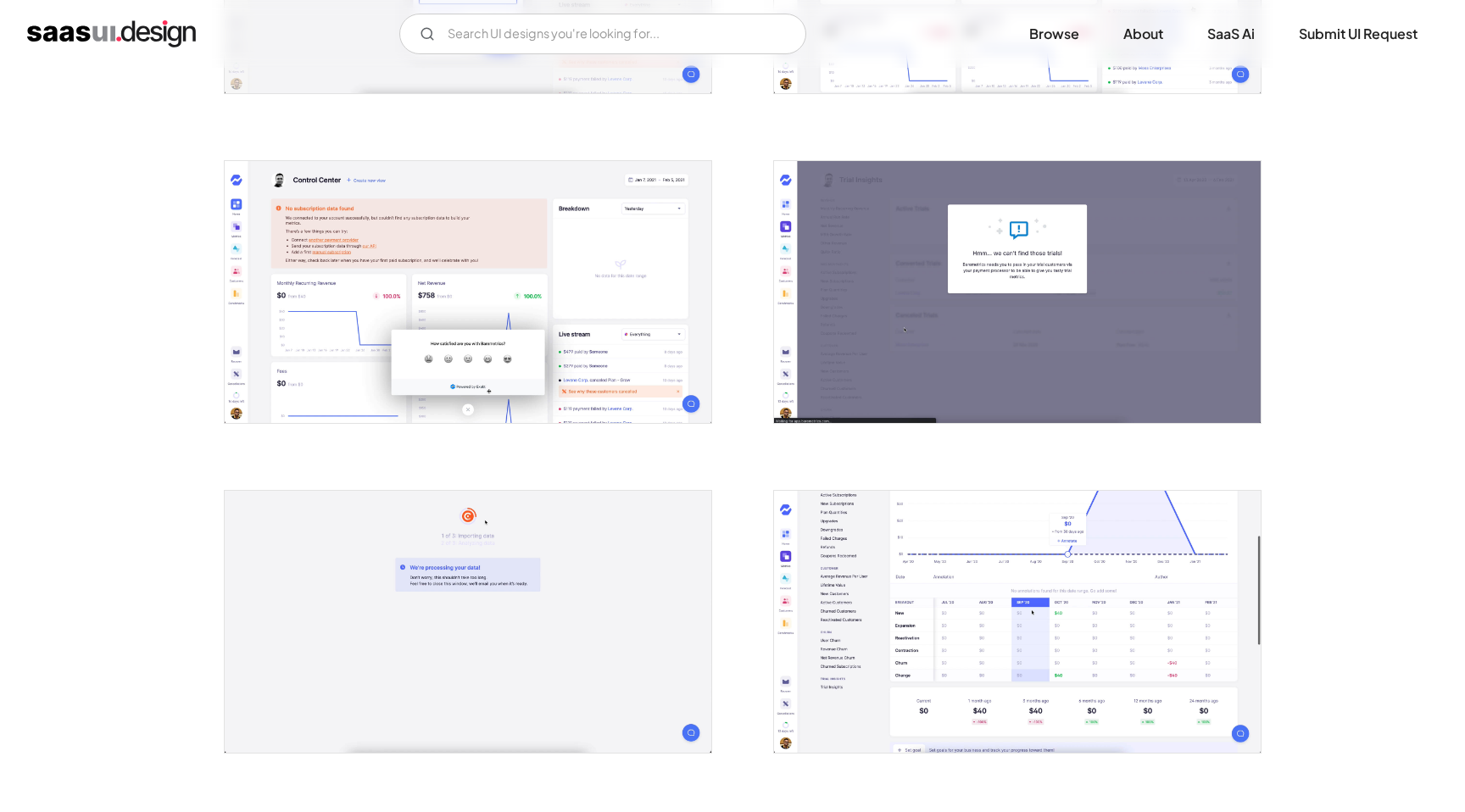
scroll to position [901, 0]
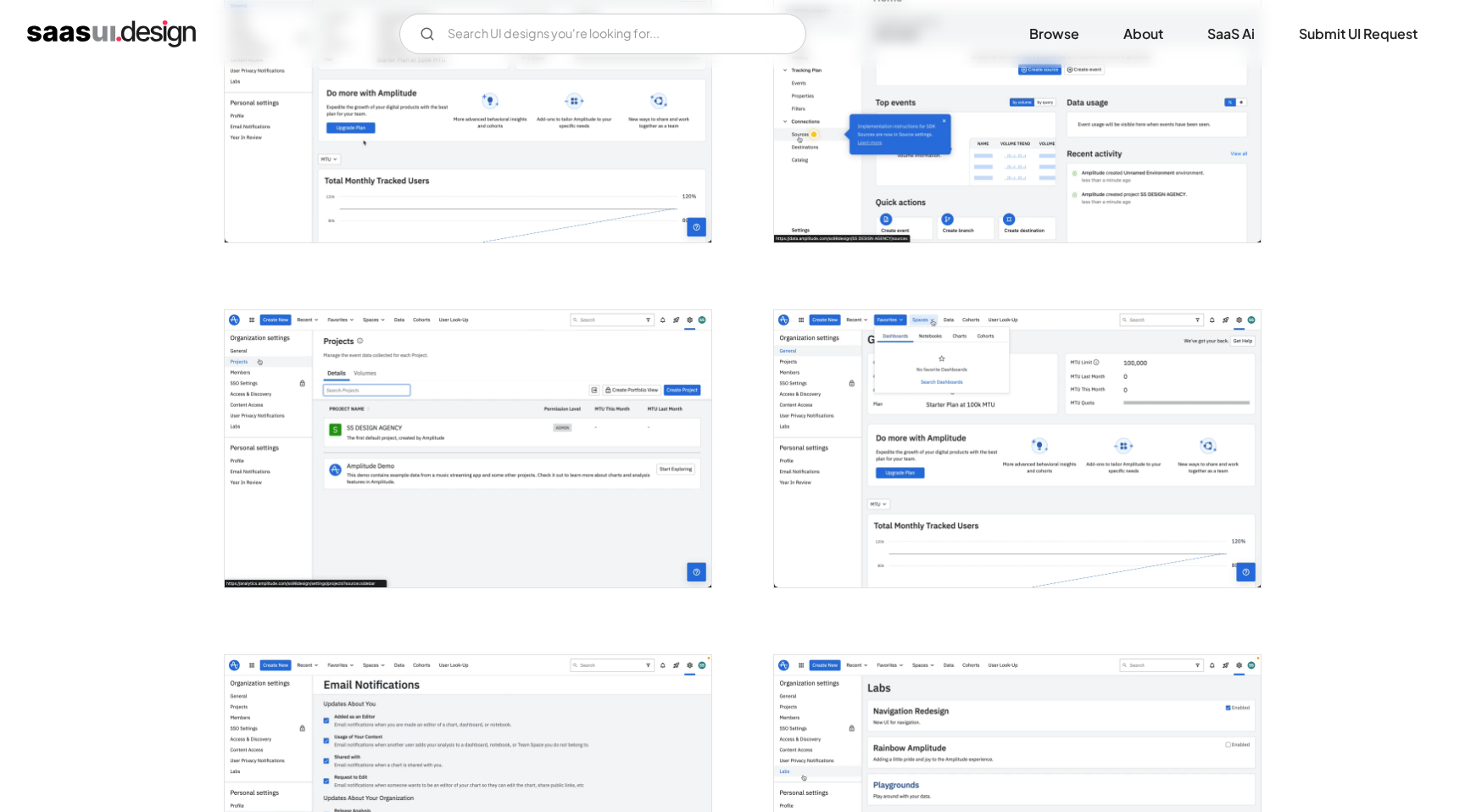
scroll to position [1812, 0]
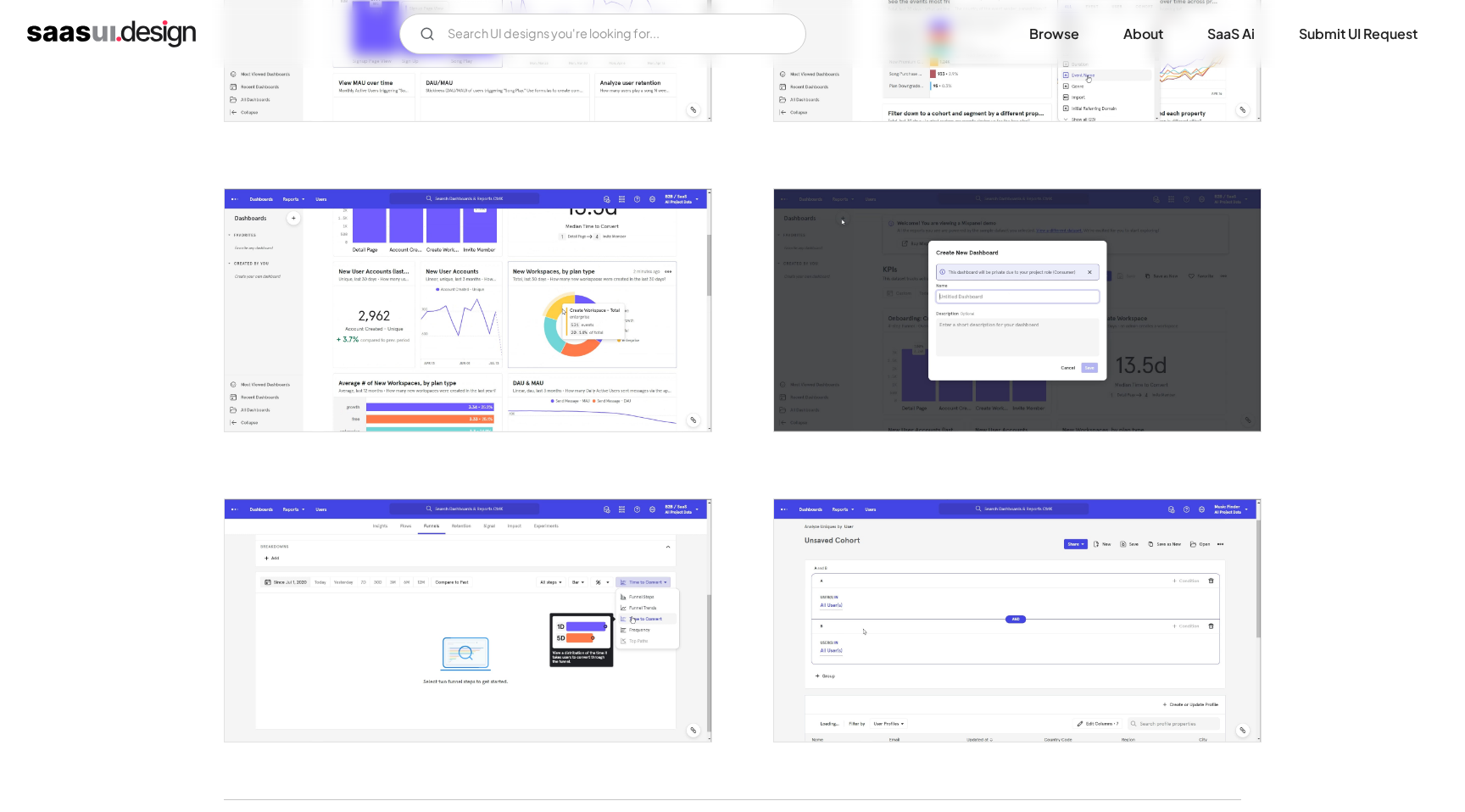
scroll to position [2659, 0]
